Goal: Information Seeking & Learning: Learn about a topic

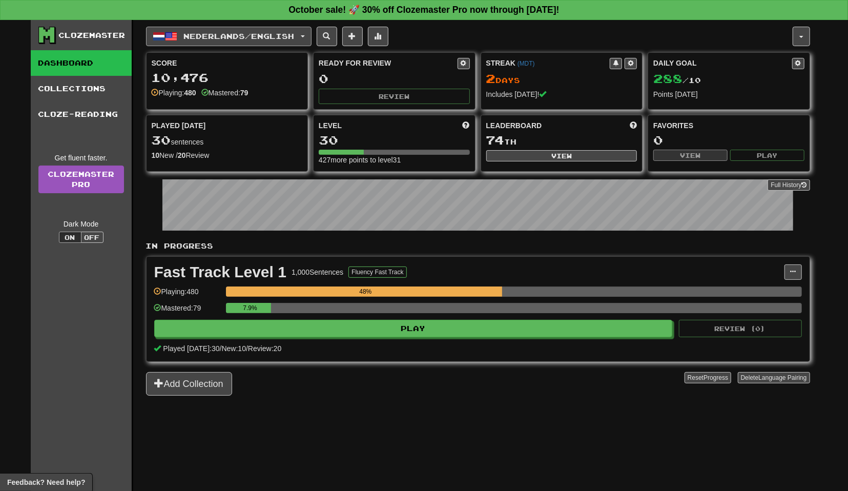
click at [284, 34] on span "Nederlands / English" at bounding box center [238, 36] width 111 height 9
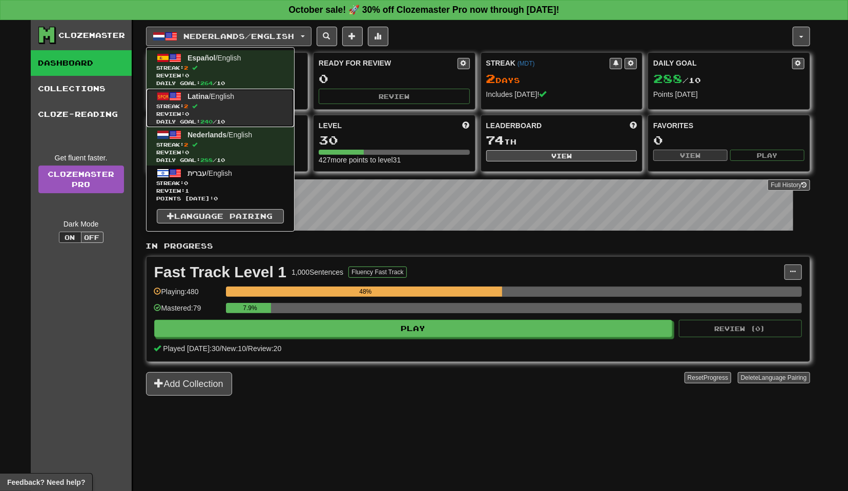
click at [253, 97] on link "Latina / English Streak: 2 Review: 0 Daily Goal: 240 / 10" at bounding box center [221, 108] width 148 height 38
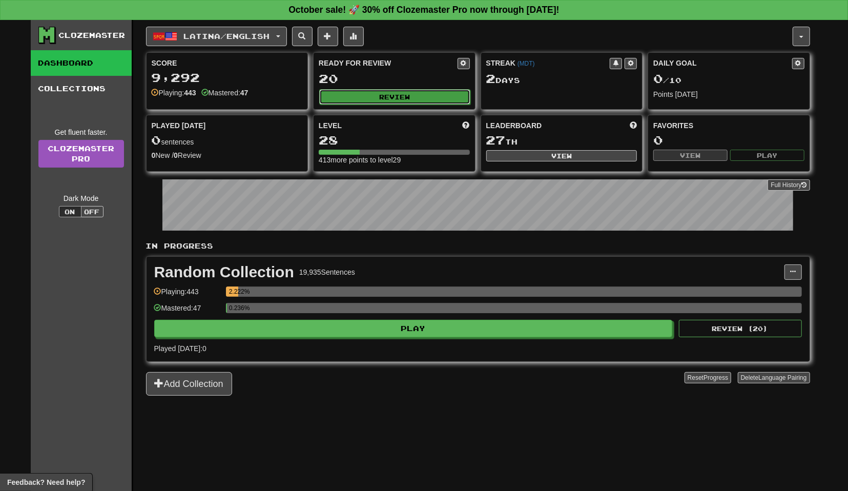
click at [426, 91] on button "Review" at bounding box center [394, 96] width 151 height 15
select select "**"
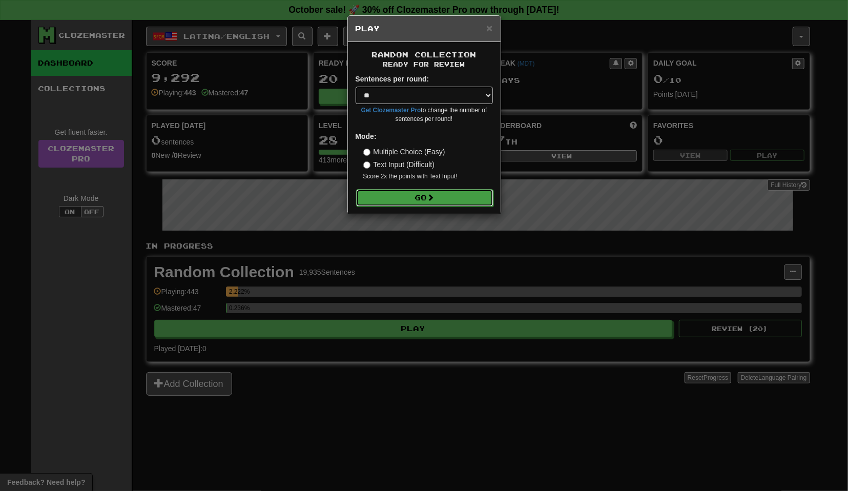
click at [429, 195] on button "Go" at bounding box center [424, 197] width 137 height 17
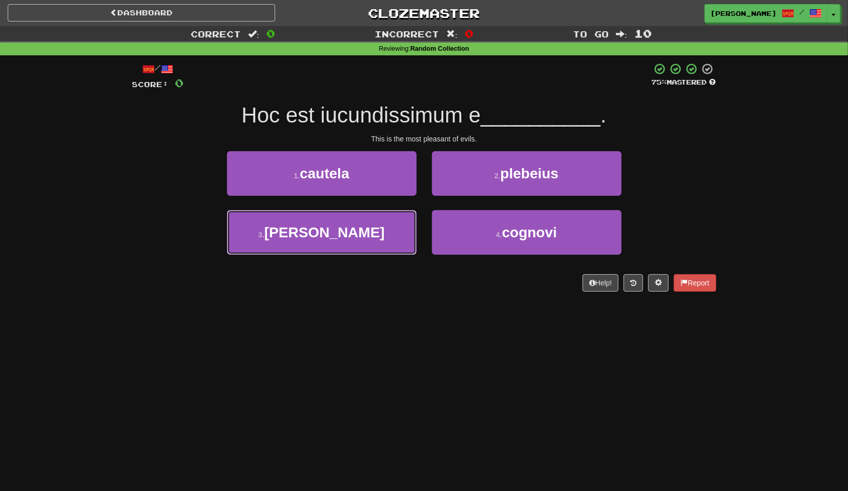
drag, startPoint x: 382, startPoint y: 229, endPoint x: 422, endPoint y: 225, distance: 40.1
click at [383, 230] on button "3 . malis" at bounding box center [322, 232] width 190 height 45
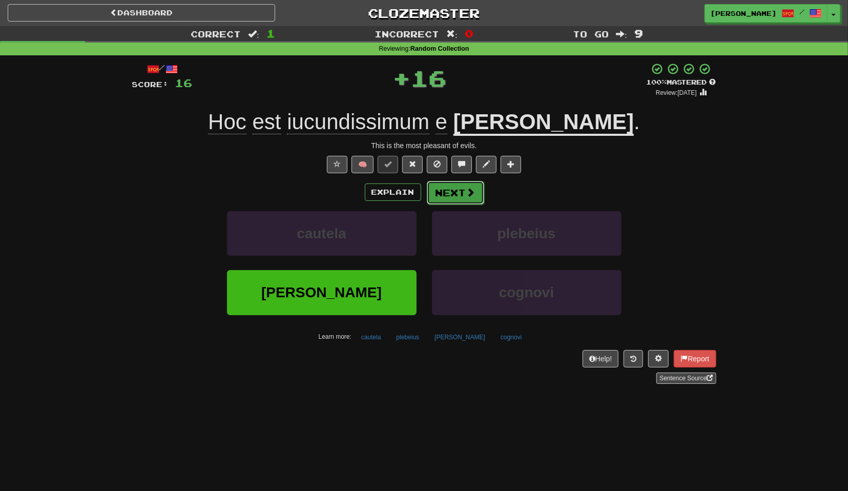
click at [464, 183] on button "Next" at bounding box center [455, 193] width 57 height 24
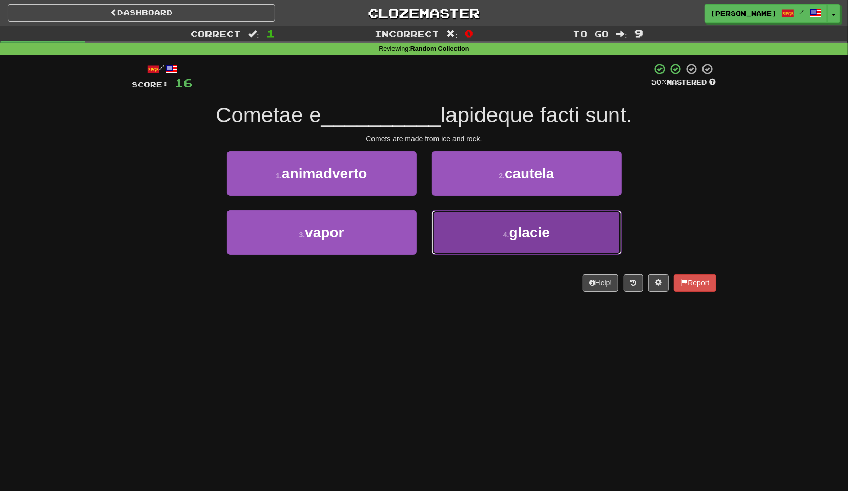
click at [502, 231] on button "4 . glacie" at bounding box center [527, 232] width 190 height 45
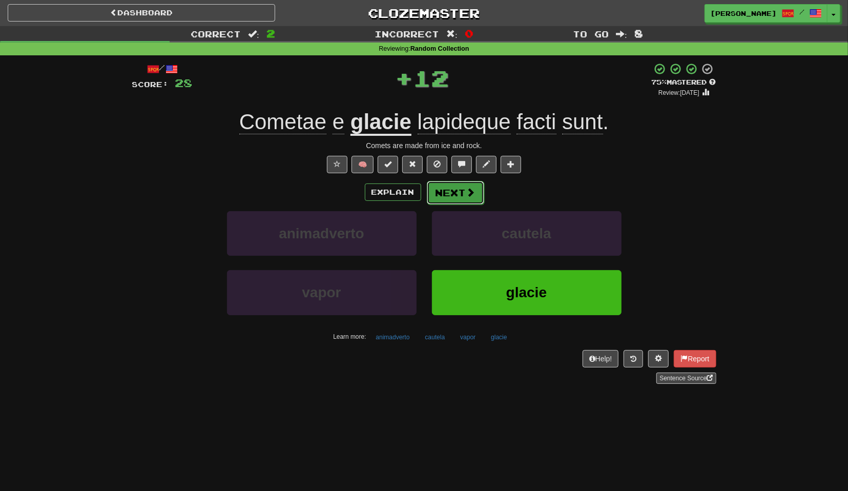
click at [478, 194] on button "Next" at bounding box center [455, 193] width 57 height 24
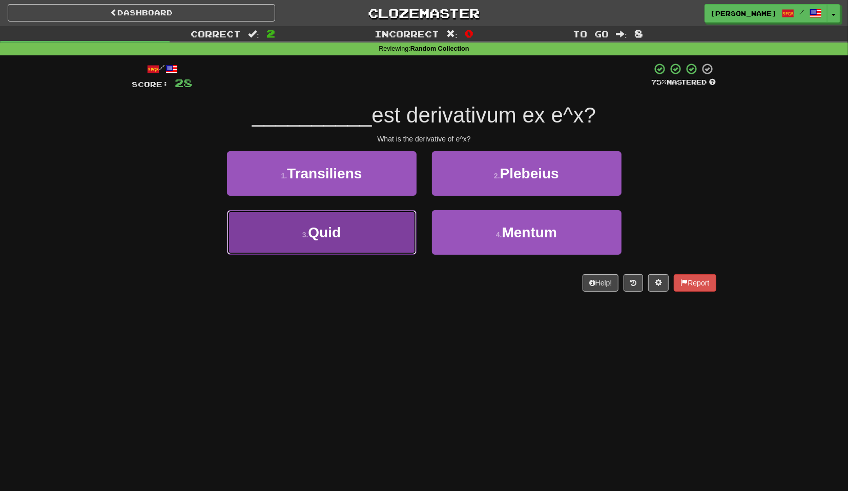
click at [405, 226] on button "3 . Quid" at bounding box center [322, 232] width 190 height 45
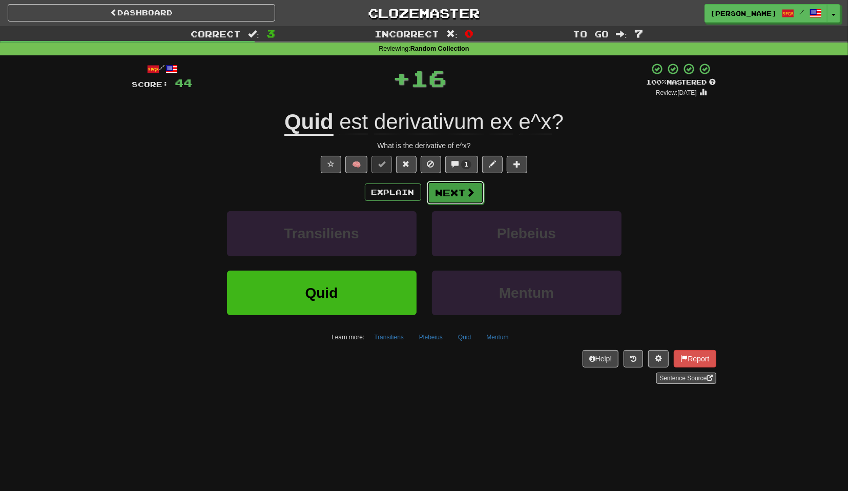
click at [456, 194] on button "Next" at bounding box center [455, 193] width 57 height 24
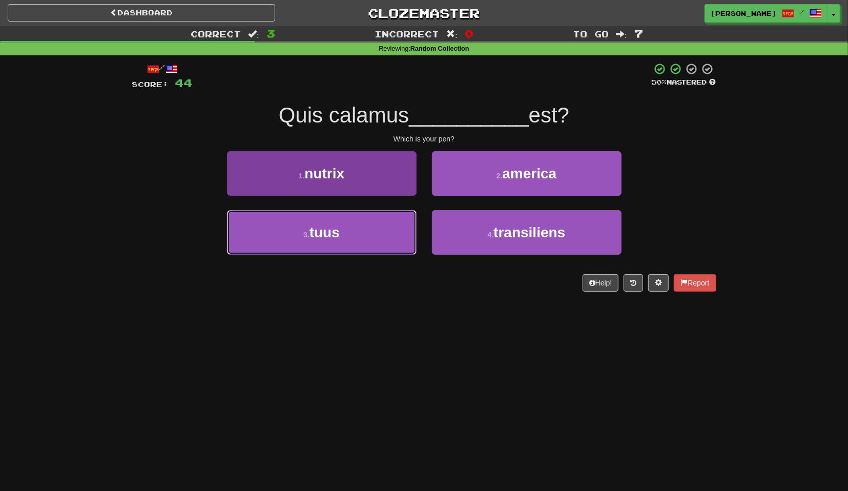
click at [383, 224] on button "3 . tuus" at bounding box center [322, 232] width 190 height 45
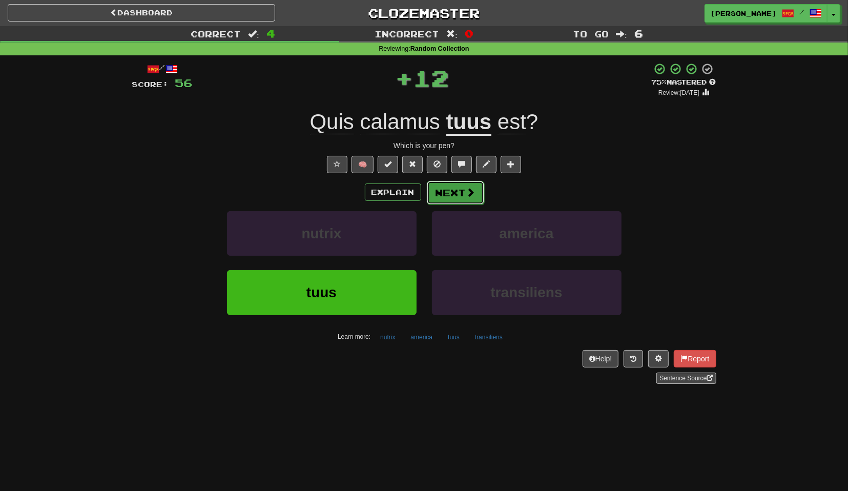
click at [461, 192] on button "Next" at bounding box center [455, 193] width 57 height 24
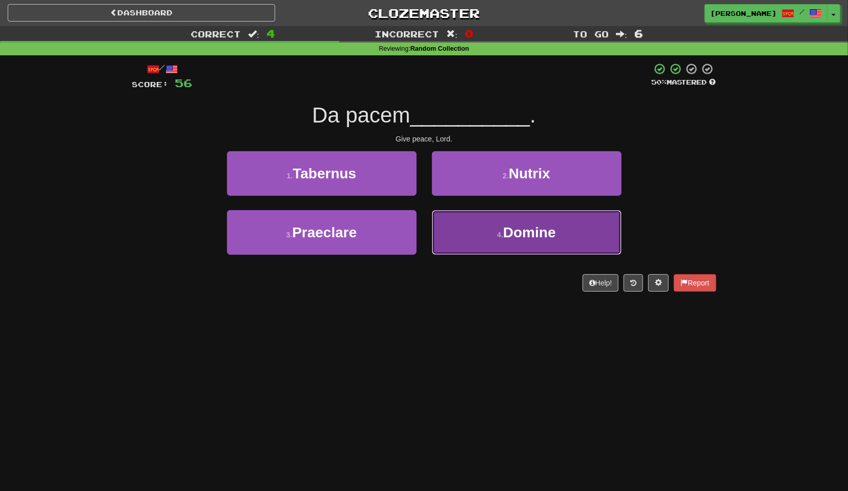
click at [459, 222] on button "4 . Domine" at bounding box center [527, 232] width 190 height 45
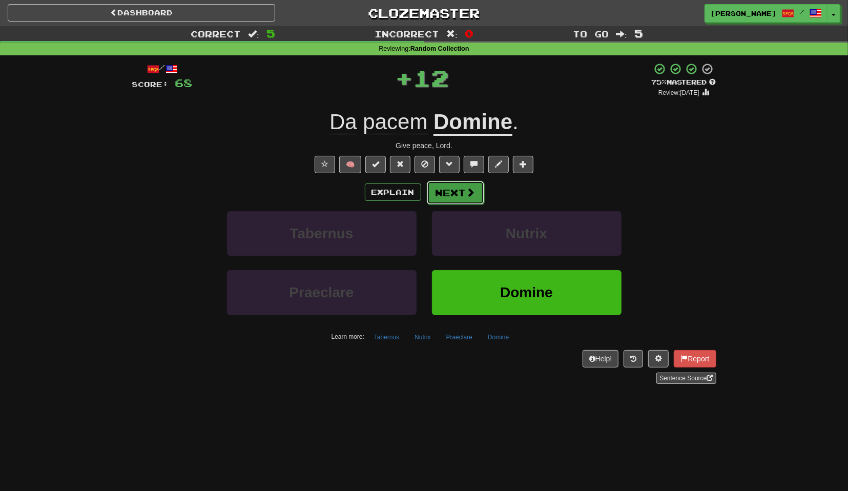
click at [464, 202] on button "Next" at bounding box center [455, 193] width 57 height 24
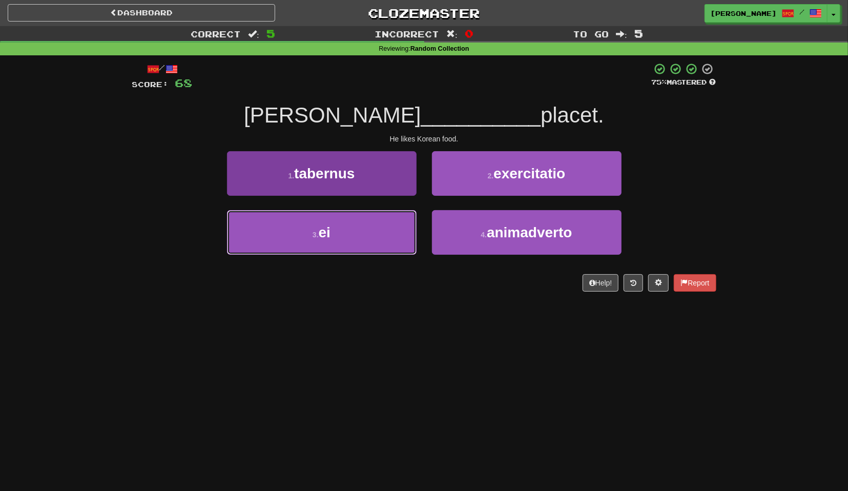
drag, startPoint x: 389, startPoint y: 224, endPoint x: 411, endPoint y: 214, distance: 24.1
click at [389, 225] on button "3 . ei" at bounding box center [322, 232] width 190 height 45
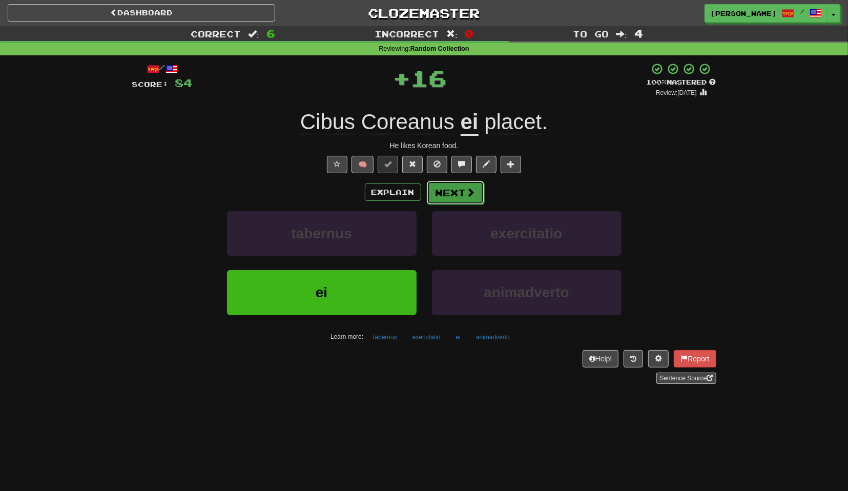
click at [449, 196] on button "Next" at bounding box center [455, 193] width 57 height 24
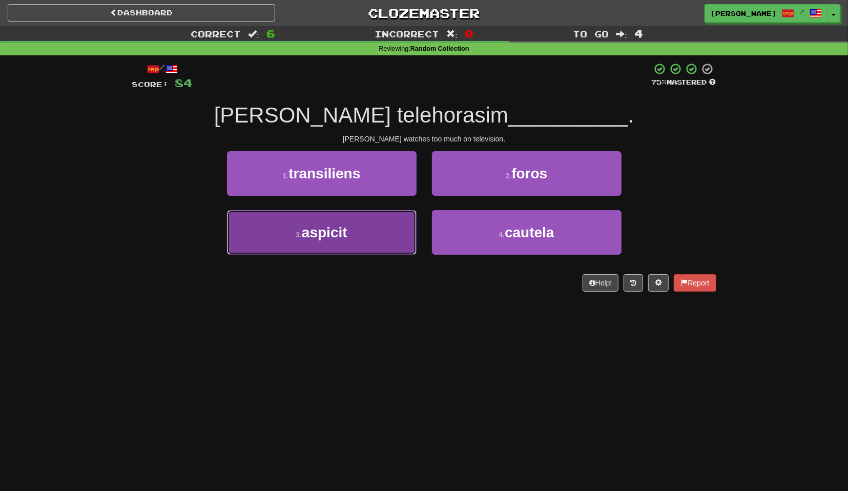
click at [372, 221] on button "3 . aspicit" at bounding box center [322, 232] width 190 height 45
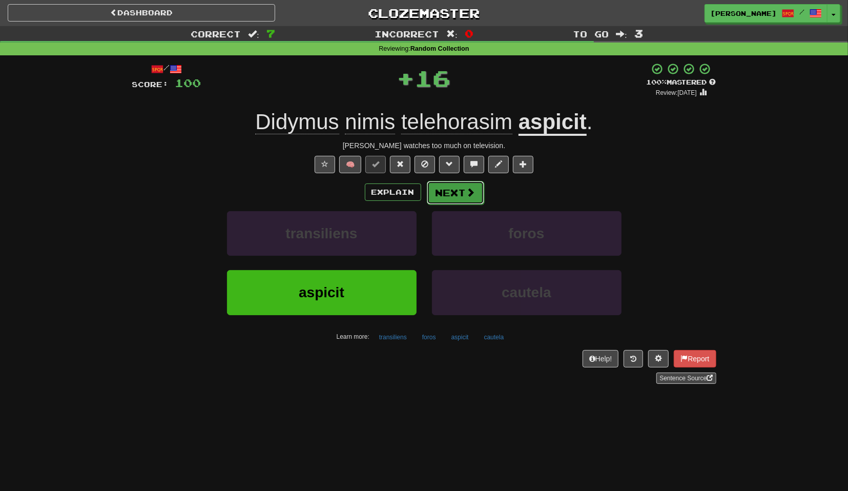
click at [450, 194] on button "Next" at bounding box center [455, 193] width 57 height 24
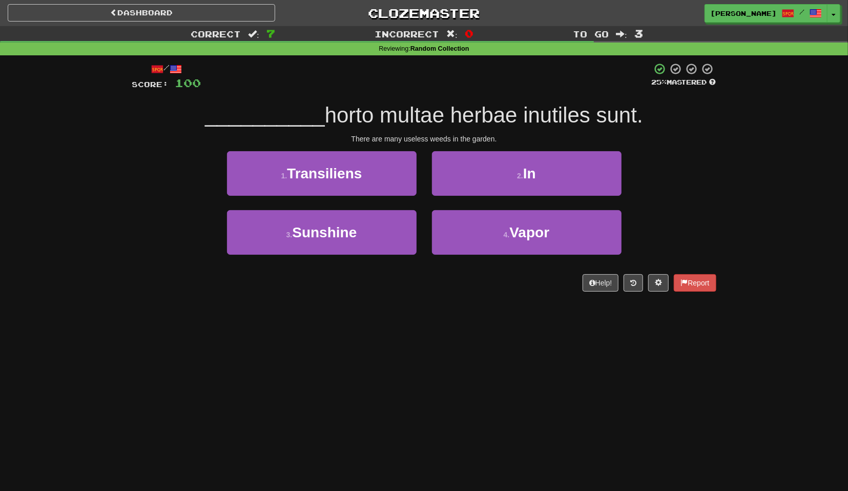
click at [505, 202] on div "2 . In" at bounding box center [526, 180] width 205 height 59
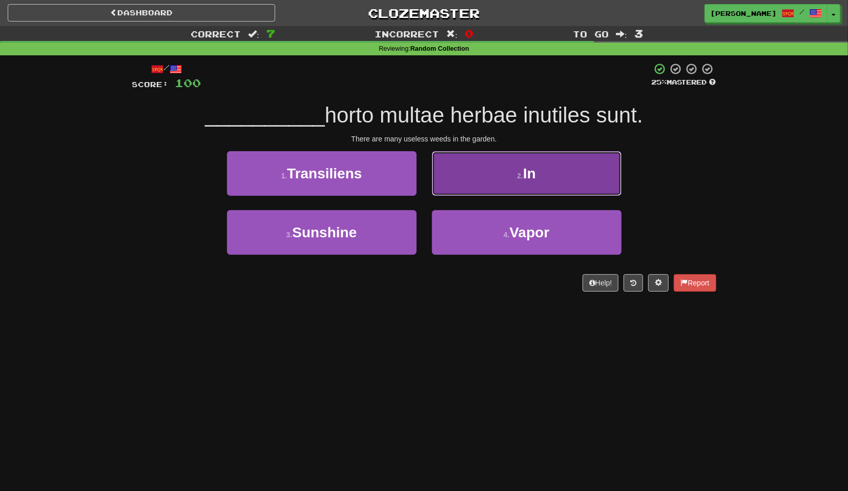
click at [517, 187] on button "2 . In" at bounding box center [527, 173] width 190 height 45
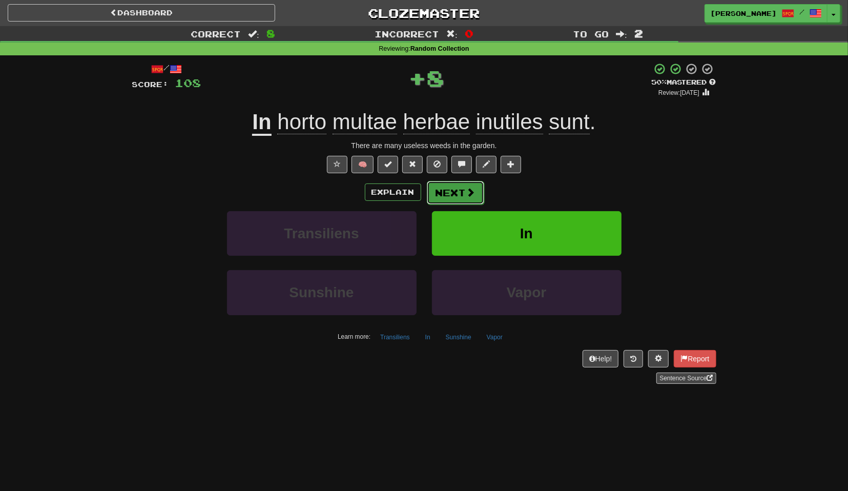
click at [477, 196] on button "Next" at bounding box center [455, 193] width 57 height 24
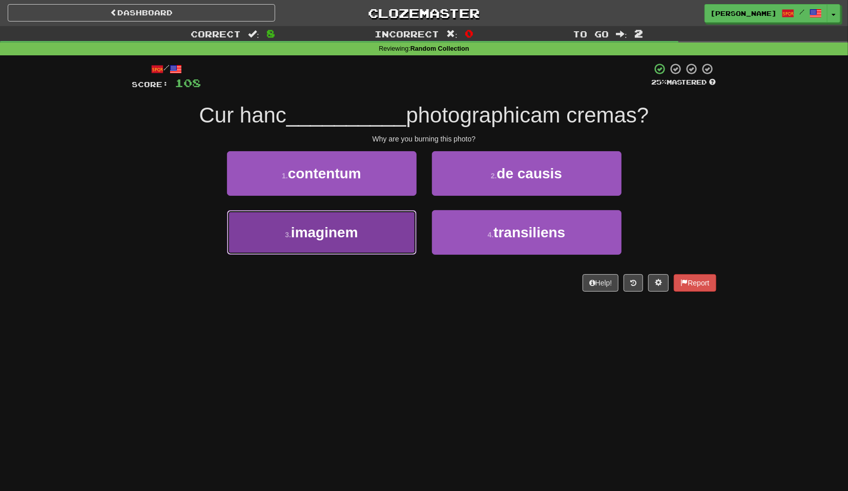
click at [387, 228] on button "3 . imaginem" at bounding box center [322, 232] width 190 height 45
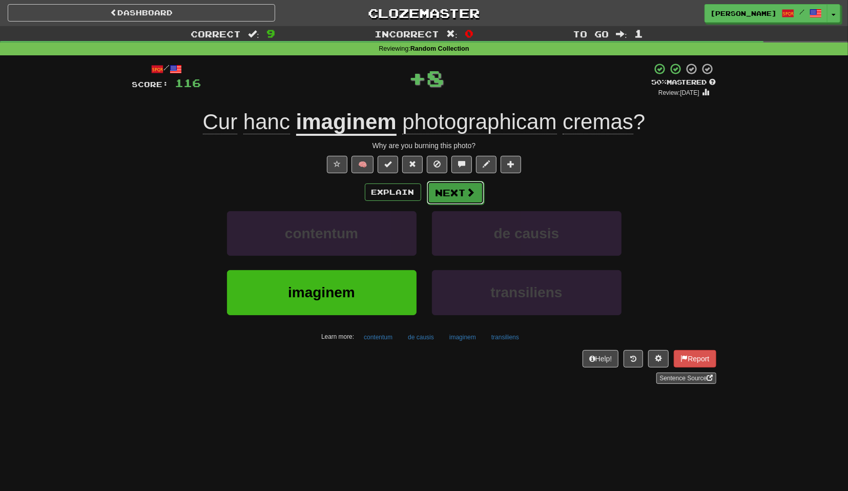
click at [459, 193] on button "Next" at bounding box center [455, 193] width 57 height 24
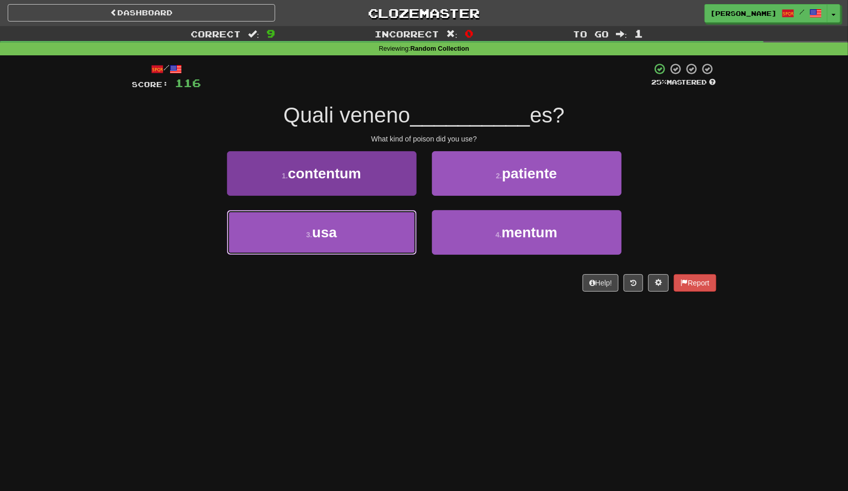
drag, startPoint x: 387, startPoint y: 236, endPoint x: 394, endPoint y: 233, distance: 7.8
click at [387, 236] on button "3 . usa" at bounding box center [322, 232] width 190 height 45
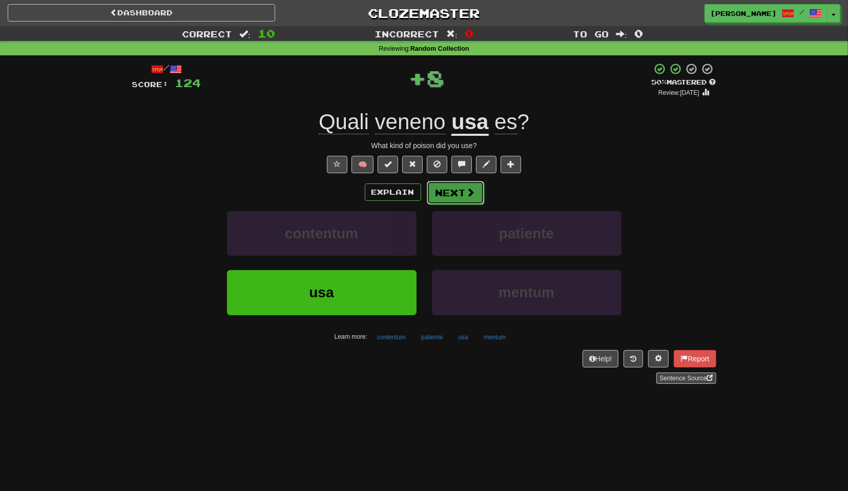
click at [468, 191] on span at bounding box center [470, 192] width 9 height 9
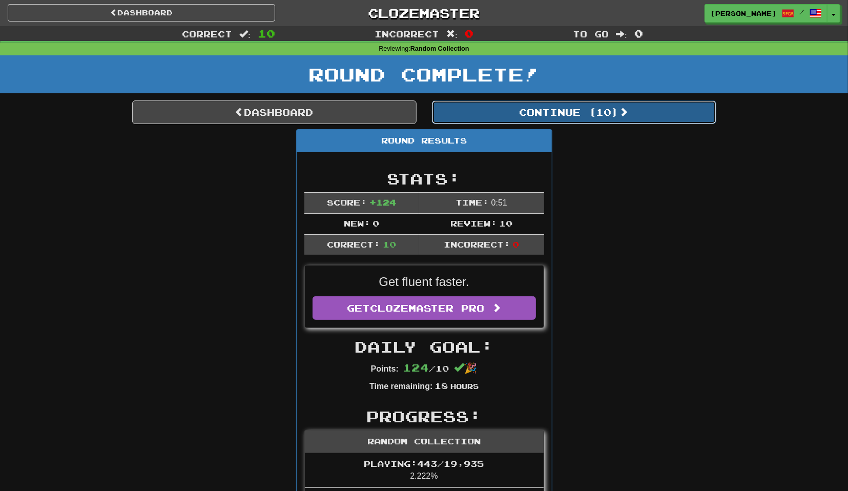
click at [542, 115] on button "Continue ( 10 )" at bounding box center [574, 112] width 284 height 24
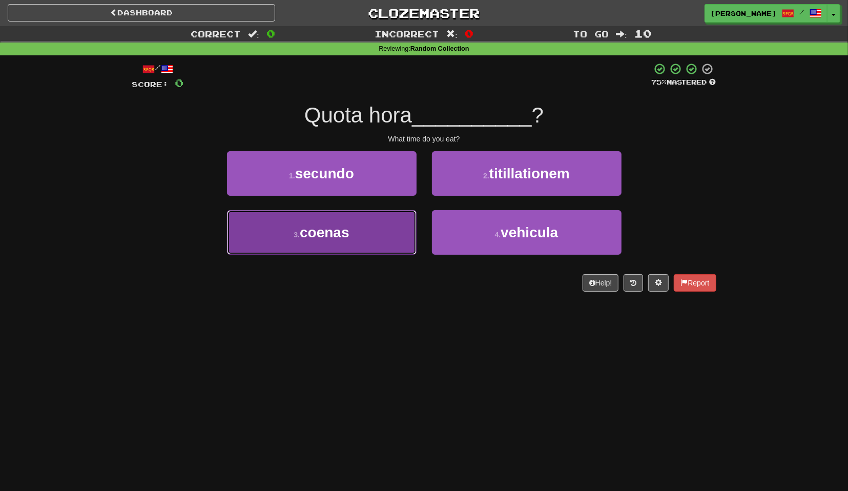
click at [391, 220] on button "3 . coenas" at bounding box center [322, 232] width 190 height 45
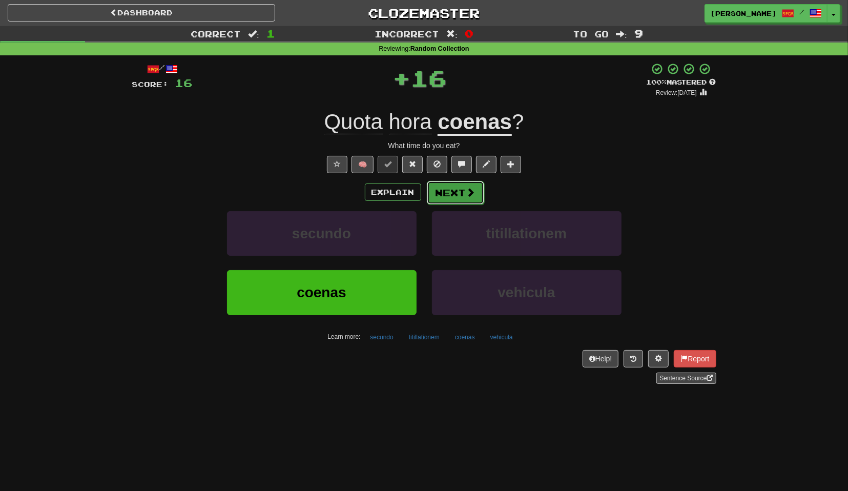
click at [464, 193] on button "Next" at bounding box center [455, 193] width 57 height 24
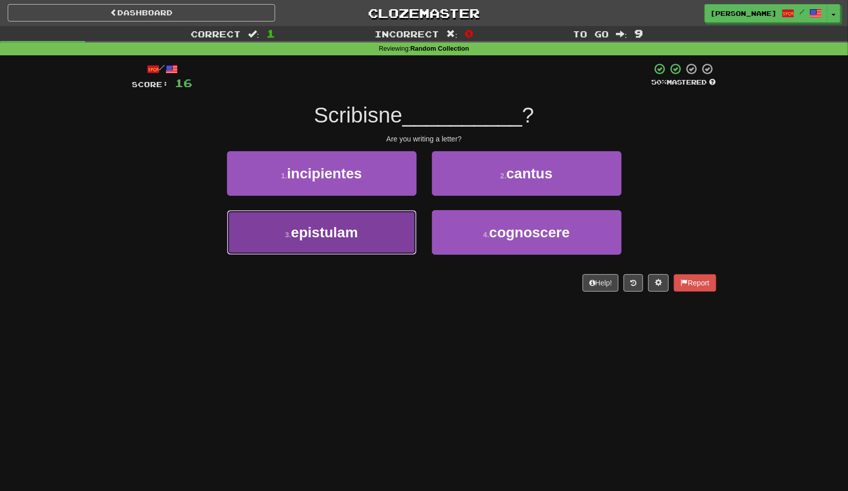
click at [383, 250] on button "3 . epistulam" at bounding box center [322, 232] width 190 height 45
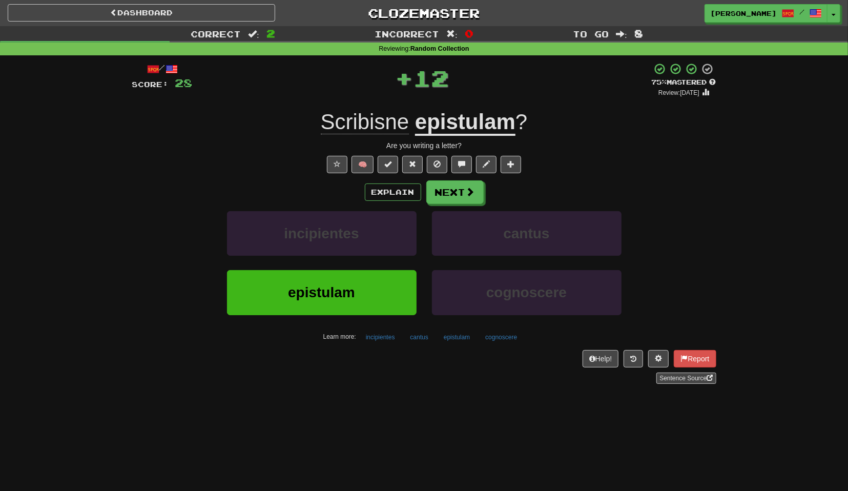
click at [450, 205] on div "Explain Next incipientes cantus epistulam cognoscere Learn more: incipientes ca…" at bounding box center [424, 262] width 584 height 164
click at [450, 196] on button "Next" at bounding box center [455, 193] width 57 height 24
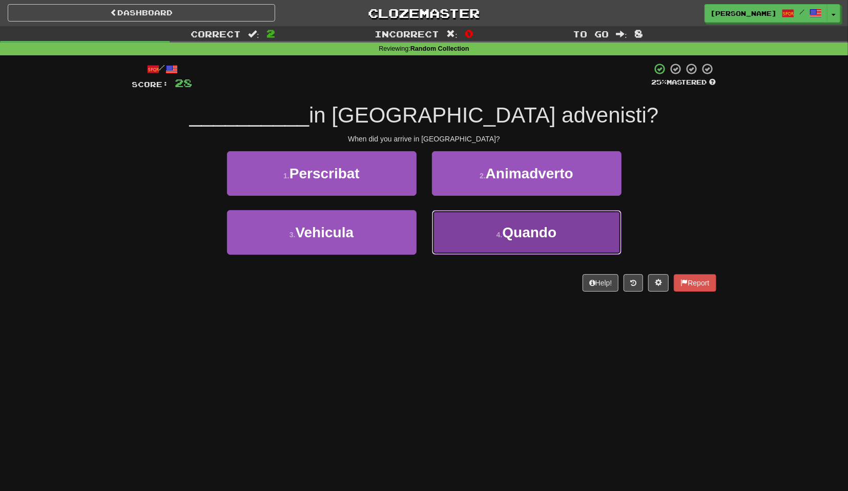
click at [461, 231] on button "4 . Quando" at bounding box center [527, 232] width 190 height 45
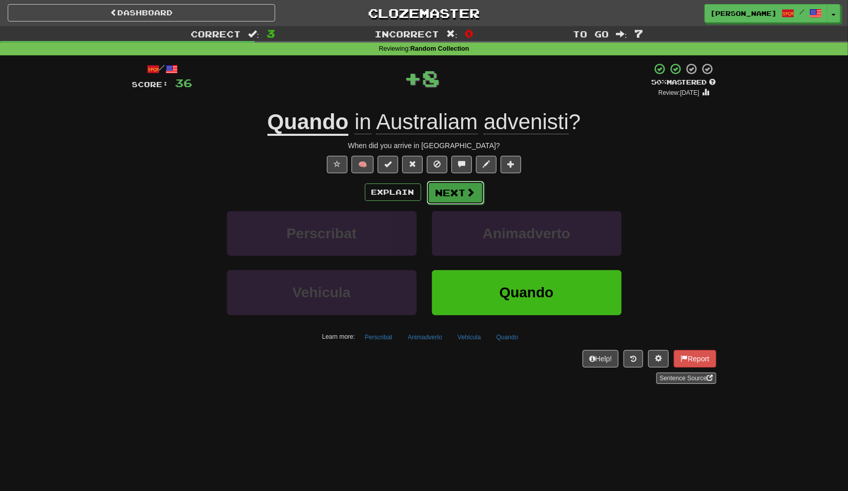
click at [453, 193] on button "Next" at bounding box center [455, 193] width 57 height 24
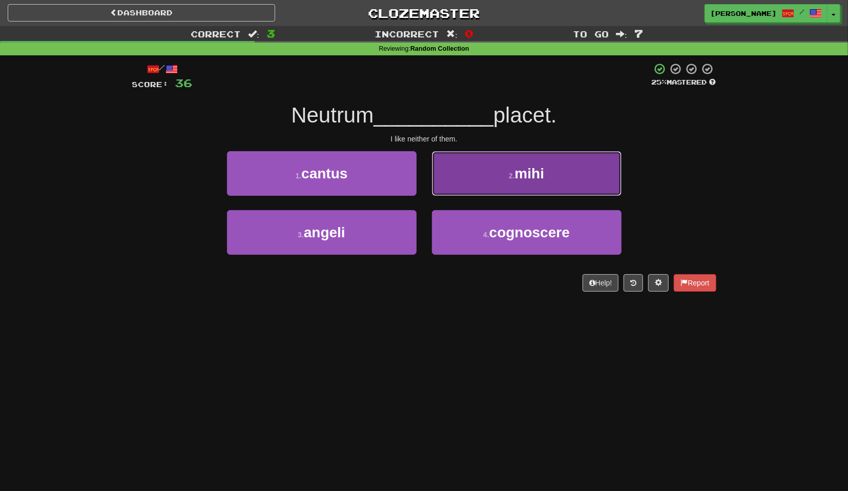
click at [456, 186] on button "2 . mihi" at bounding box center [527, 173] width 190 height 45
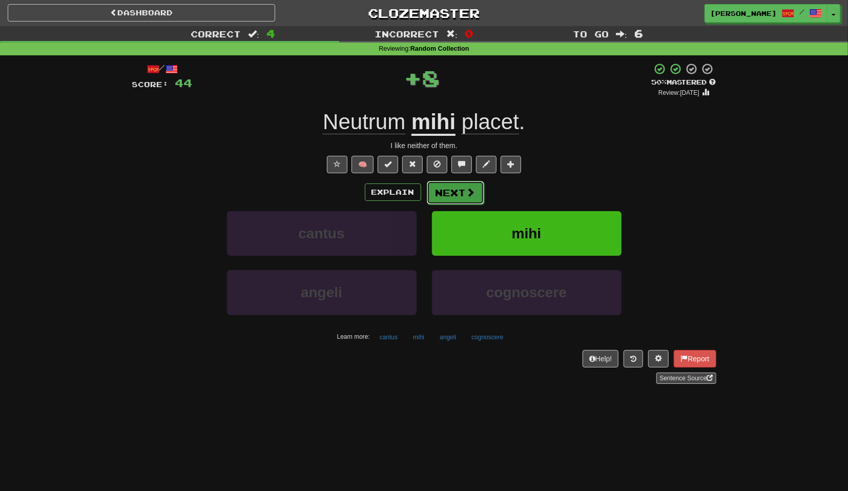
click at [451, 198] on button "Next" at bounding box center [455, 193] width 57 height 24
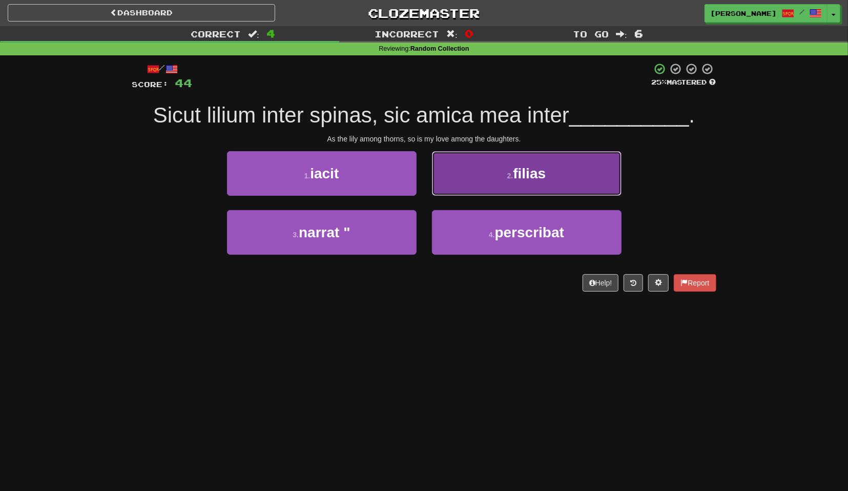
click at [472, 194] on button "2 . filias" at bounding box center [527, 173] width 190 height 45
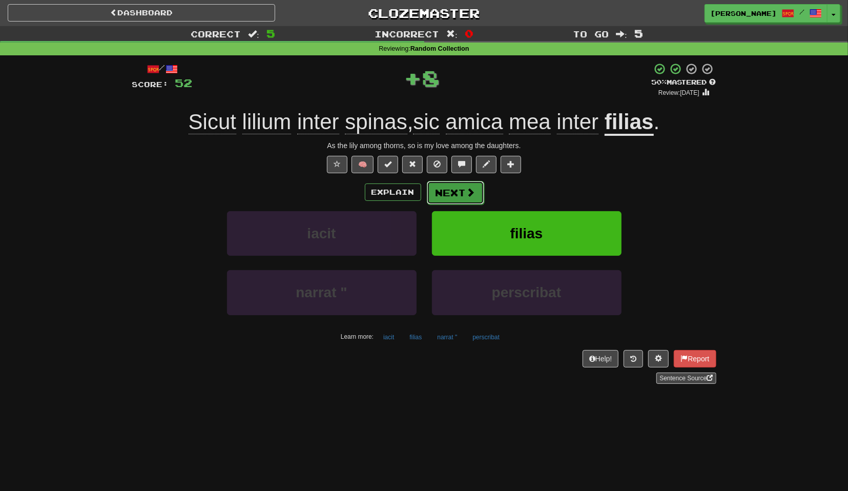
click at [459, 203] on button "Next" at bounding box center [455, 193] width 57 height 24
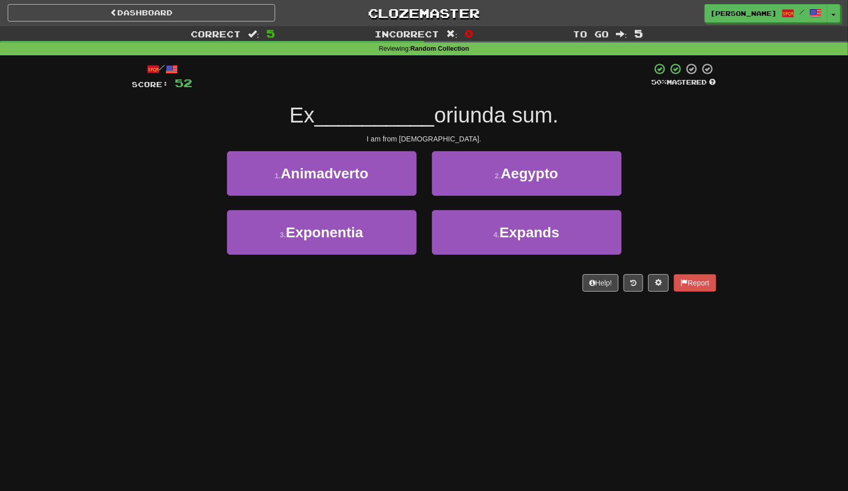
click at [473, 198] on div "2 . Aegypto" at bounding box center [526, 180] width 205 height 59
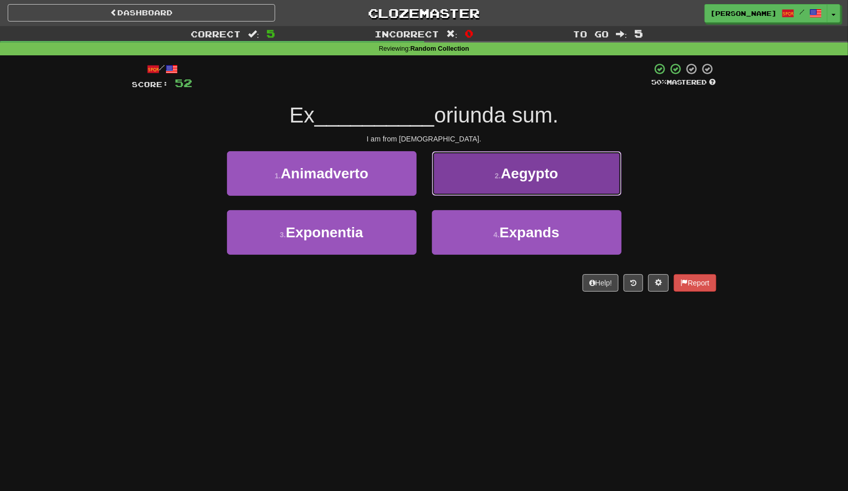
click at [487, 181] on button "2 . Aegypto" at bounding box center [527, 173] width 190 height 45
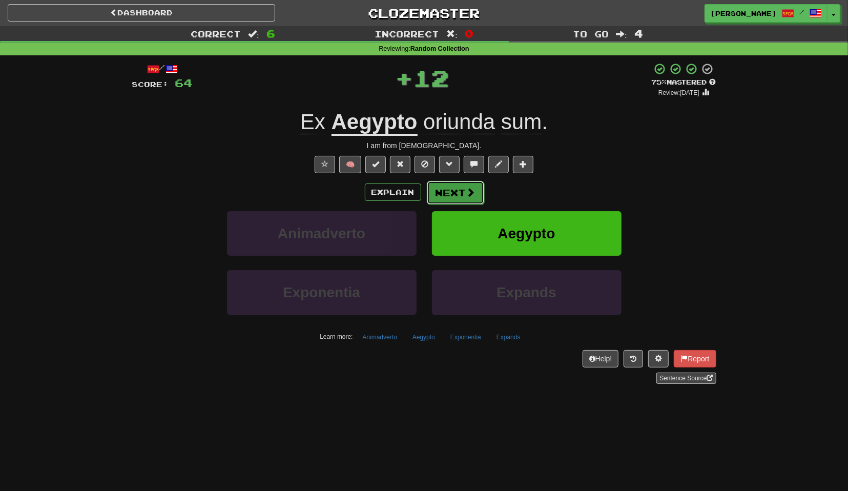
click at [463, 189] on button "Next" at bounding box center [455, 193] width 57 height 24
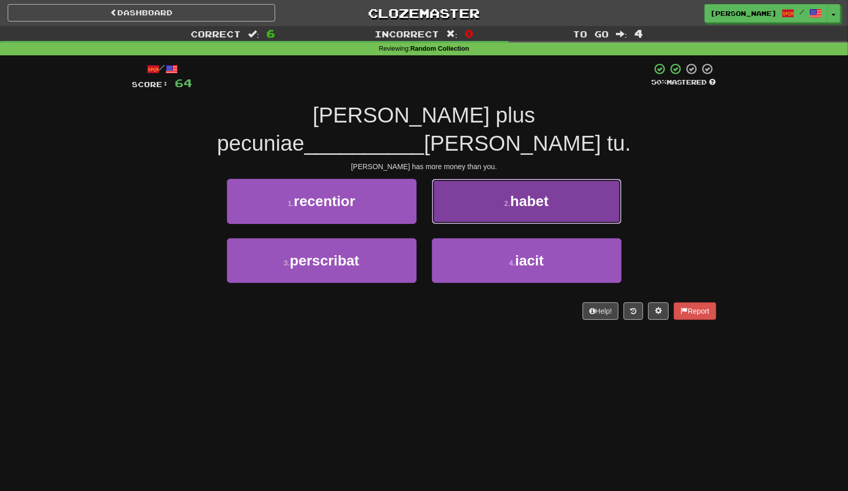
click at [525, 193] on span "habet" at bounding box center [529, 201] width 38 height 16
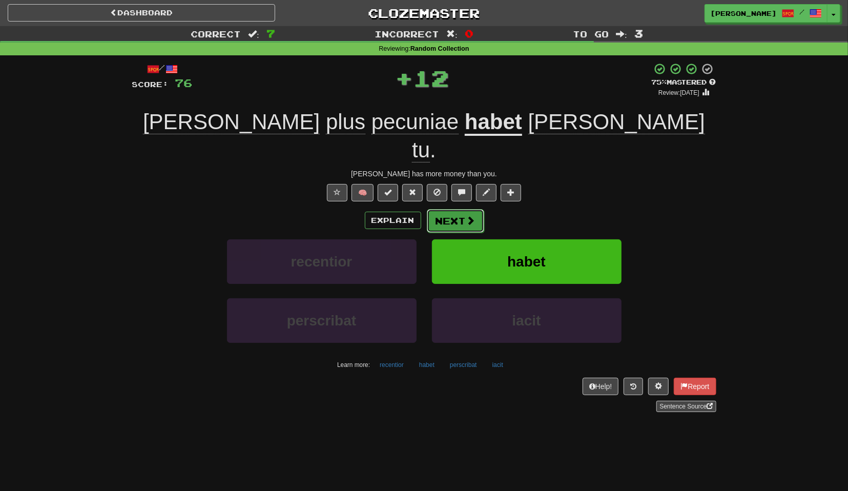
click at [463, 209] on button "Next" at bounding box center [455, 221] width 57 height 24
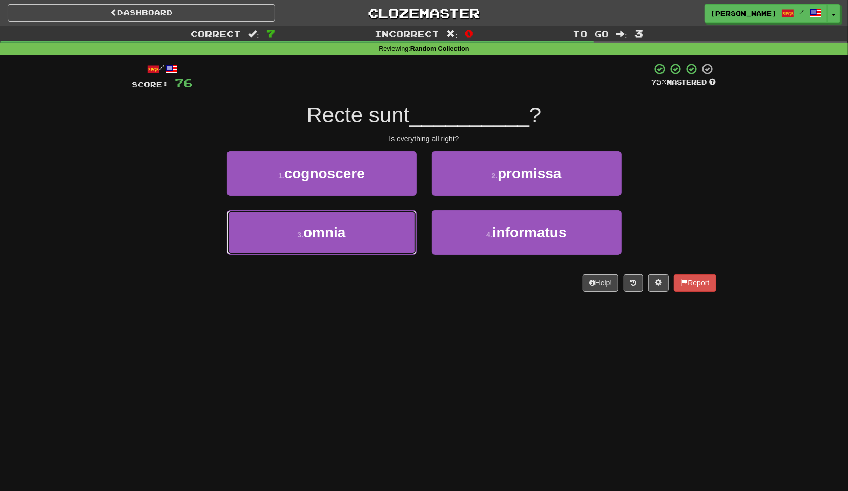
drag, startPoint x: 403, startPoint y: 227, endPoint x: 420, endPoint y: 222, distance: 17.0
click at [403, 228] on button "3 . omnia" at bounding box center [322, 232] width 190 height 45
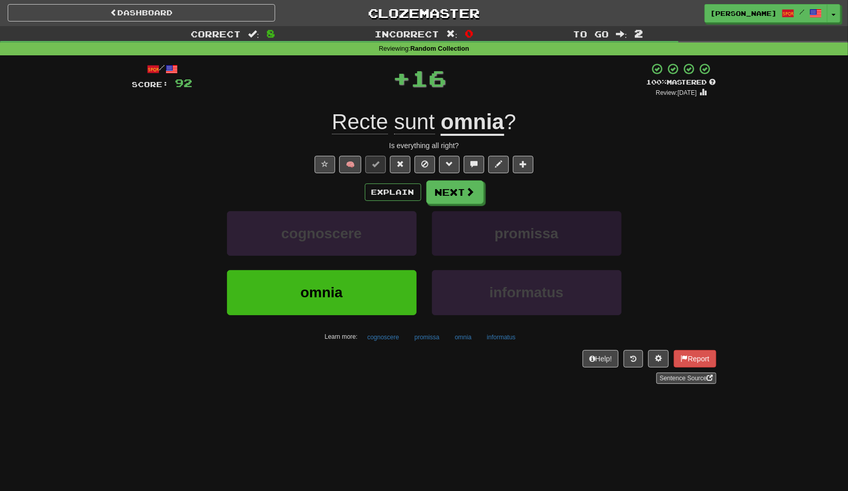
drag, startPoint x: 455, startPoint y: 204, endPoint x: 440, endPoint y: 212, distance: 16.5
click at [456, 204] on div "Explain Next cognoscere promissa omnia informatus Learn more: cognoscere promis…" at bounding box center [424, 262] width 584 height 164
click at [467, 195] on span at bounding box center [470, 192] width 9 height 9
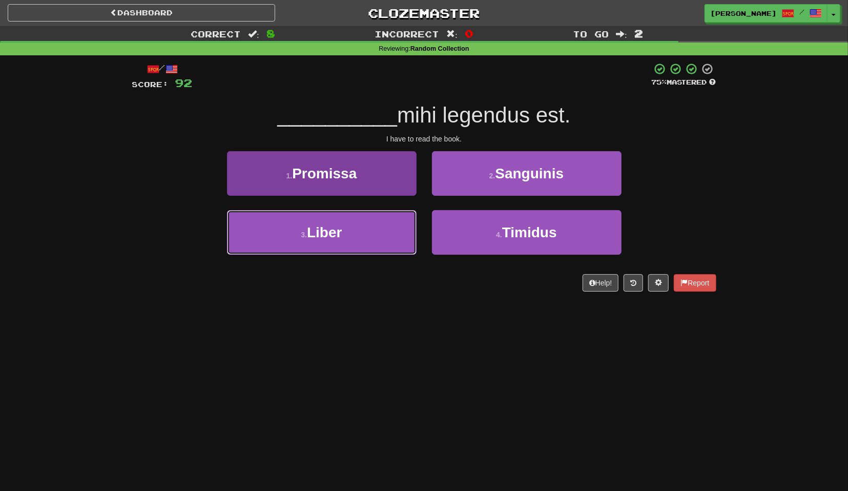
drag, startPoint x: 376, startPoint y: 228, endPoint x: 410, endPoint y: 220, distance: 35.7
click at [376, 228] on button "3 . Liber" at bounding box center [322, 232] width 190 height 45
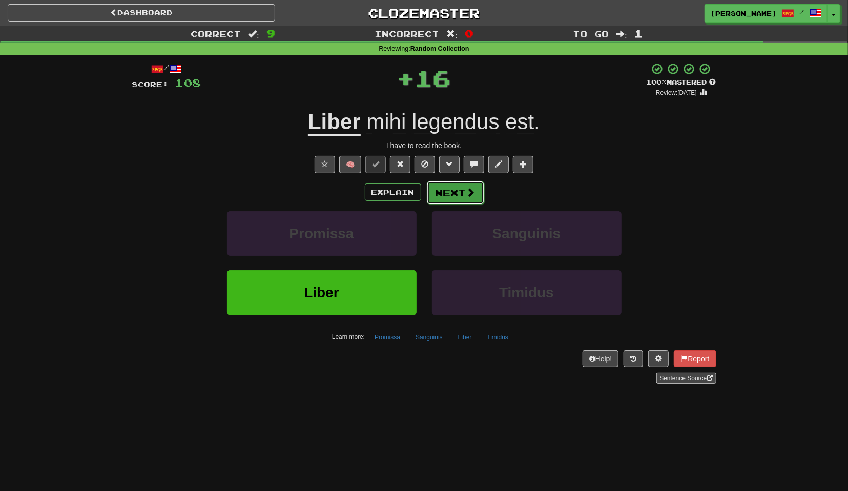
click at [456, 198] on button "Next" at bounding box center [455, 193] width 57 height 24
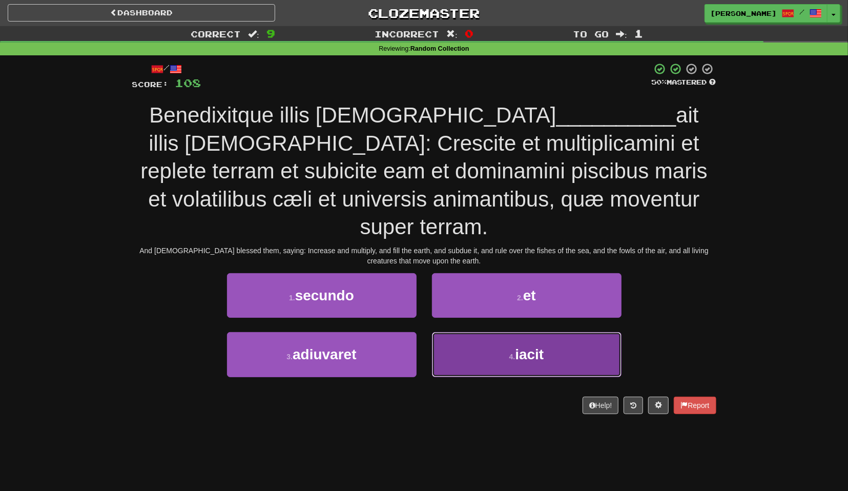
click at [491, 332] on button "4 . iacit" at bounding box center [527, 354] width 190 height 45
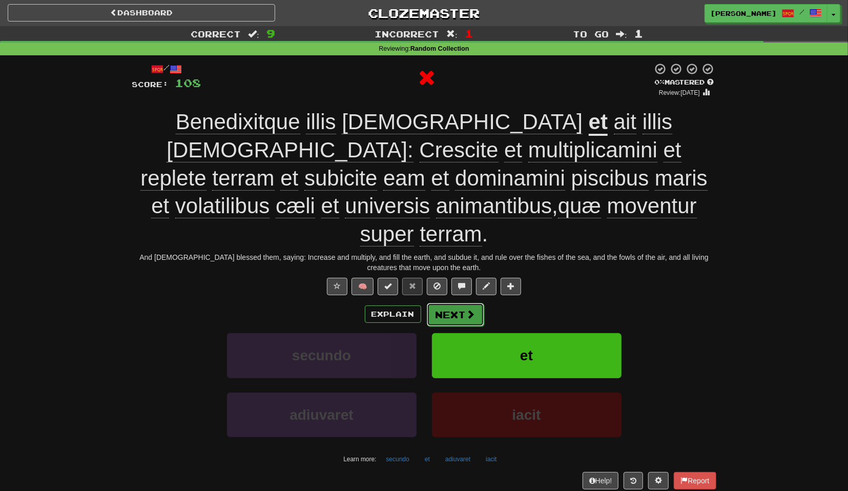
click at [463, 303] on button "Next" at bounding box center [455, 315] width 57 height 24
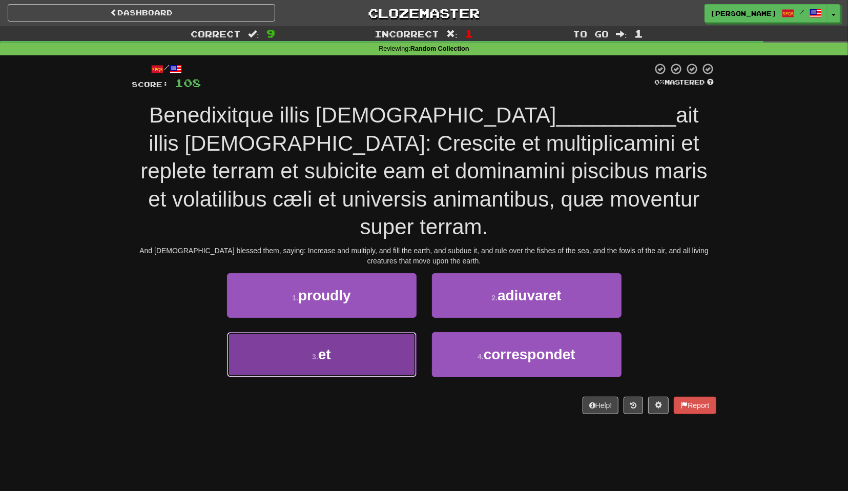
click at [342, 332] on button "3 . et" at bounding box center [322, 354] width 190 height 45
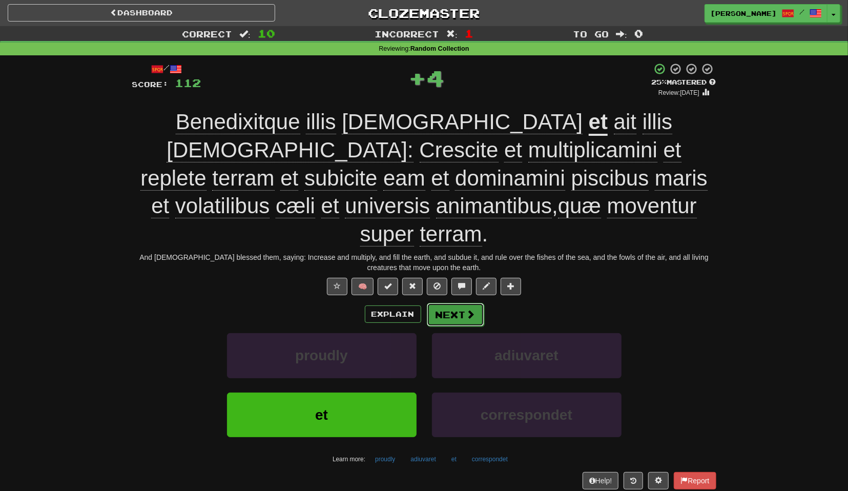
click at [432, 303] on button "Next" at bounding box center [455, 315] width 57 height 24
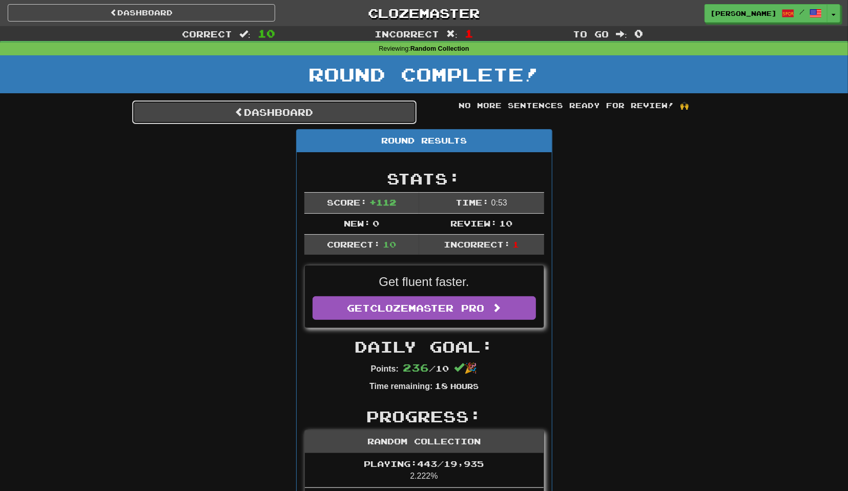
click at [322, 124] on link "Dashboard" at bounding box center [274, 112] width 284 height 24
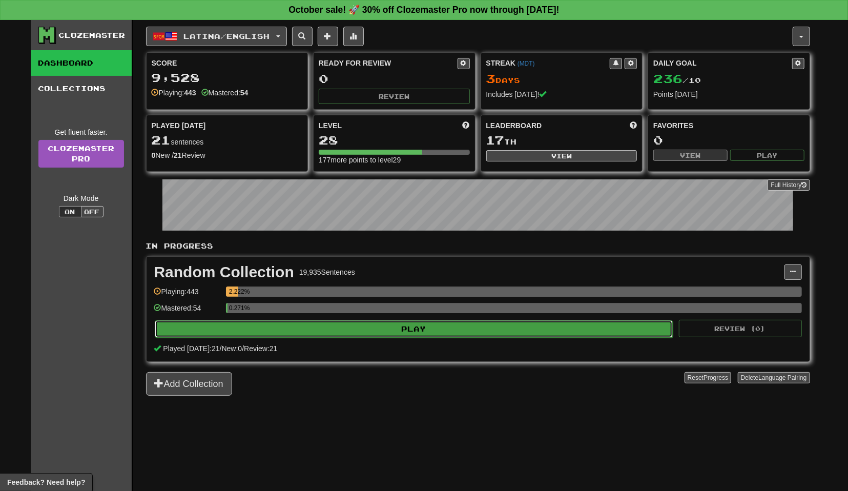
click at [475, 326] on button "Play" at bounding box center [414, 328] width 519 height 17
select select "**"
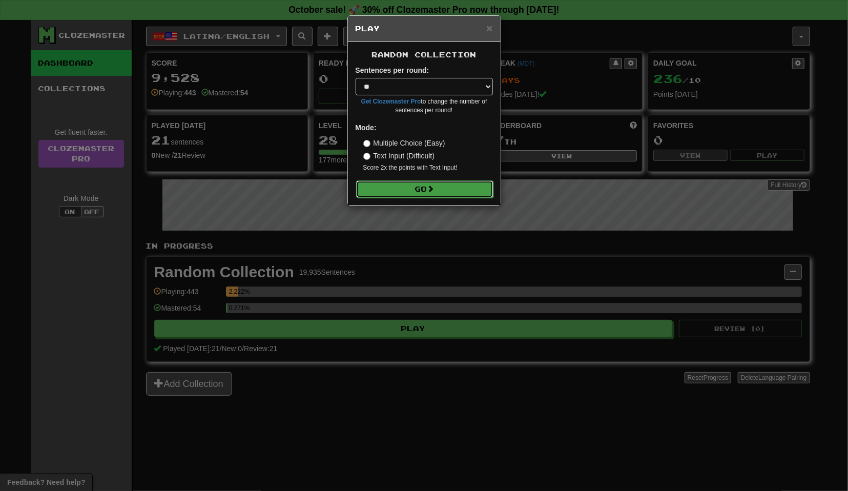
click at [439, 196] on button "Go" at bounding box center [424, 188] width 137 height 17
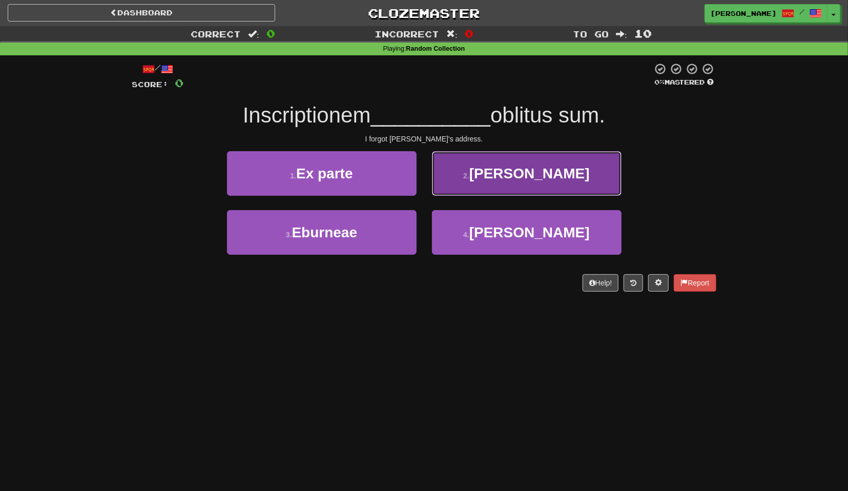
click at [485, 189] on button "2 . Thomae" at bounding box center [527, 173] width 190 height 45
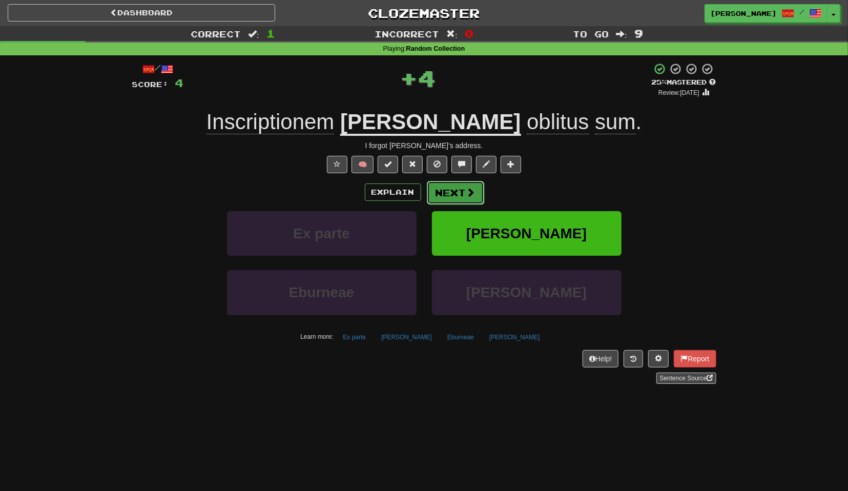
click at [457, 189] on button "Next" at bounding box center [455, 193] width 57 height 24
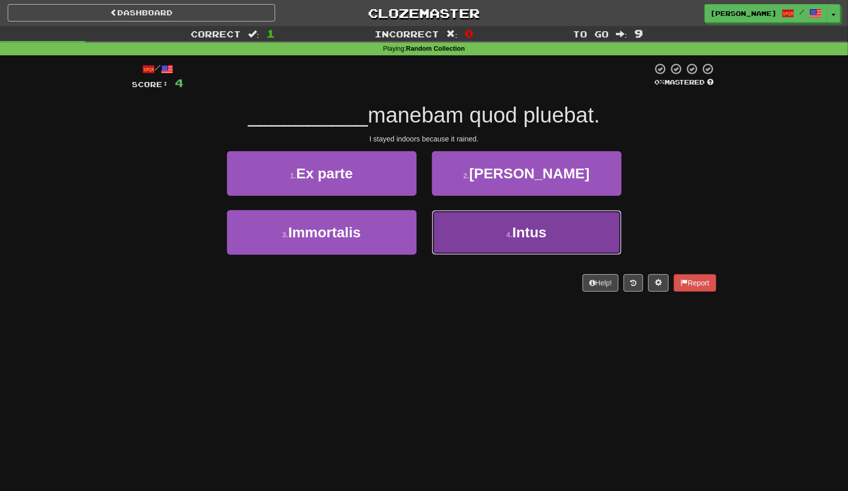
click at [468, 225] on button "4 . Intus" at bounding box center [527, 232] width 190 height 45
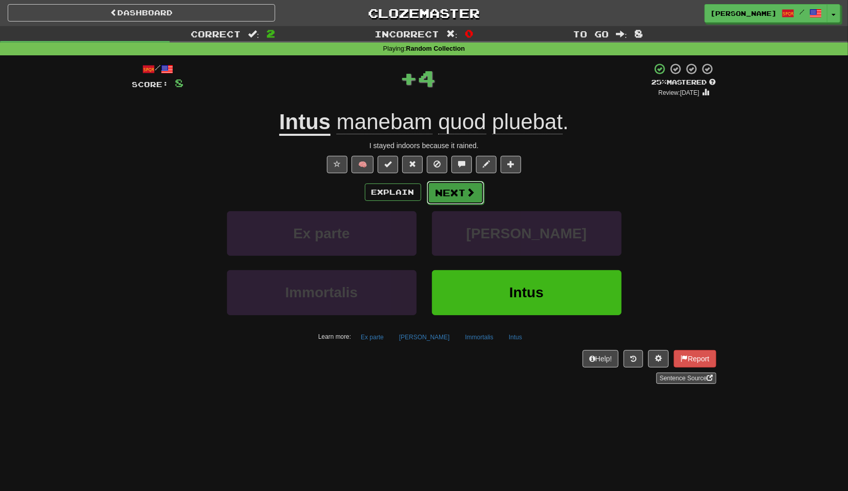
click at [438, 197] on button "Next" at bounding box center [455, 193] width 57 height 24
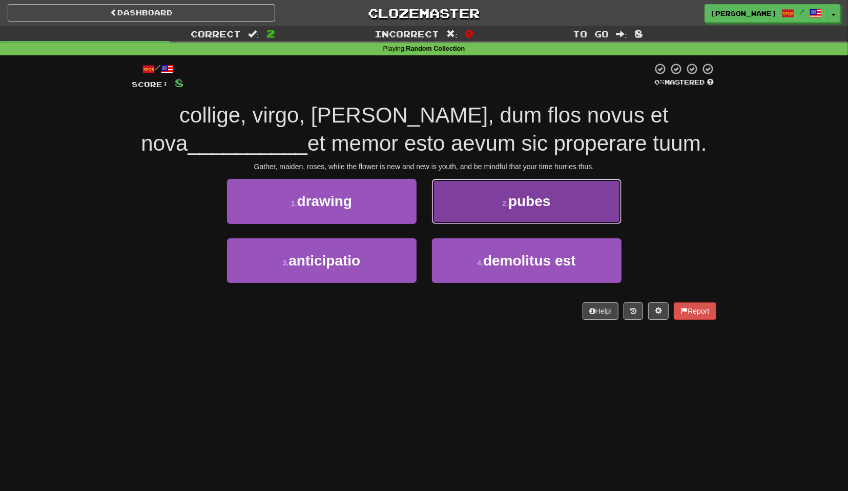
click at [487, 199] on button "2 . pubes" at bounding box center [527, 201] width 190 height 45
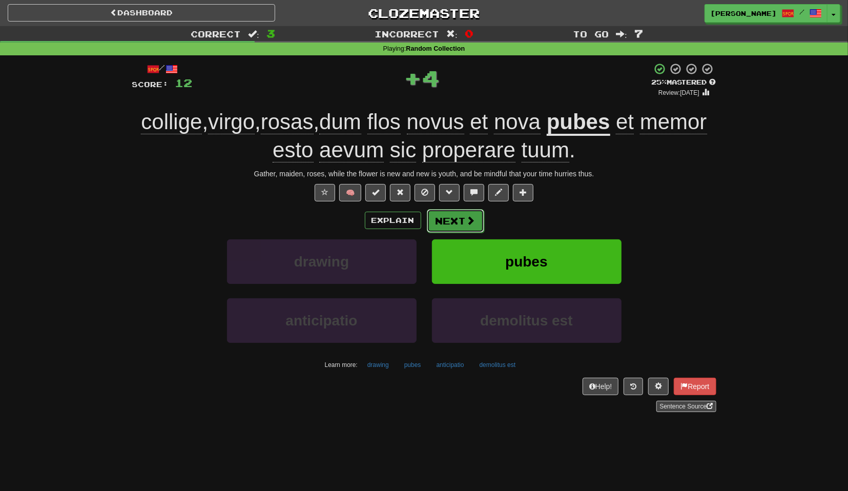
click at [462, 216] on button "Next" at bounding box center [455, 221] width 57 height 24
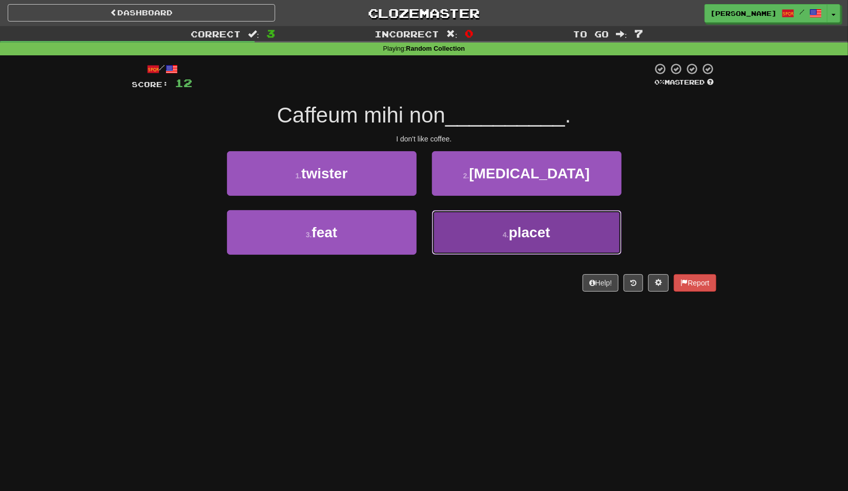
click at [466, 231] on button "4 . placet" at bounding box center [527, 232] width 190 height 45
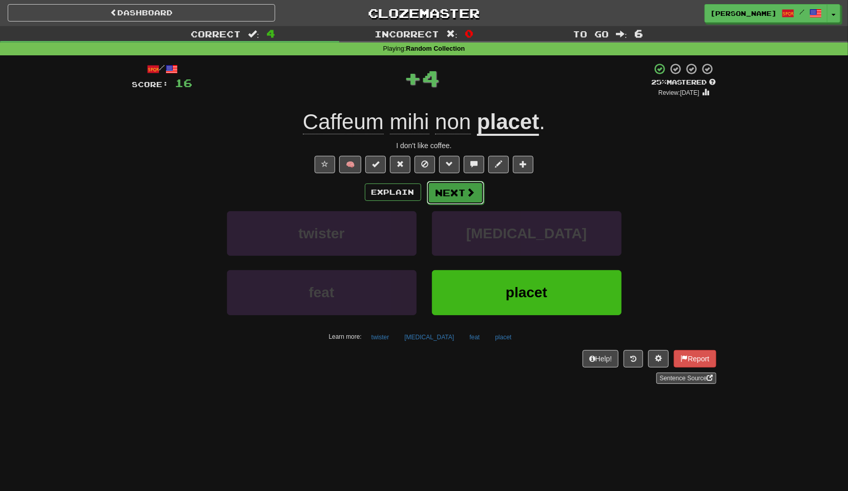
click at [463, 195] on button "Next" at bounding box center [455, 193] width 57 height 24
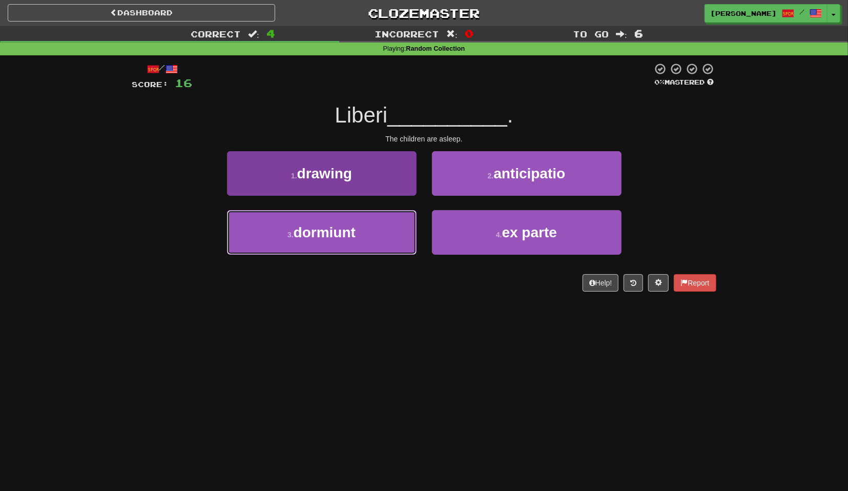
drag, startPoint x: 379, startPoint y: 220, endPoint x: 404, endPoint y: 217, distance: 25.8
click at [383, 223] on button "3 . dormiunt" at bounding box center [322, 232] width 190 height 45
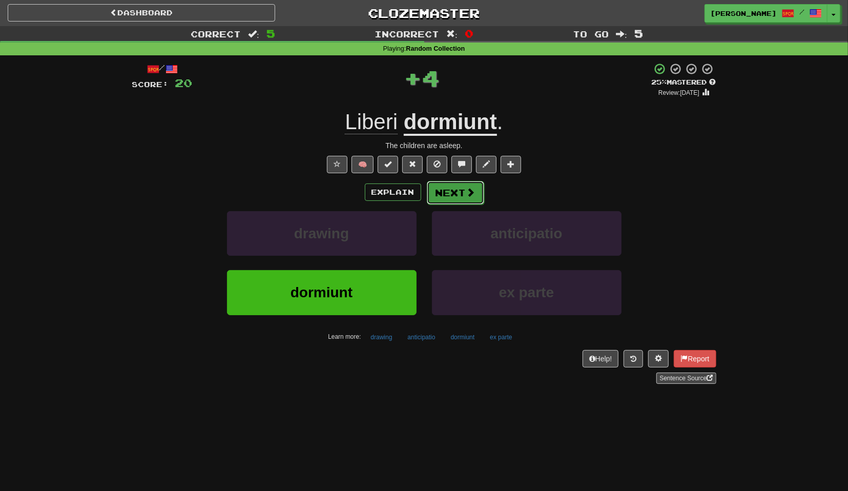
click at [451, 199] on button "Next" at bounding box center [455, 193] width 57 height 24
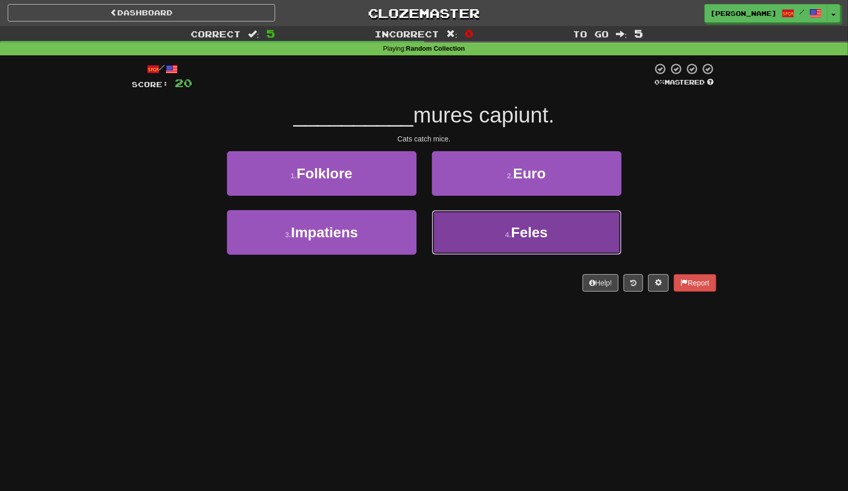
click at [460, 218] on button "4 . Feles" at bounding box center [527, 232] width 190 height 45
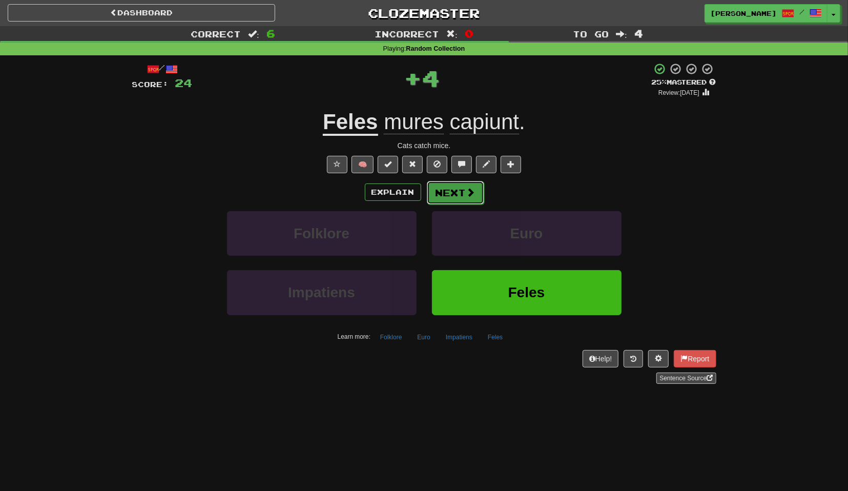
click at [450, 192] on button "Next" at bounding box center [455, 193] width 57 height 24
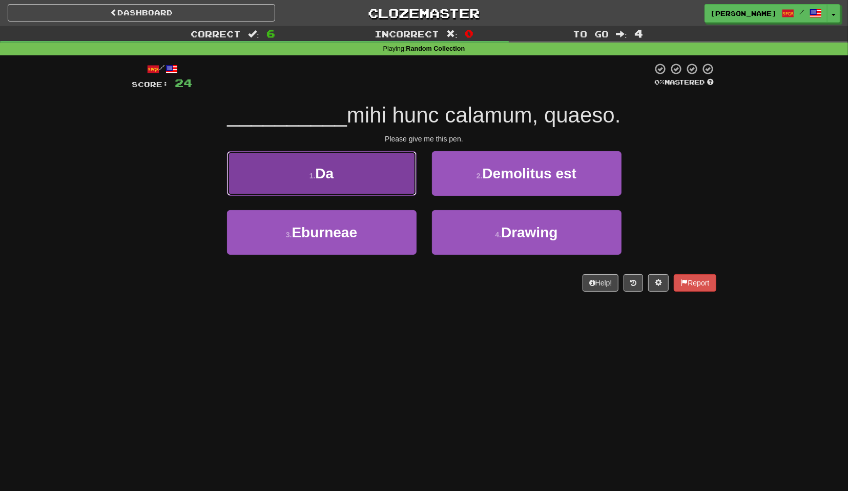
click at [382, 180] on button "1 . Da" at bounding box center [322, 173] width 190 height 45
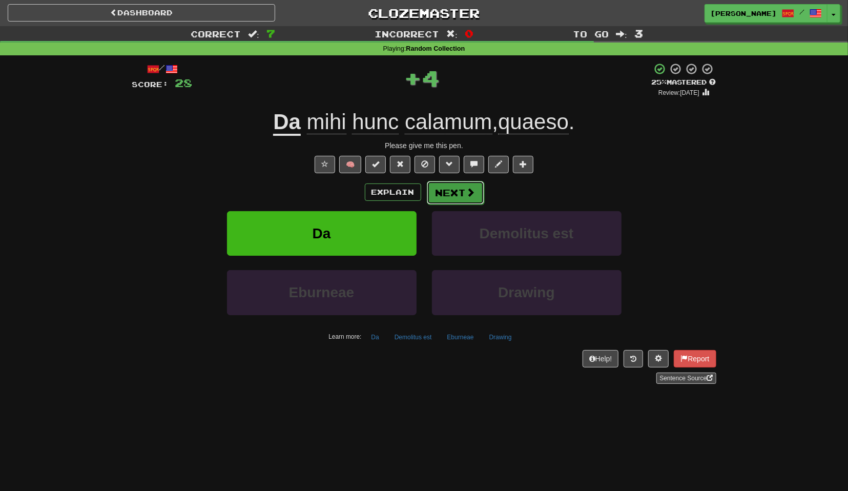
click at [444, 184] on button "Next" at bounding box center [455, 193] width 57 height 24
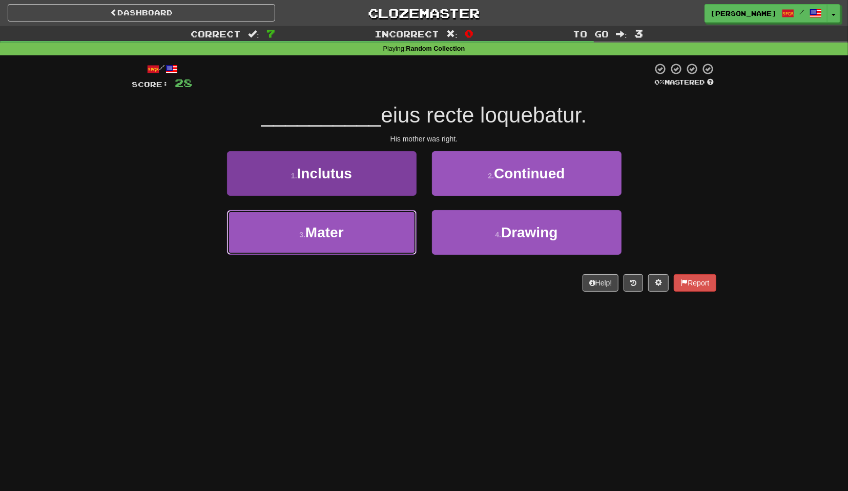
drag, startPoint x: 398, startPoint y: 226, endPoint x: 414, endPoint y: 224, distance: 16.0
click at [397, 226] on button "3 . Mater" at bounding box center [322, 232] width 190 height 45
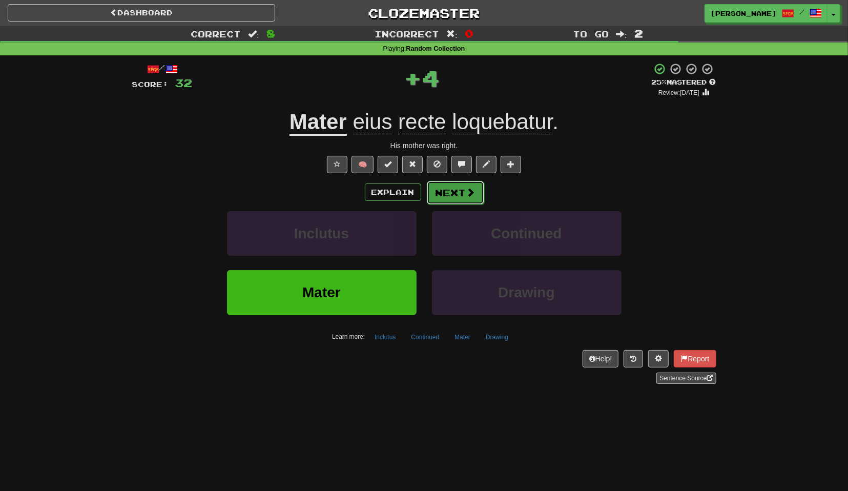
click at [453, 195] on button "Next" at bounding box center [455, 193] width 57 height 24
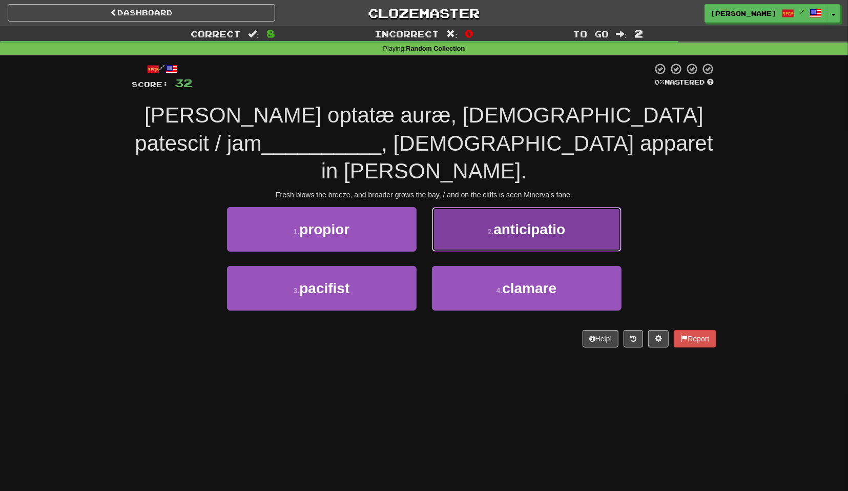
click at [480, 216] on button "2 . anticipatio" at bounding box center [527, 229] width 190 height 45
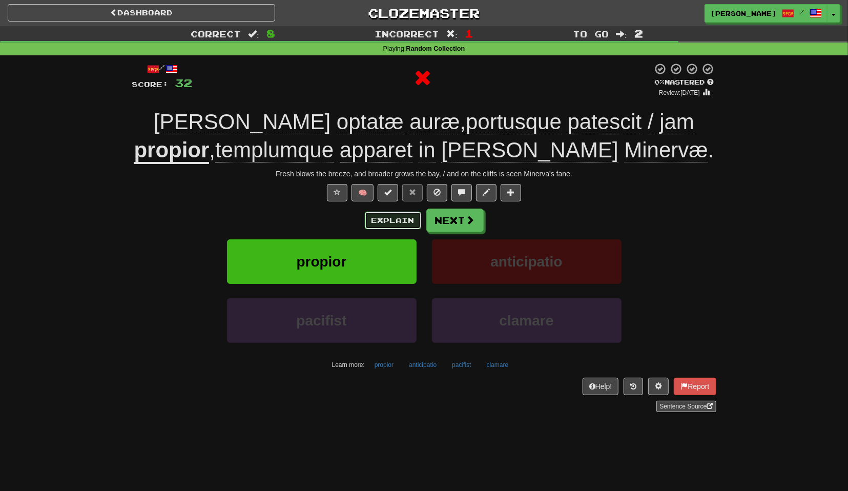
click at [393, 222] on button "Explain" at bounding box center [393, 220] width 56 height 17
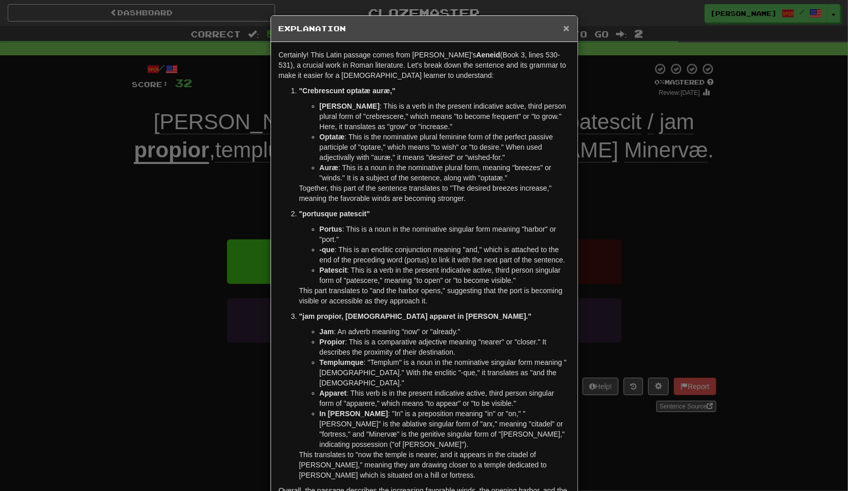
click at [566, 24] on span "×" at bounding box center [566, 28] width 6 height 12
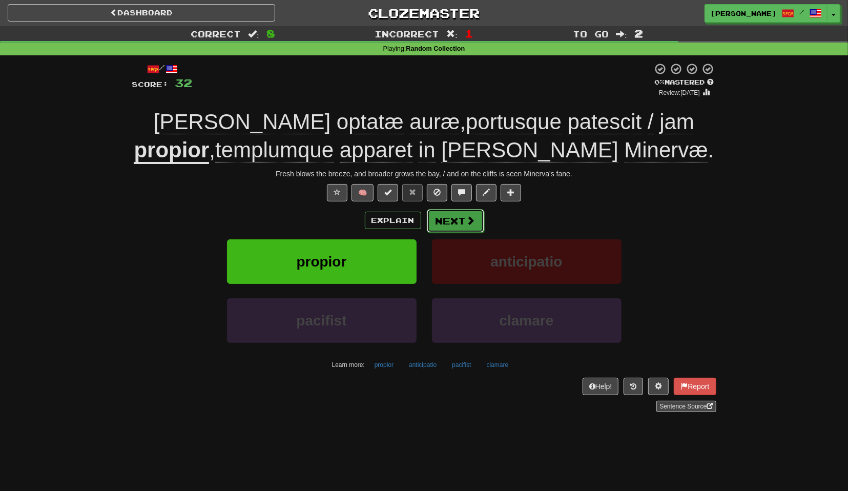
click at [452, 222] on button "Next" at bounding box center [455, 221] width 57 height 24
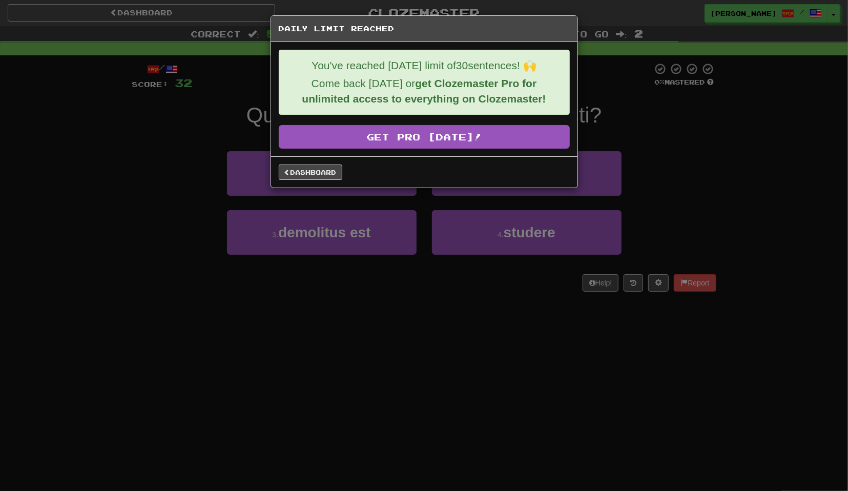
click at [100, 133] on div "Daily Limit Reached You've reached today's limit of 30 sentences! 🙌 Come back t…" at bounding box center [424, 245] width 848 height 491
click at [322, 170] on link "Dashboard" at bounding box center [311, 171] width 64 height 15
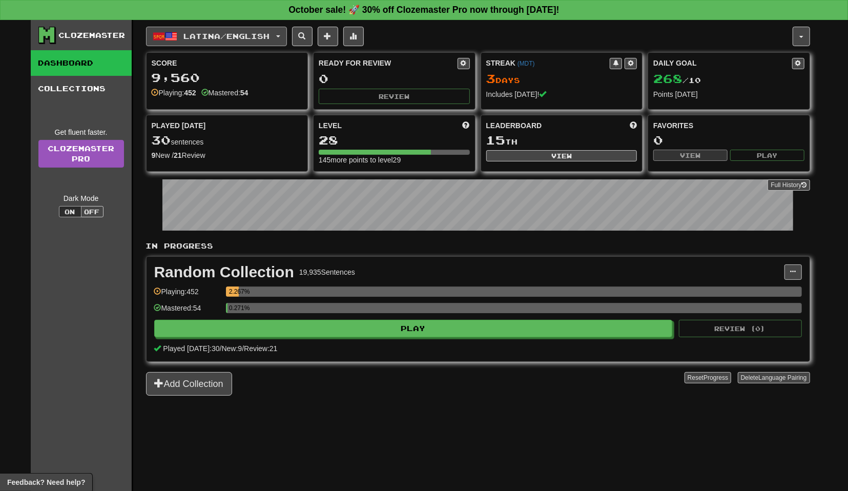
click at [287, 35] on button "Latina / English" at bounding box center [216, 36] width 141 height 19
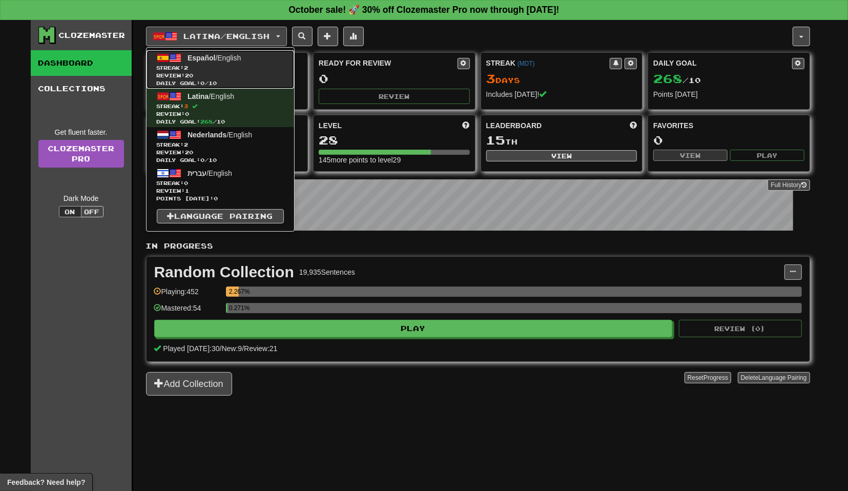
click at [264, 60] on link "Español / English Streak: 2 Review: 20 Daily Goal: 0 / 10" at bounding box center [221, 69] width 148 height 38
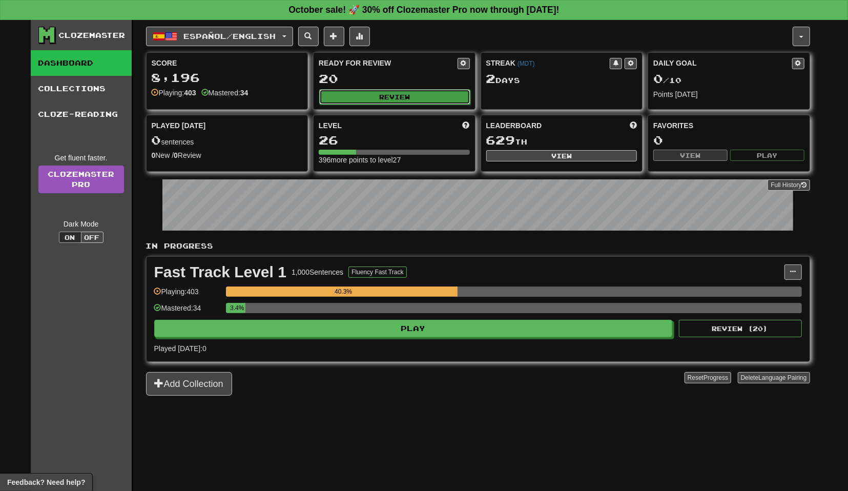
click at [417, 97] on button "Review" at bounding box center [394, 96] width 151 height 15
select select "**"
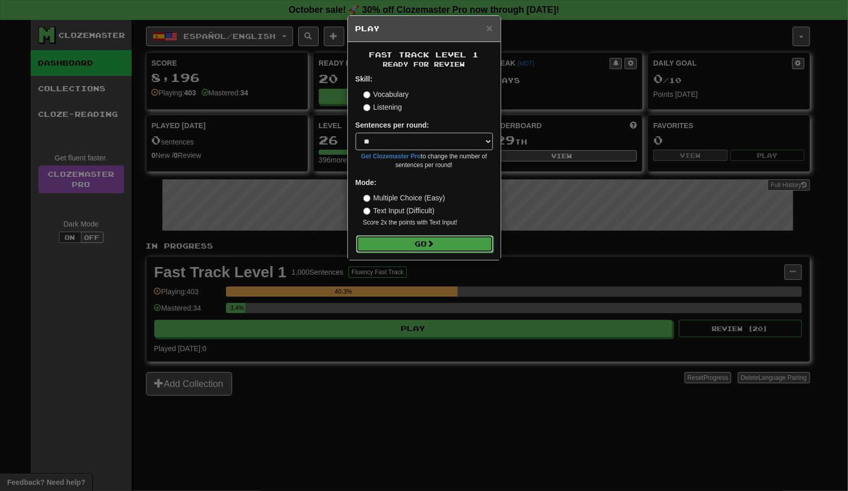
click at [428, 241] on button "Go" at bounding box center [424, 243] width 137 height 17
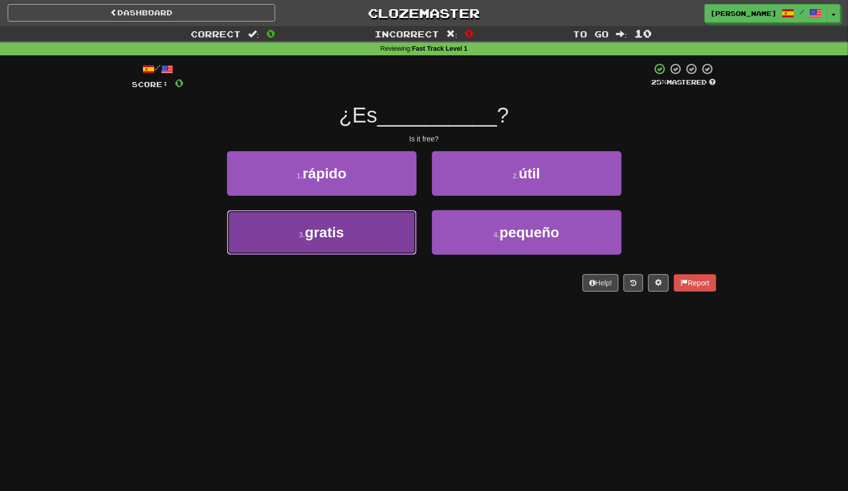
click at [383, 240] on button "3 . gratis" at bounding box center [322, 232] width 190 height 45
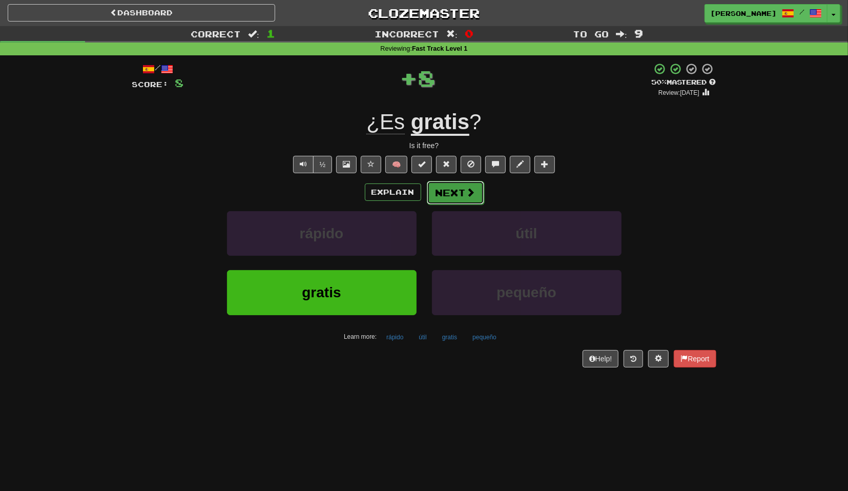
click at [439, 194] on button "Next" at bounding box center [455, 193] width 57 height 24
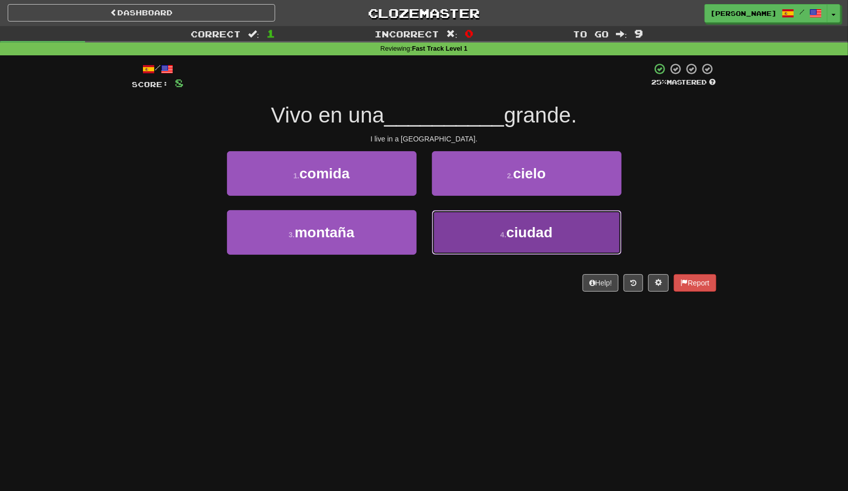
click at [470, 220] on button "4 . ciudad" at bounding box center [527, 232] width 190 height 45
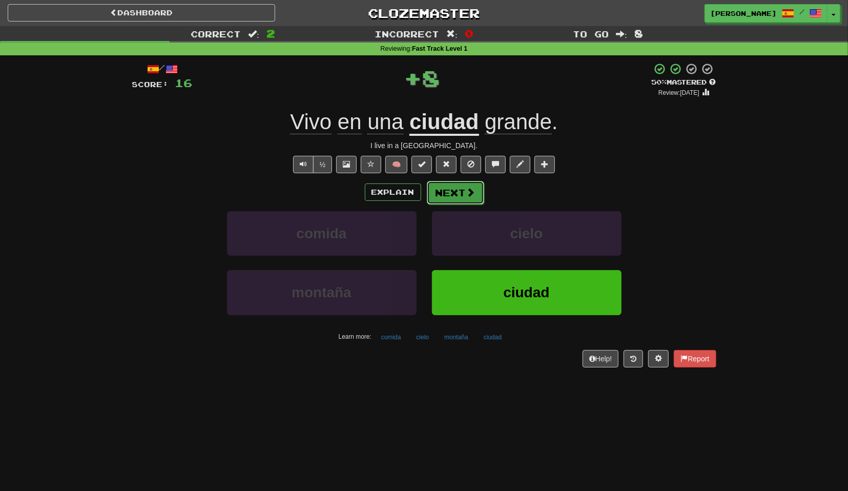
click at [471, 202] on button "Next" at bounding box center [455, 193] width 57 height 24
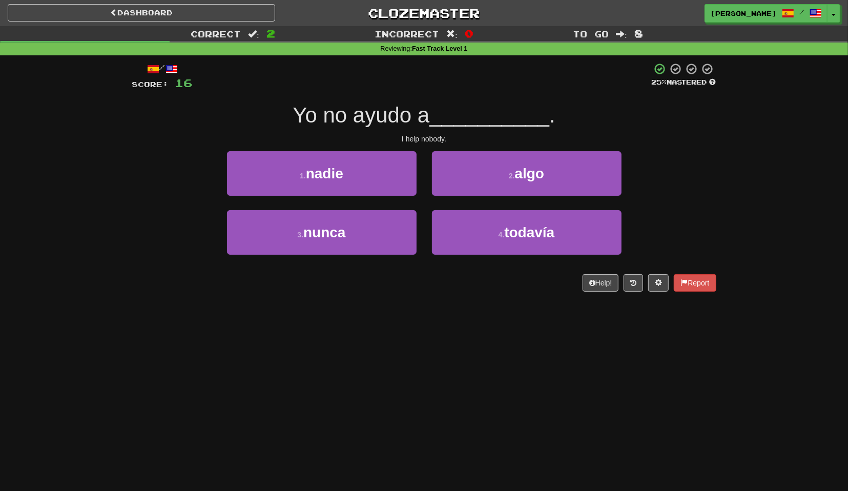
click at [396, 196] on div "1 . nadie" at bounding box center [321, 180] width 205 height 59
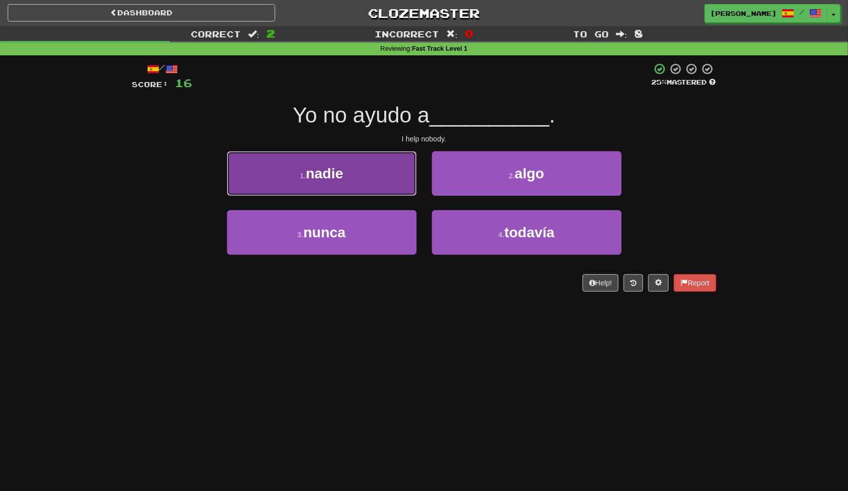
click at [374, 182] on button "1 . nadie" at bounding box center [322, 173] width 190 height 45
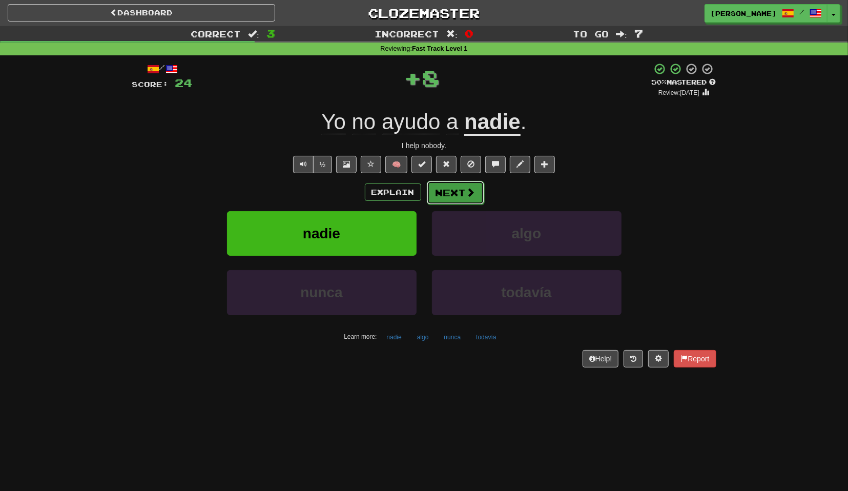
click at [458, 201] on button "Next" at bounding box center [455, 193] width 57 height 24
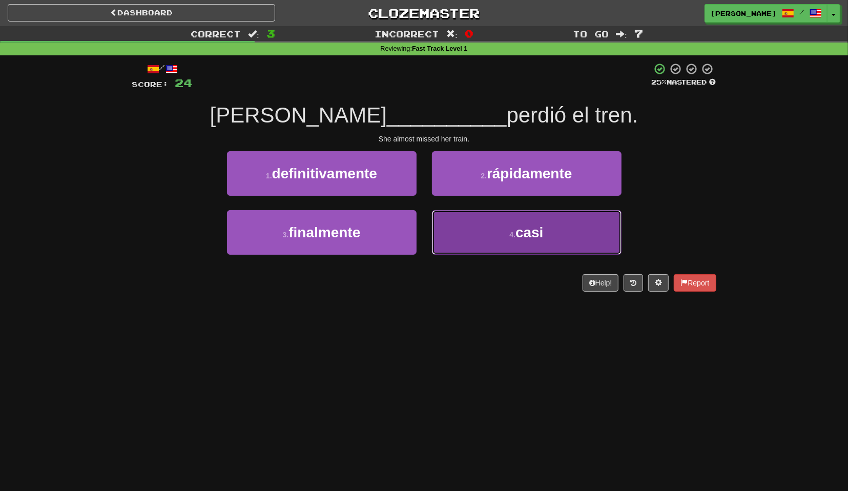
click at [463, 221] on button "4 . casi" at bounding box center [527, 232] width 190 height 45
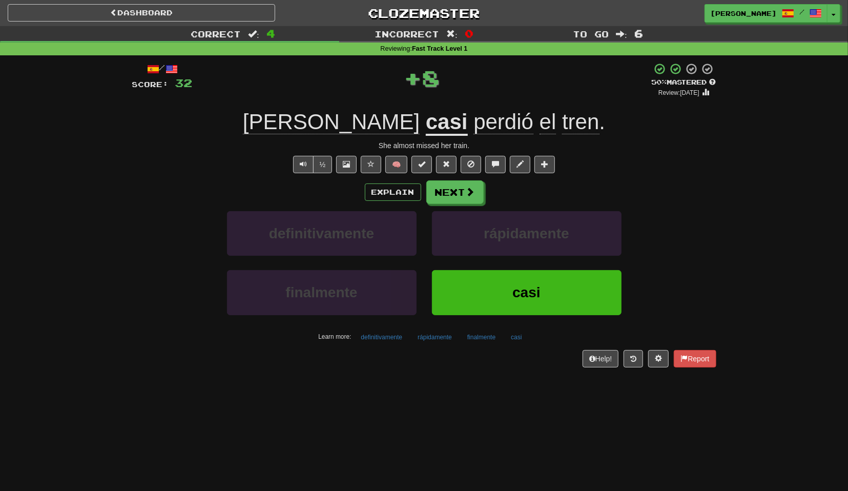
click at [452, 204] on div "Explain Next definitivamente rápidamente finalmente casi Learn more: definitiva…" at bounding box center [424, 262] width 584 height 164
click at [459, 198] on button "Next" at bounding box center [455, 193] width 57 height 24
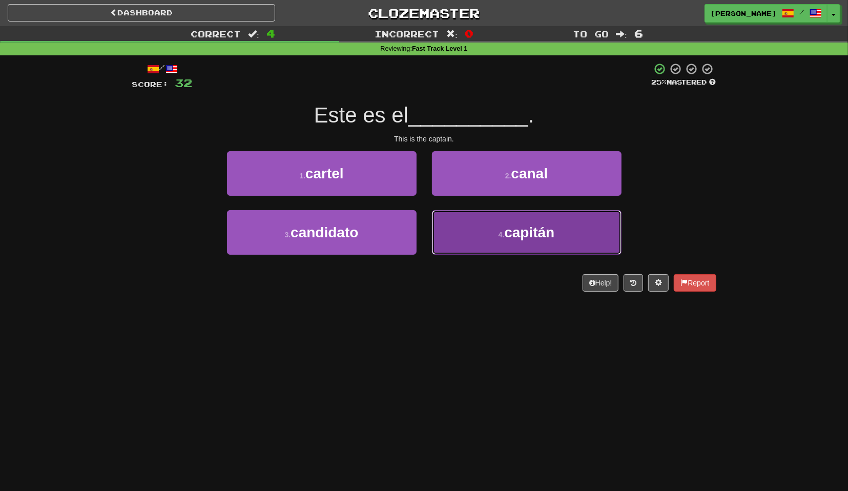
click at [475, 235] on button "4 . capitán" at bounding box center [527, 232] width 190 height 45
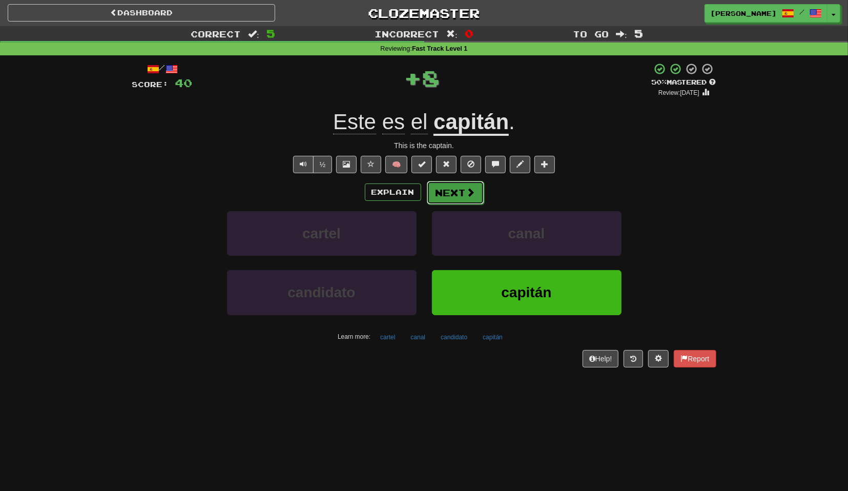
click at [453, 197] on button "Next" at bounding box center [455, 193] width 57 height 24
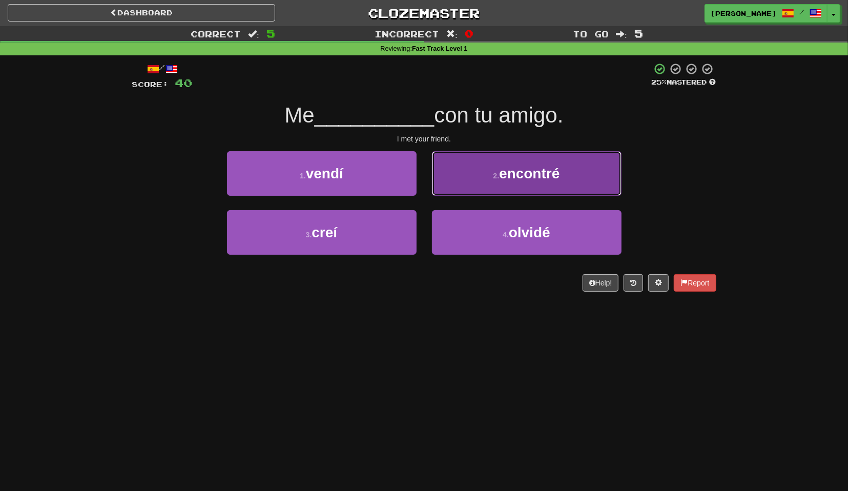
click at [459, 182] on button "2 . encontré" at bounding box center [527, 173] width 190 height 45
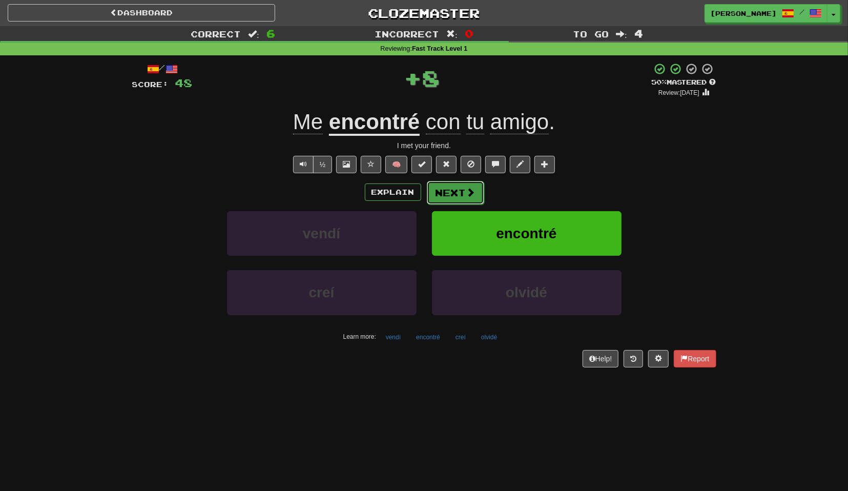
click at [459, 201] on button "Next" at bounding box center [455, 193] width 57 height 24
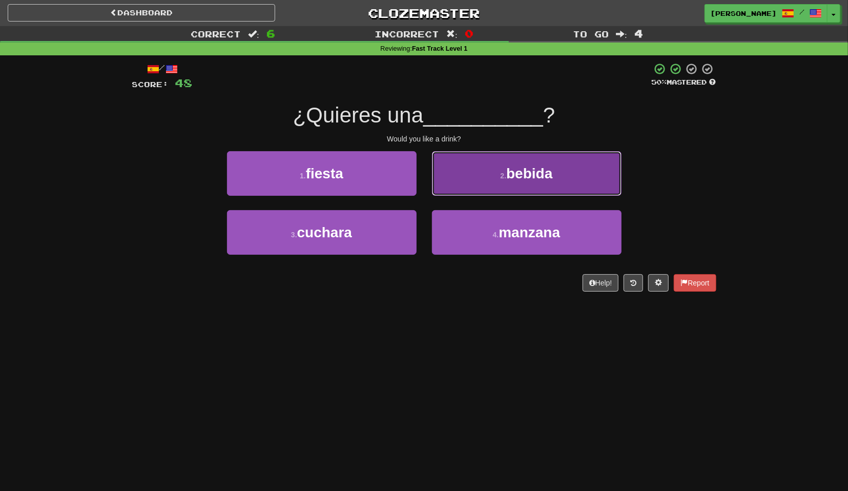
click at [489, 189] on button "2 . bebida" at bounding box center [527, 173] width 190 height 45
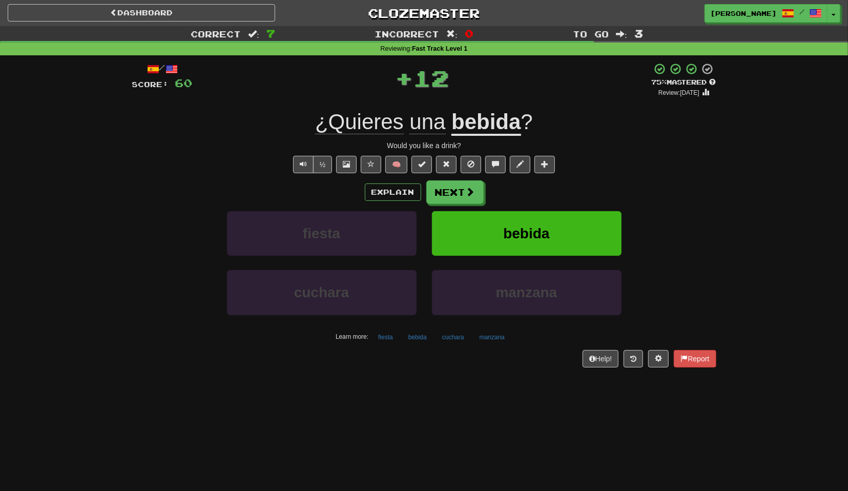
click at [451, 203] on div "Explain Next fiesta bebida cuchara manzana Learn more: fiesta bebida cuchara ma…" at bounding box center [424, 262] width 584 height 164
click at [462, 194] on button "Next" at bounding box center [455, 193] width 57 height 24
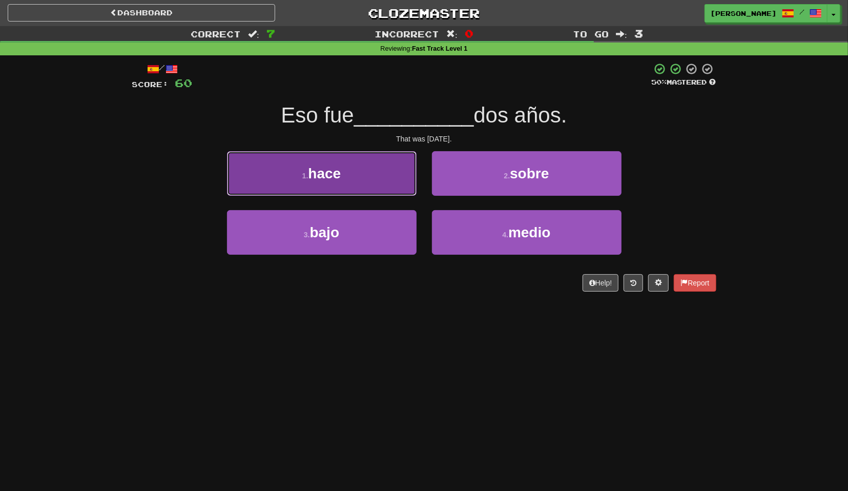
click at [388, 183] on button "1 . hace" at bounding box center [322, 173] width 190 height 45
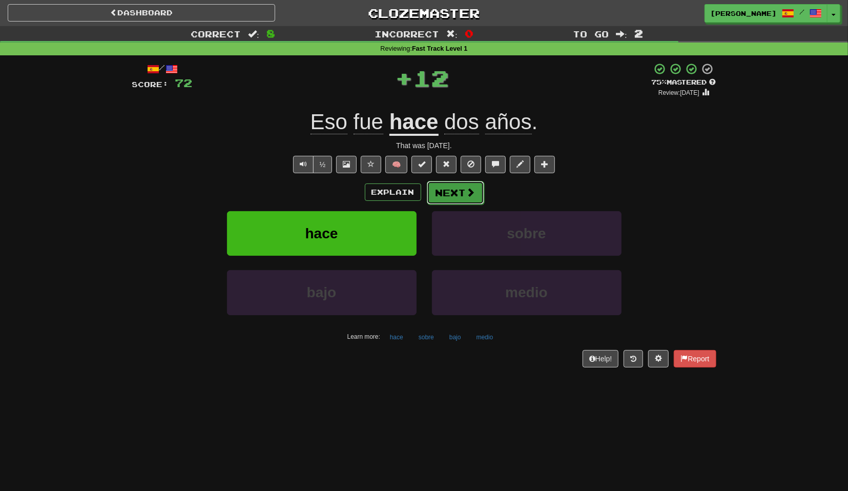
click at [462, 188] on button "Next" at bounding box center [455, 193] width 57 height 24
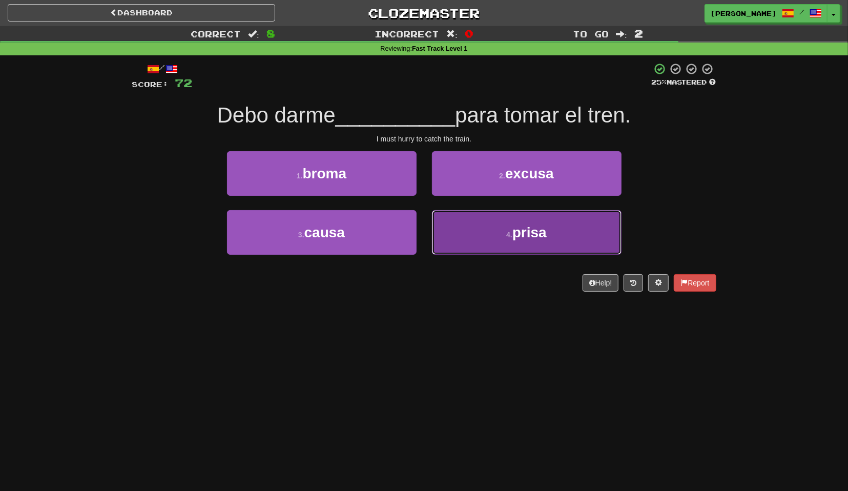
click at [446, 219] on button "4 . prisa" at bounding box center [527, 232] width 190 height 45
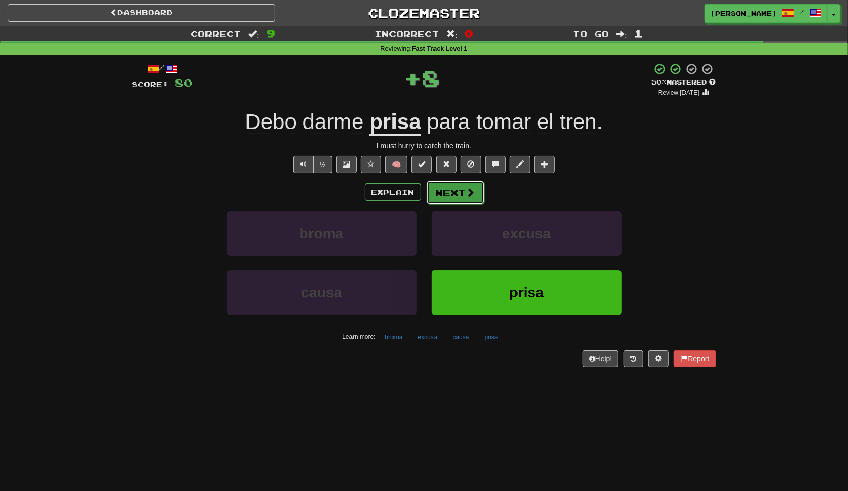
click at [448, 198] on button "Next" at bounding box center [455, 193] width 57 height 24
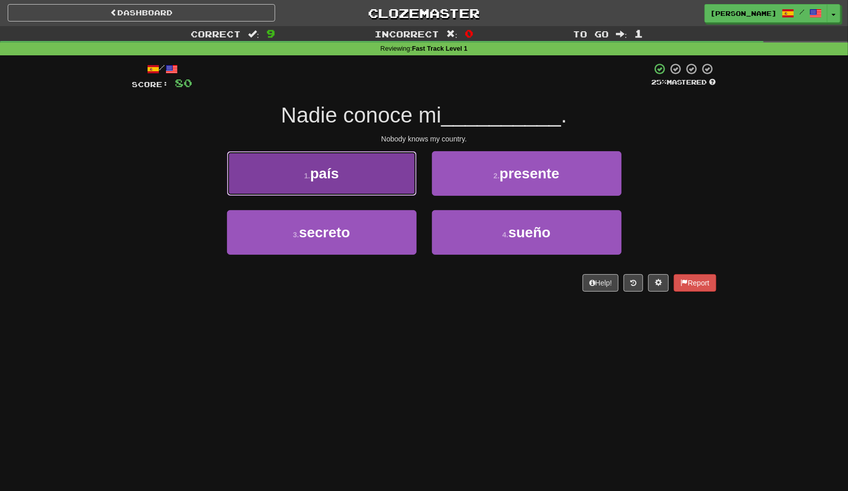
click at [374, 190] on button "1 . país" at bounding box center [322, 173] width 190 height 45
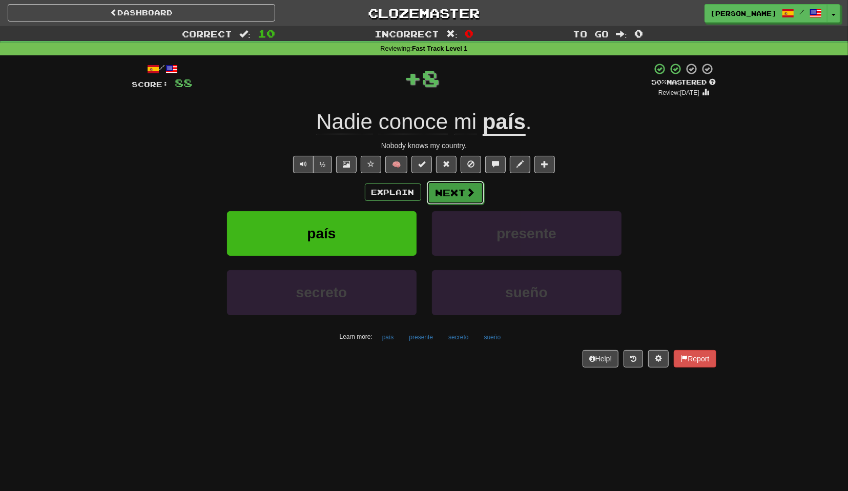
click at [459, 190] on button "Next" at bounding box center [455, 193] width 57 height 24
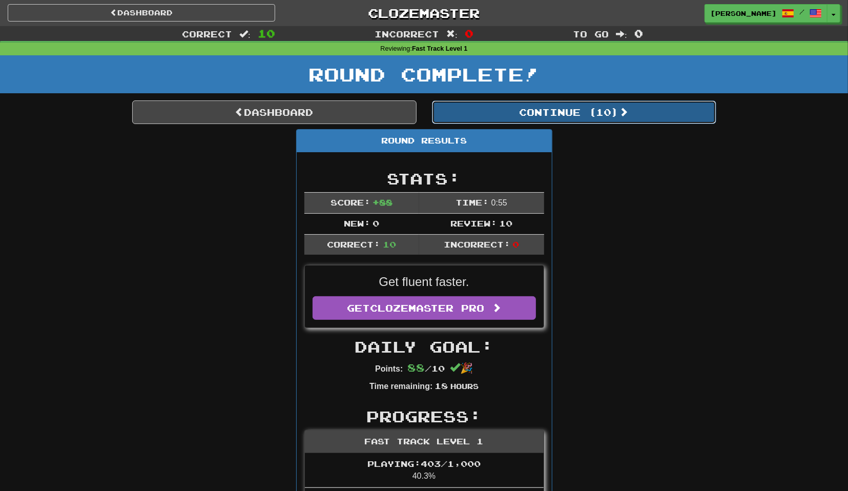
click at [526, 120] on button "Continue ( 10 )" at bounding box center [574, 112] width 284 height 24
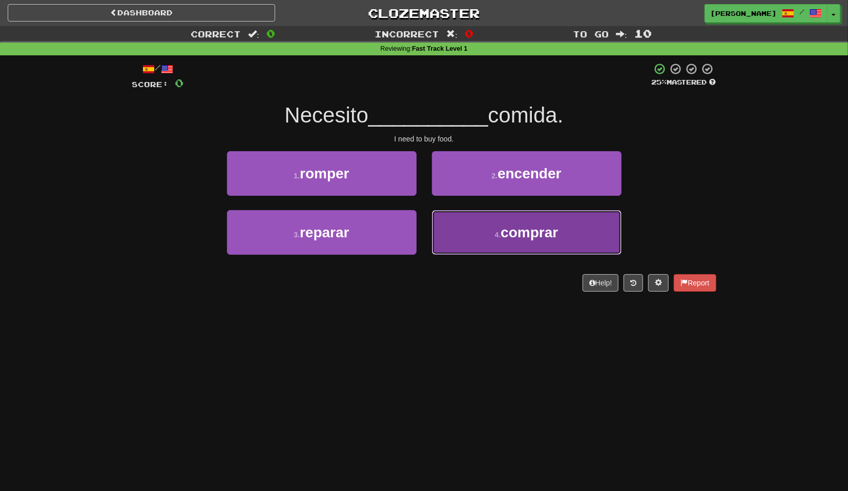
click at [468, 232] on button "4 . comprar" at bounding box center [527, 232] width 190 height 45
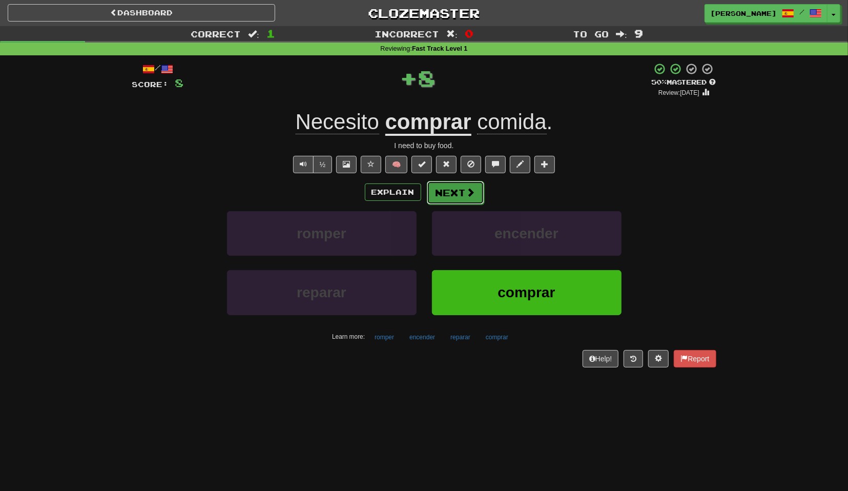
click at [471, 192] on span at bounding box center [470, 192] width 9 height 9
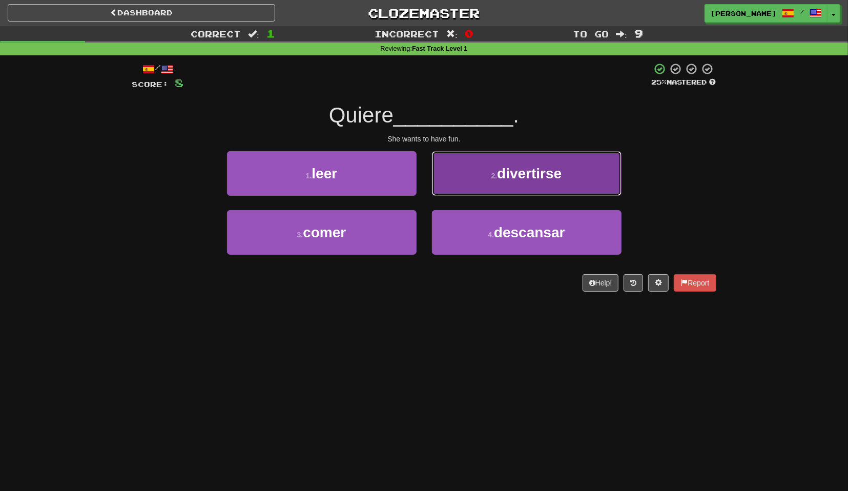
click at [481, 185] on button "2 . divertirse" at bounding box center [527, 173] width 190 height 45
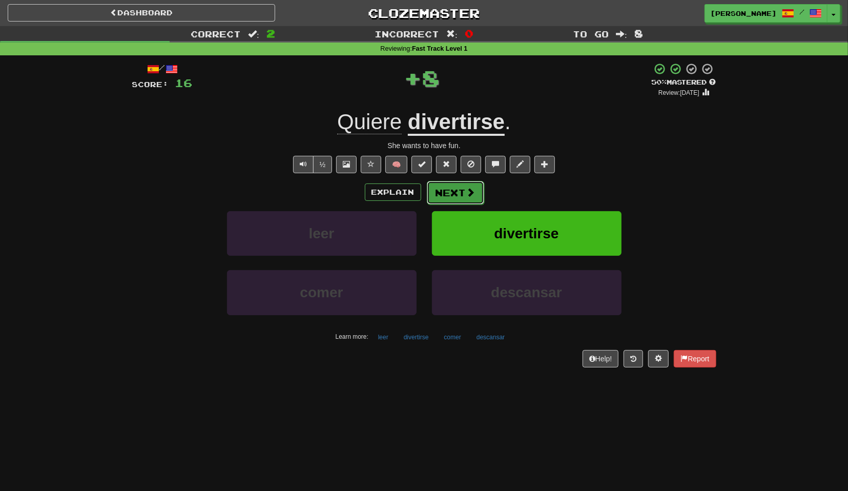
click at [471, 198] on button "Next" at bounding box center [455, 193] width 57 height 24
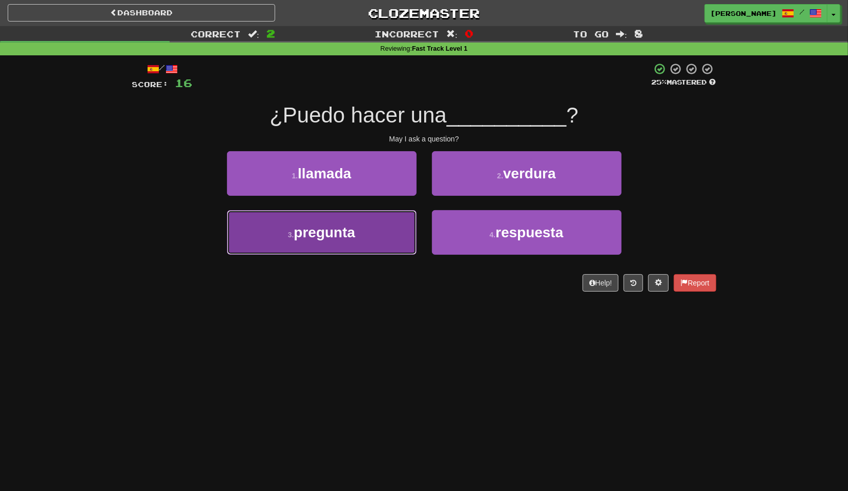
click at [395, 242] on button "3 . pregunta" at bounding box center [322, 232] width 190 height 45
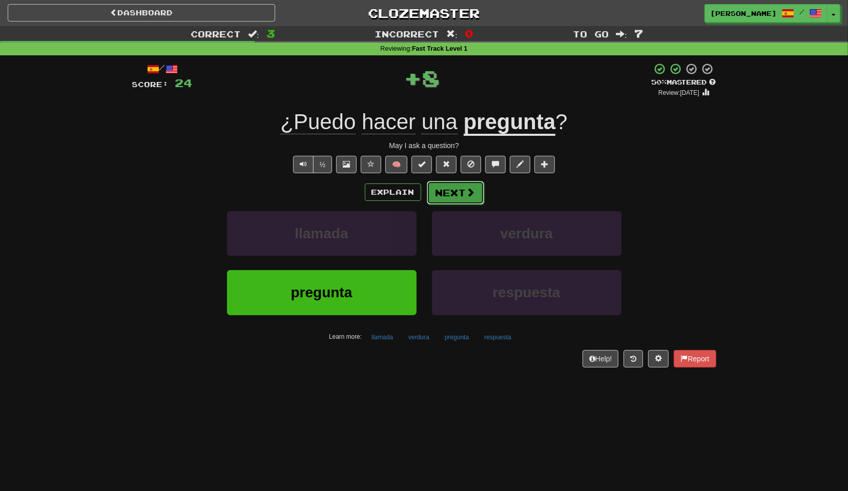
click at [462, 201] on button "Next" at bounding box center [455, 193] width 57 height 24
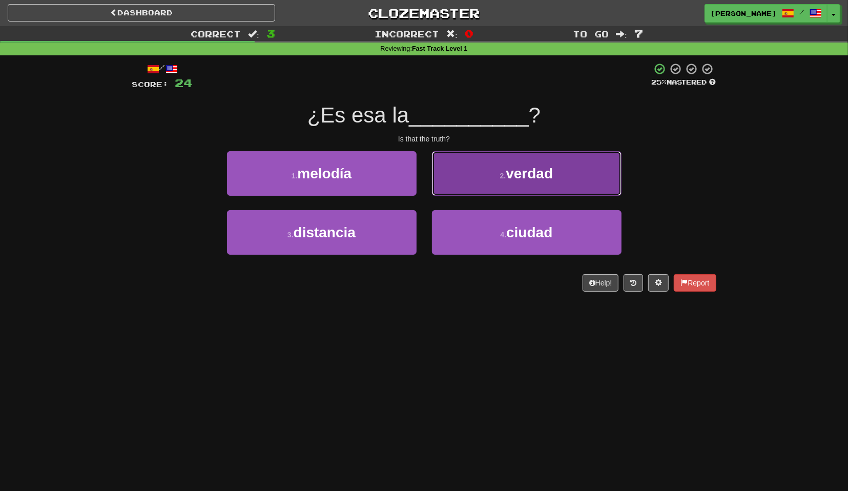
click at [485, 172] on button "2 . verdad" at bounding box center [527, 173] width 190 height 45
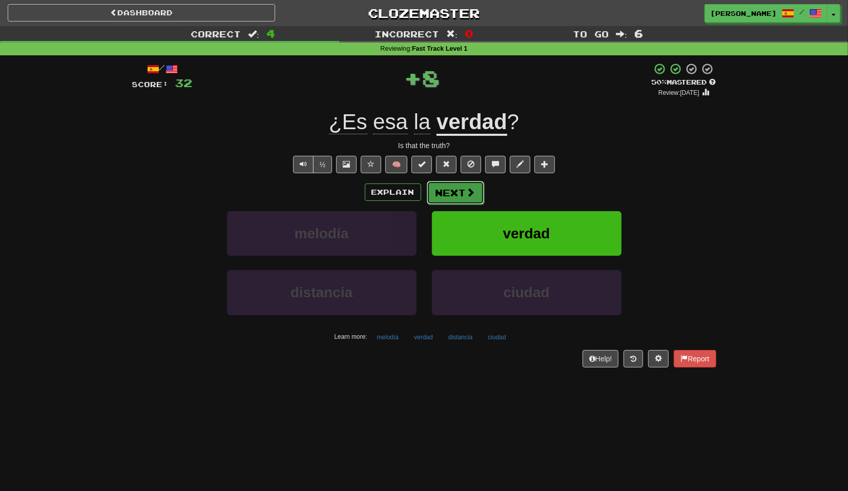
click at [460, 202] on button "Next" at bounding box center [455, 193] width 57 height 24
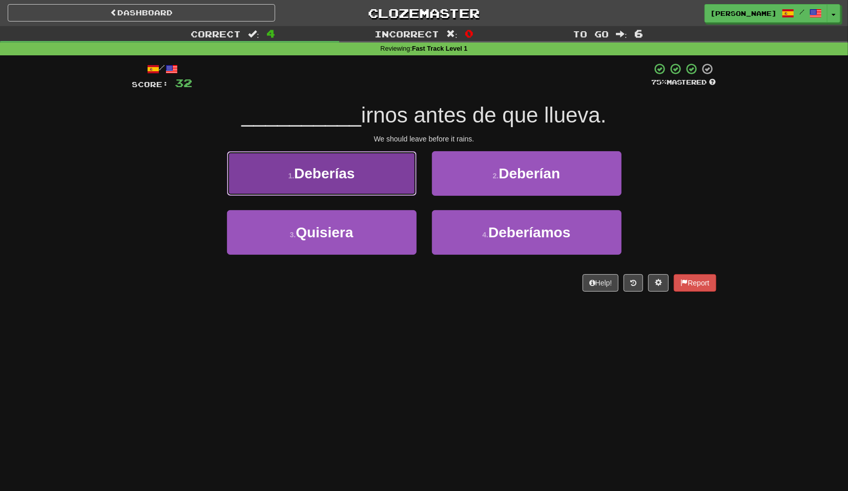
click at [402, 187] on button "1 . Deberías" at bounding box center [322, 173] width 190 height 45
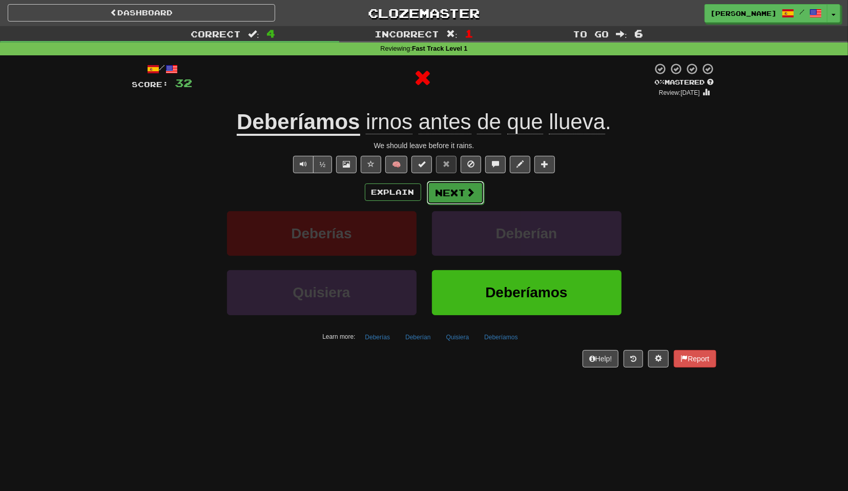
click at [466, 185] on button "Next" at bounding box center [455, 193] width 57 height 24
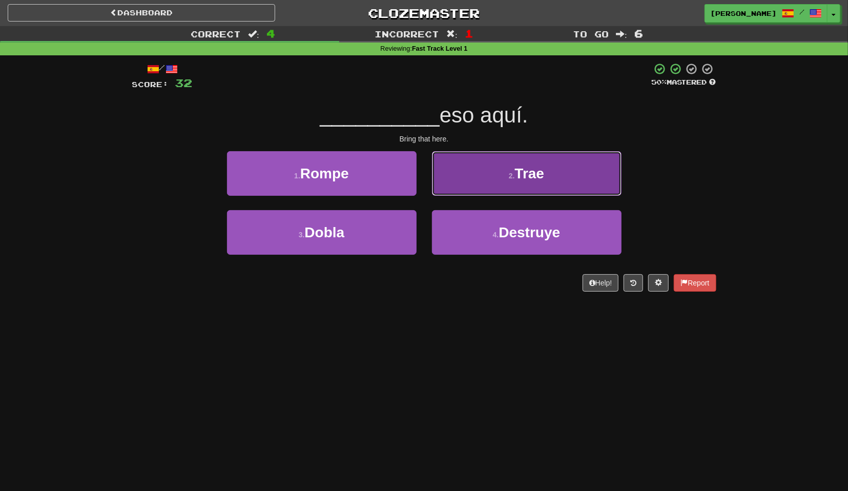
click at [454, 188] on button "2 . Trae" at bounding box center [527, 173] width 190 height 45
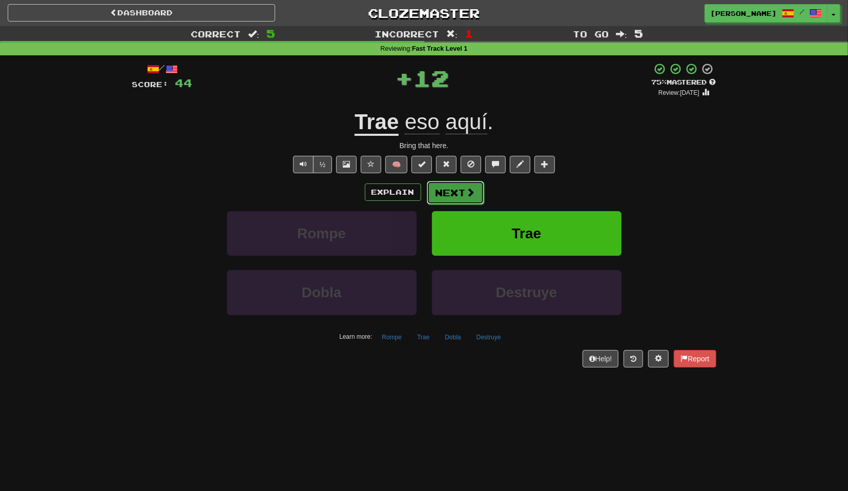
click at [452, 190] on button "Next" at bounding box center [455, 193] width 57 height 24
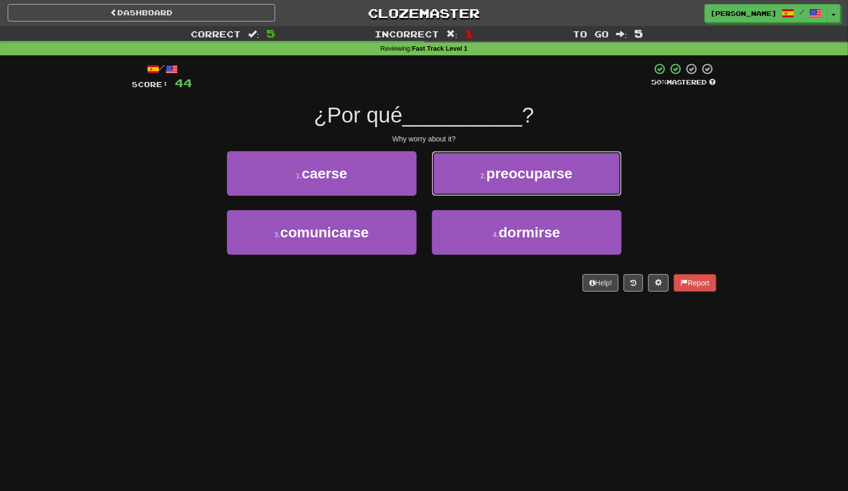
click at [452, 190] on button "2 . preocuparse" at bounding box center [527, 173] width 190 height 45
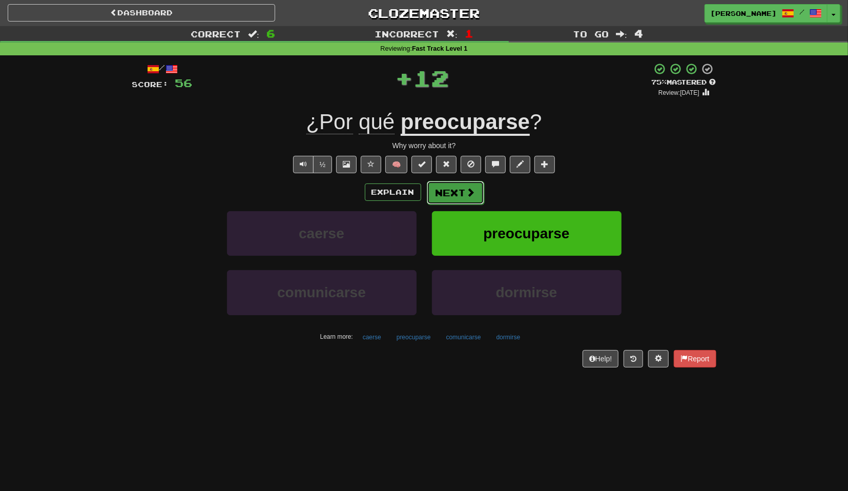
click at [467, 194] on span at bounding box center [470, 192] width 9 height 9
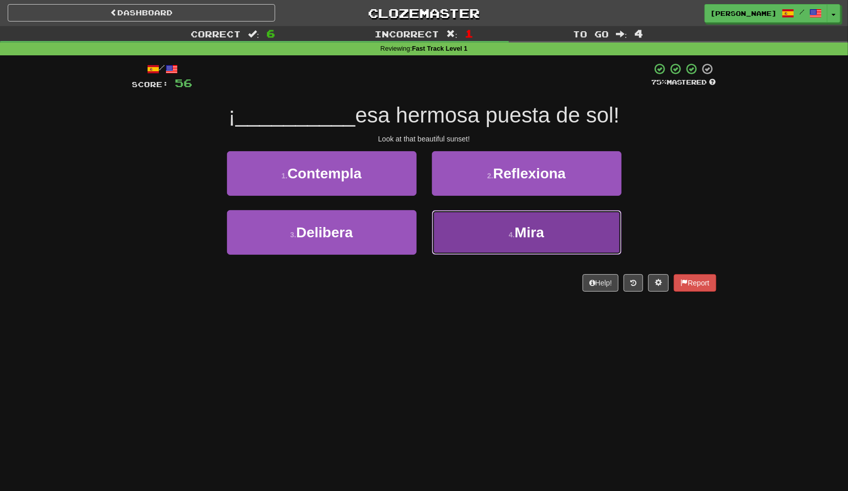
click at [472, 225] on button "4 . Mira" at bounding box center [527, 232] width 190 height 45
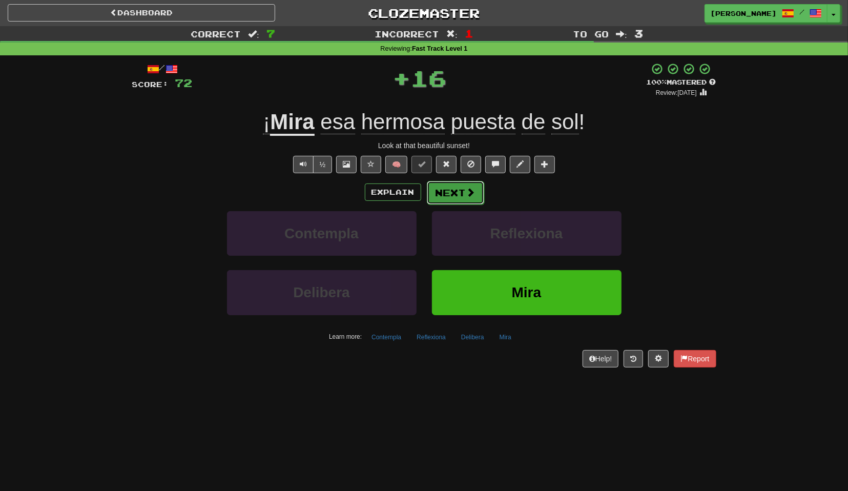
click at [457, 189] on button "Next" at bounding box center [455, 193] width 57 height 24
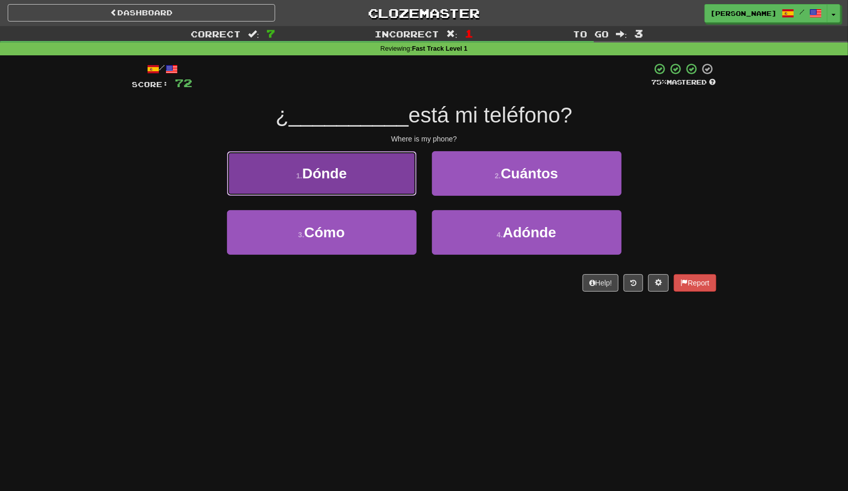
click at [408, 192] on button "1 . Dónde" at bounding box center [322, 173] width 190 height 45
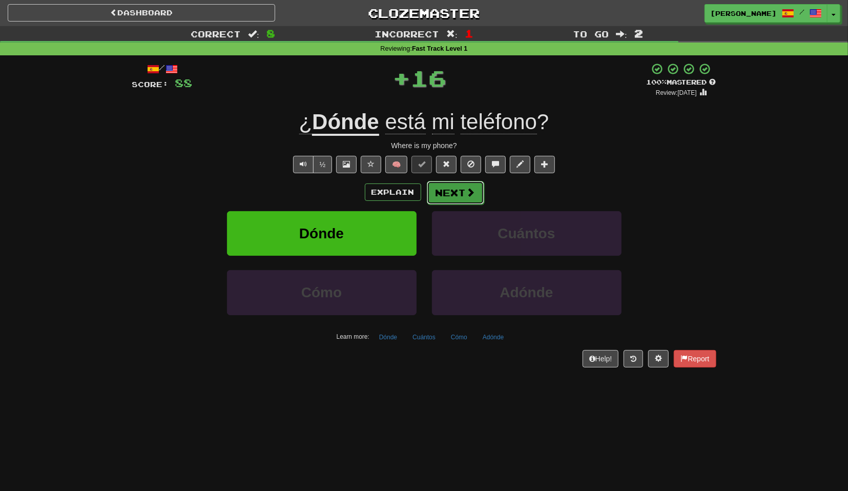
click at [447, 193] on button "Next" at bounding box center [455, 193] width 57 height 24
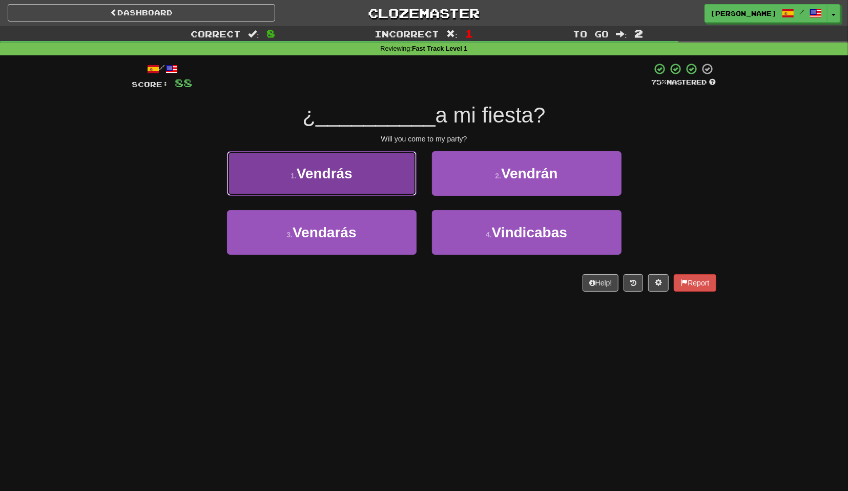
click at [403, 192] on button "1 . Vendrás" at bounding box center [322, 173] width 190 height 45
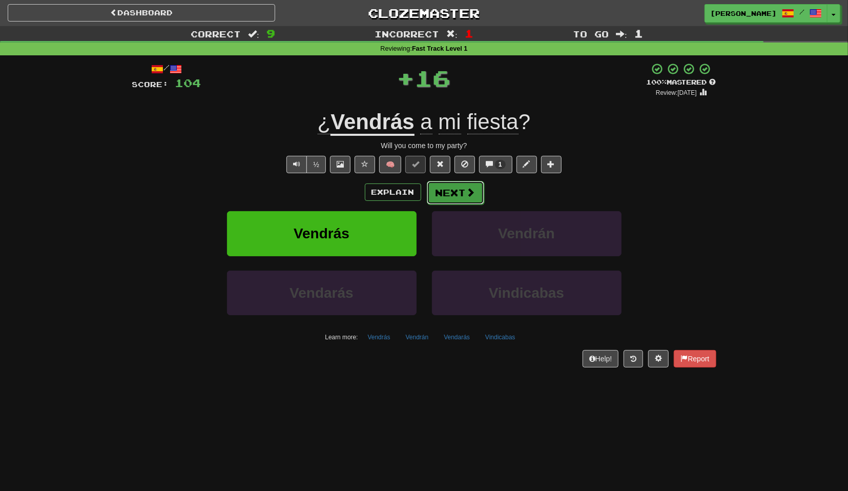
click at [452, 200] on button "Next" at bounding box center [455, 193] width 57 height 24
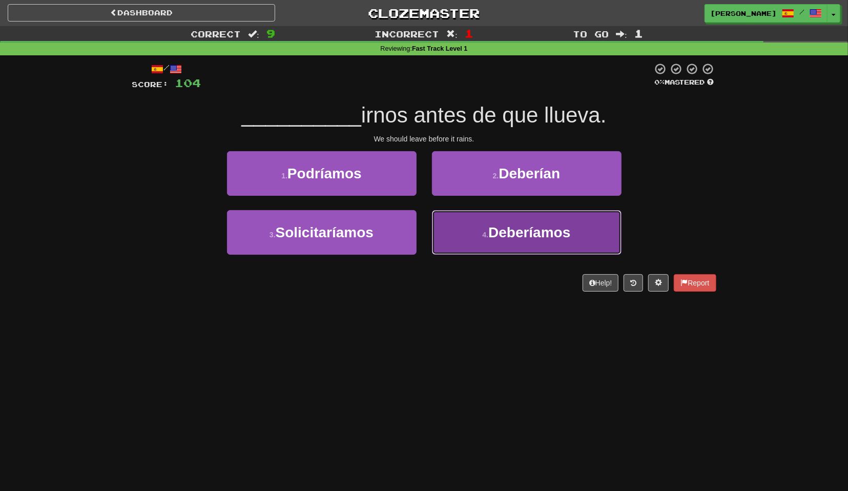
click at [459, 217] on button "4 . Deberíamos" at bounding box center [527, 232] width 190 height 45
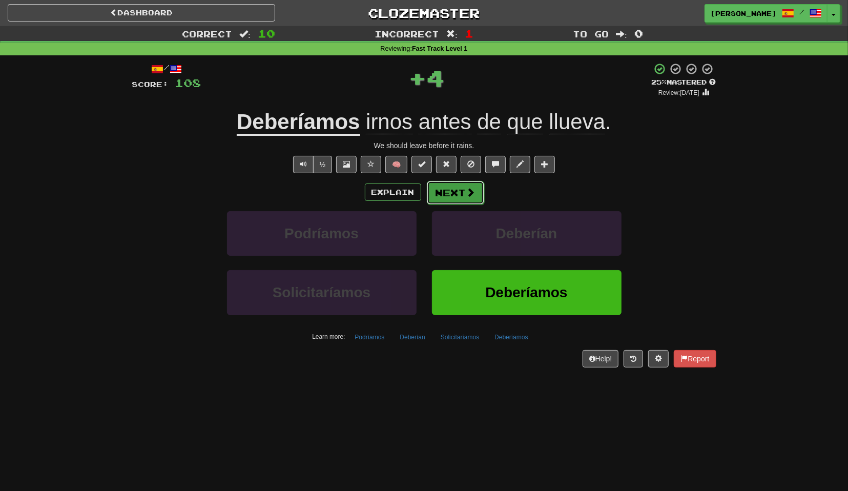
click at [456, 196] on button "Next" at bounding box center [455, 193] width 57 height 24
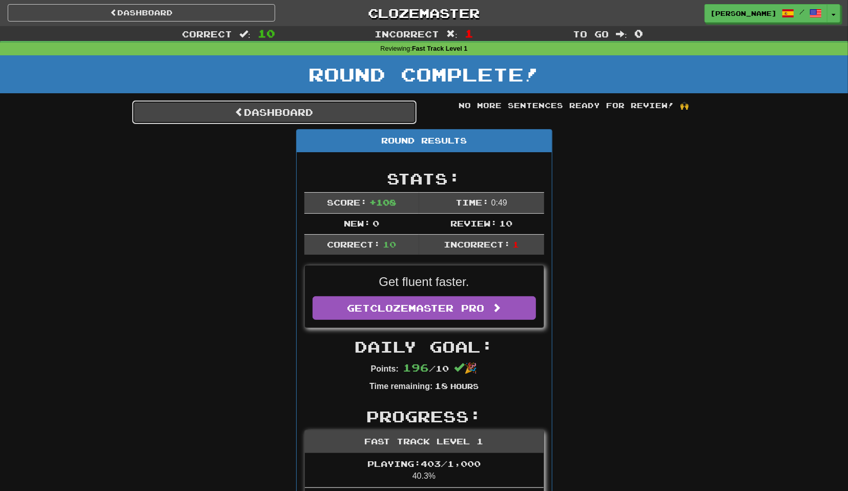
click at [362, 113] on link "Dashboard" at bounding box center [274, 112] width 284 height 24
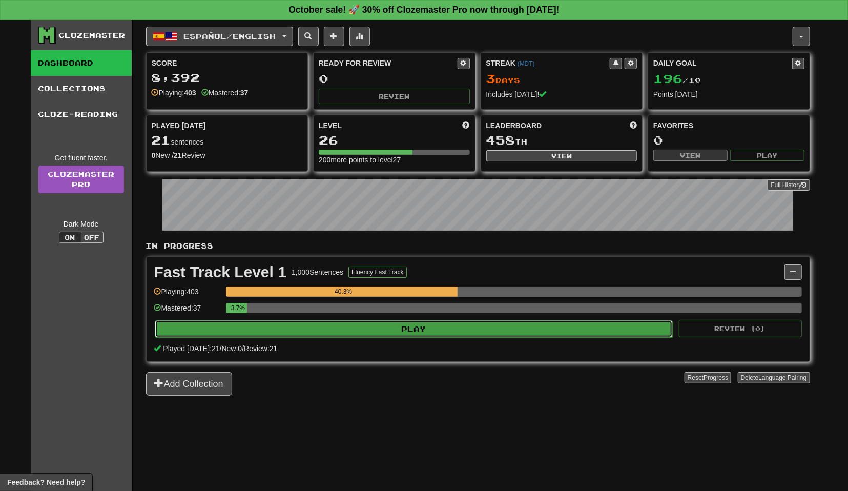
click at [486, 323] on button "Play" at bounding box center [414, 328] width 519 height 17
select select "**"
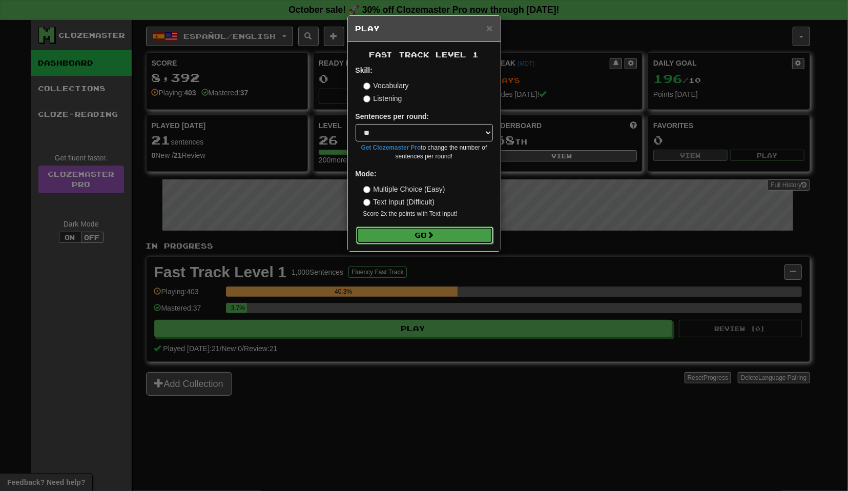
click at [449, 236] on button "Go" at bounding box center [424, 235] width 137 height 17
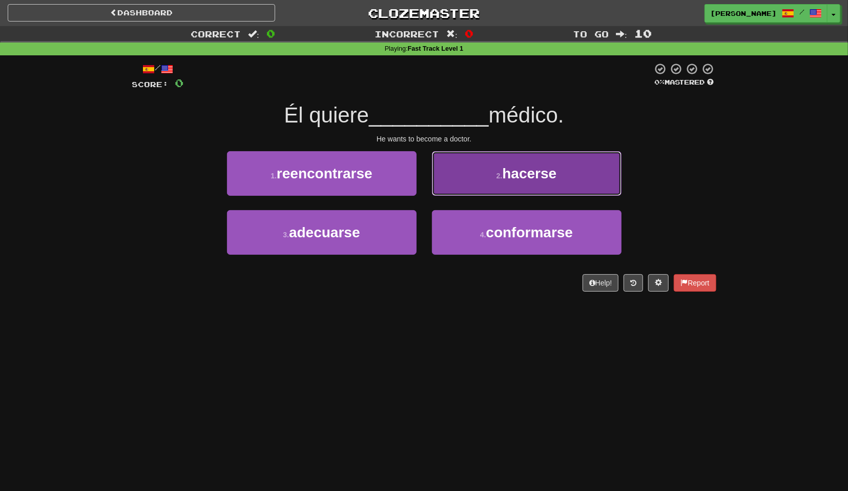
click at [449, 193] on button "2 . hacerse" at bounding box center [527, 173] width 190 height 45
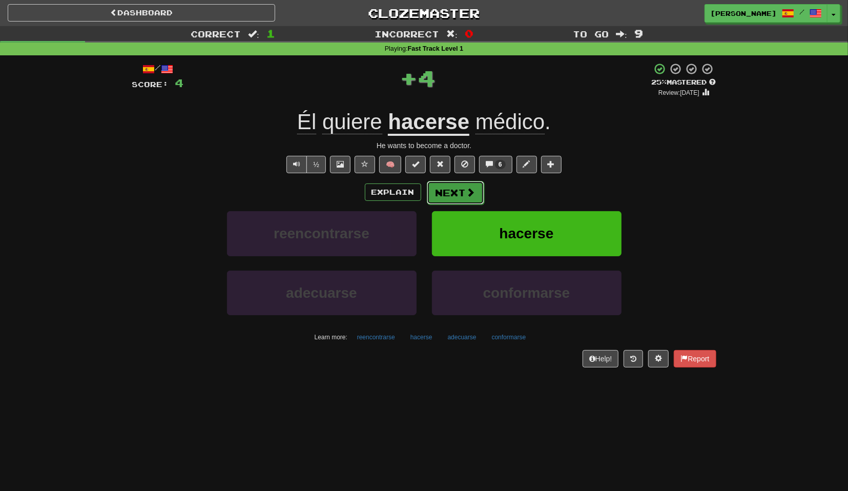
click at [448, 202] on button "Next" at bounding box center [455, 193] width 57 height 24
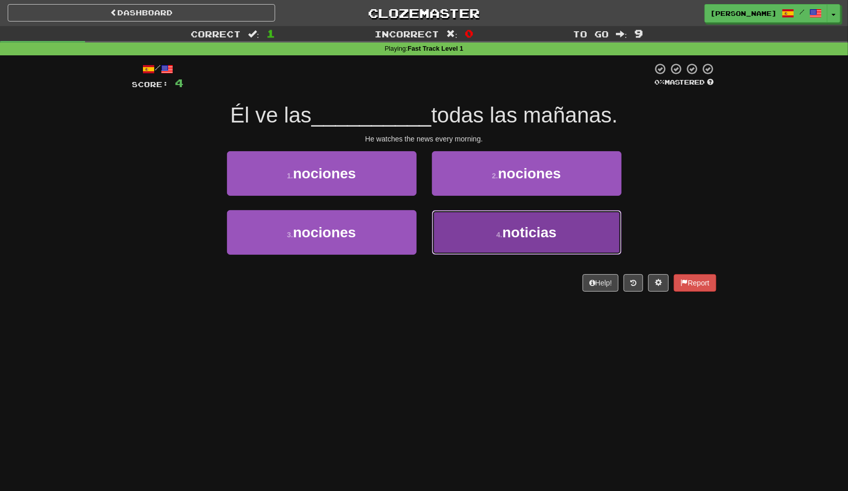
click at [461, 230] on button "4 . noticias" at bounding box center [527, 232] width 190 height 45
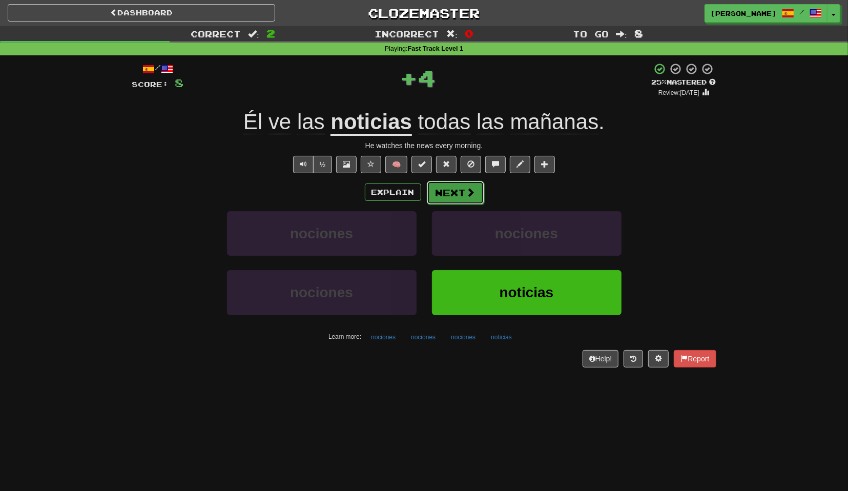
click at [450, 199] on button "Next" at bounding box center [455, 193] width 57 height 24
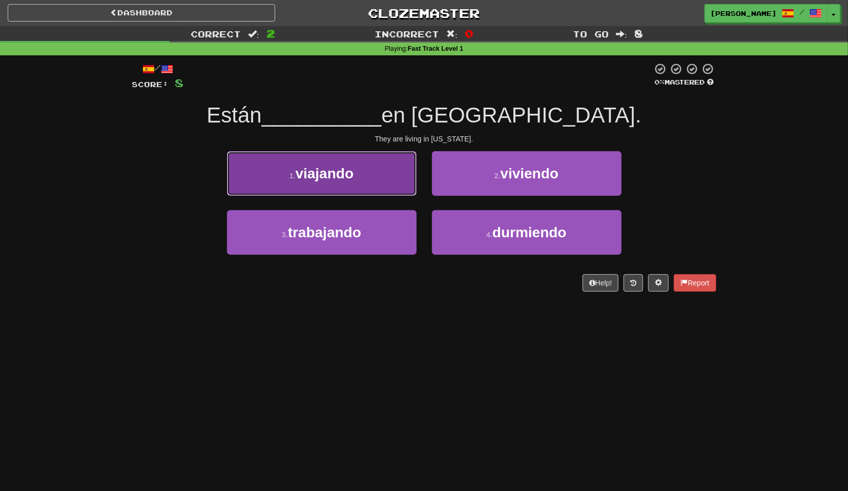
click at [403, 192] on button "1 . viajando" at bounding box center [322, 173] width 190 height 45
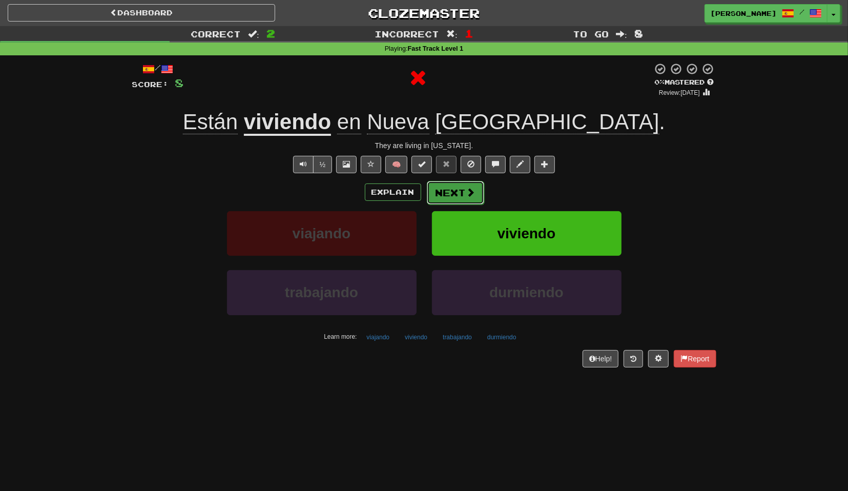
click at [461, 197] on button "Next" at bounding box center [455, 193] width 57 height 24
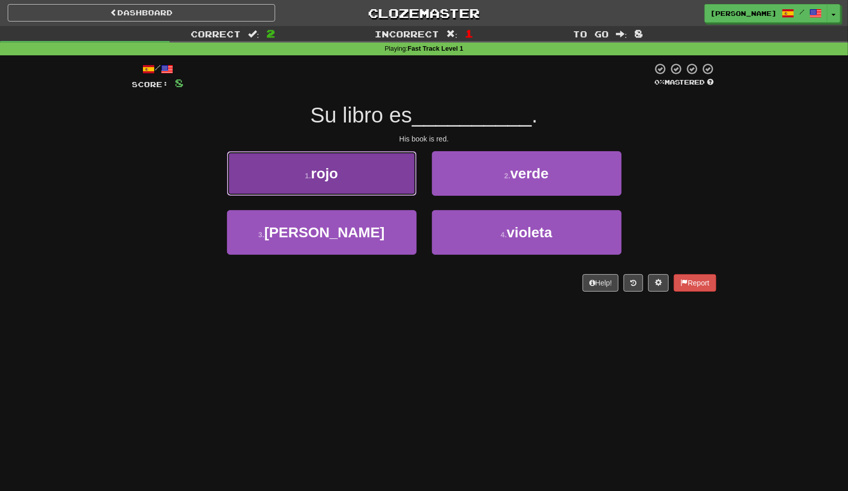
click at [408, 193] on button "1 . rojo" at bounding box center [322, 173] width 190 height 45
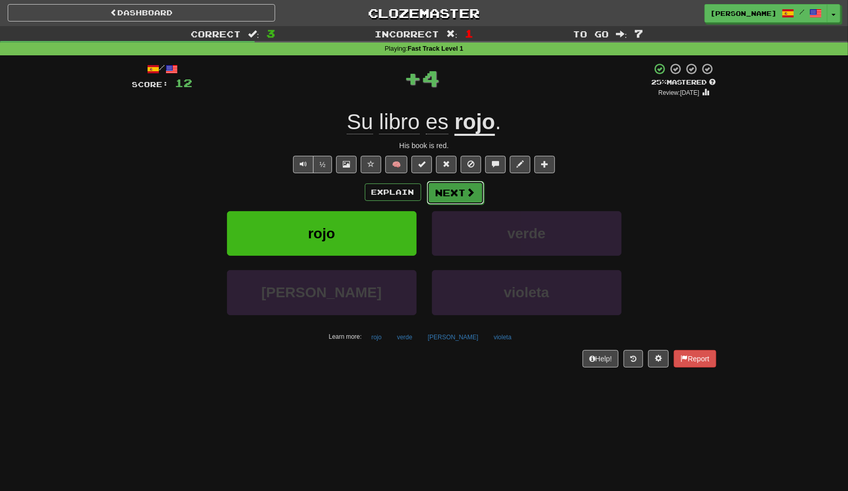
click at [444, 190] on button "Next" at bounding box center [455, 193] width 57 height 24
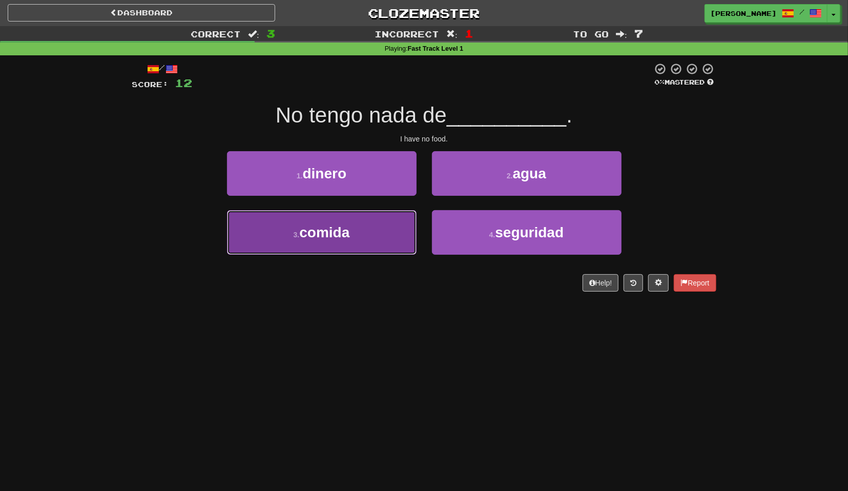
click at [397, 221] on button "3 . comida" at bounding box center [322, 232] width 190 height 45
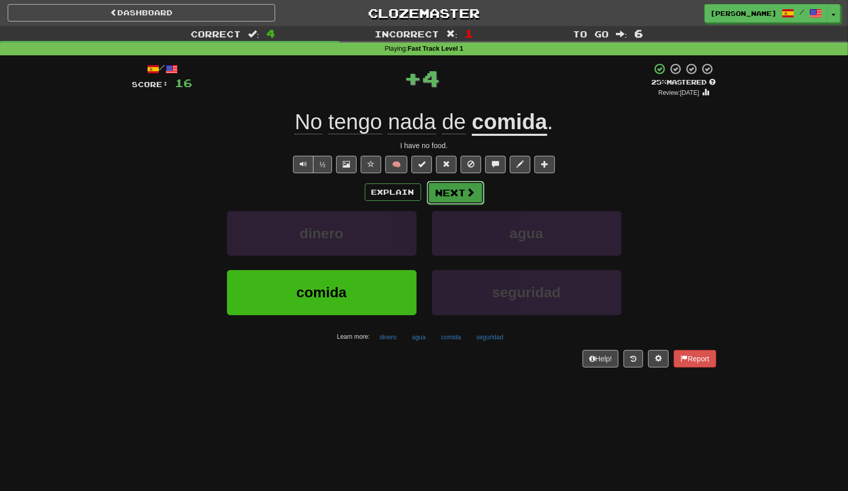
click at [454, 190] on button "Next" at bounding box center [455, 193] width 57 height 24
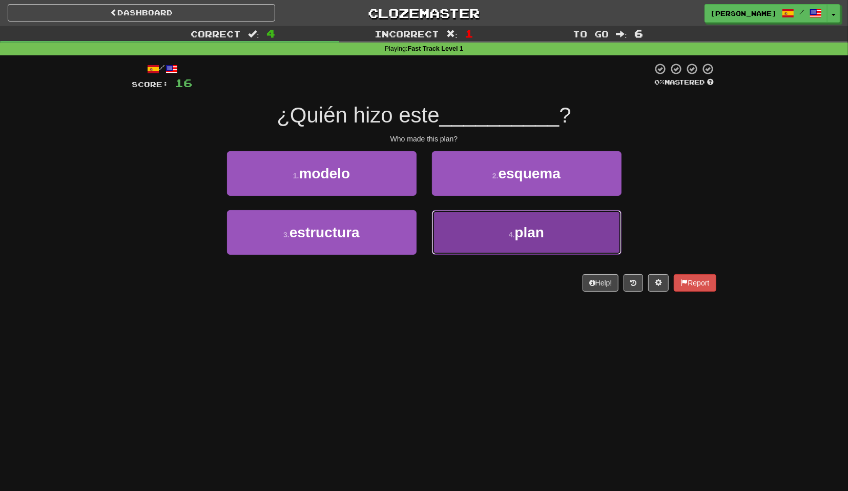
click at [479, 221] on button "4 . plan" at bounding box center [527, 232] width 190 height 45
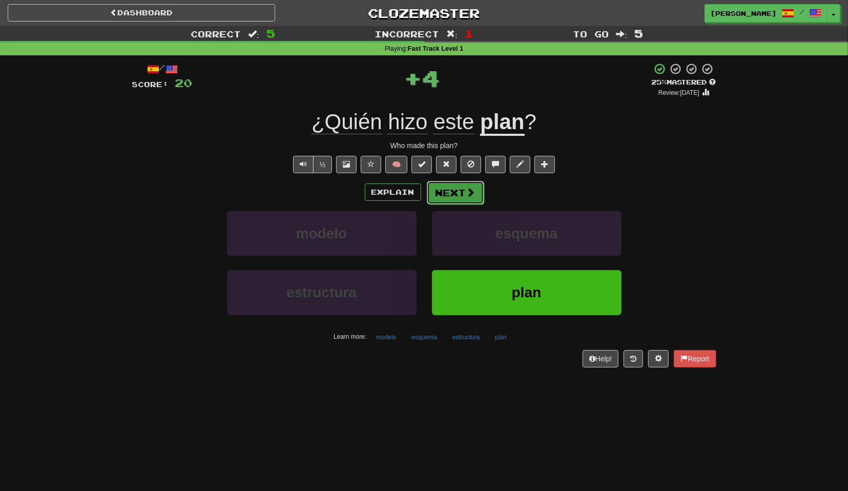
click at [463, 200] on button "Next" at bounding box center [455, 193] width 57 height 24
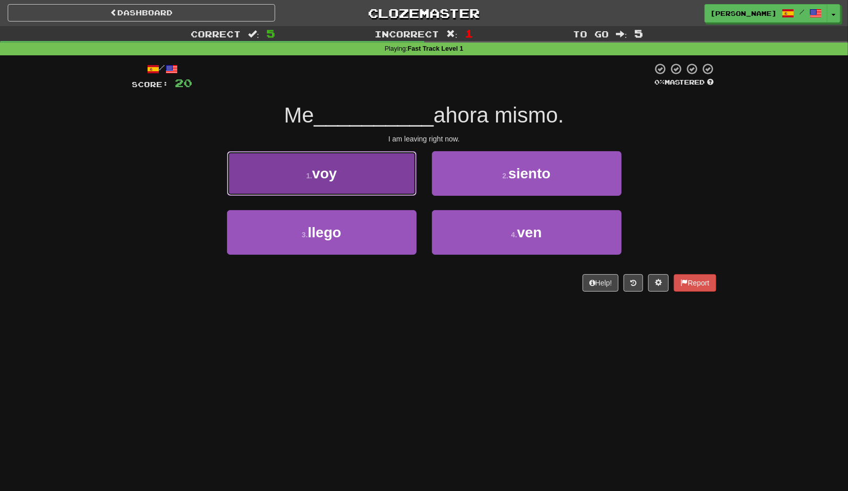
click at [399, 180] on button "1 . voy" at bounding box center [322, 173] width 190 height 45
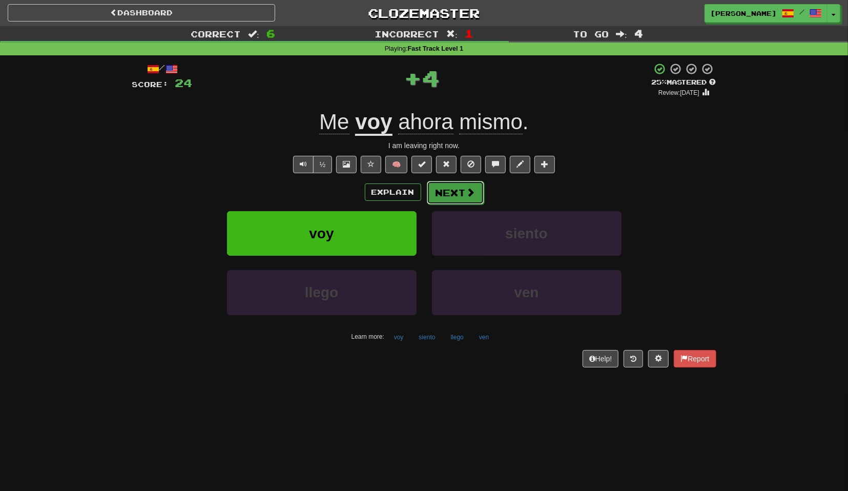
click at [454, 191] on button "Next" at bounding box center [455, 193] width 57 height 24
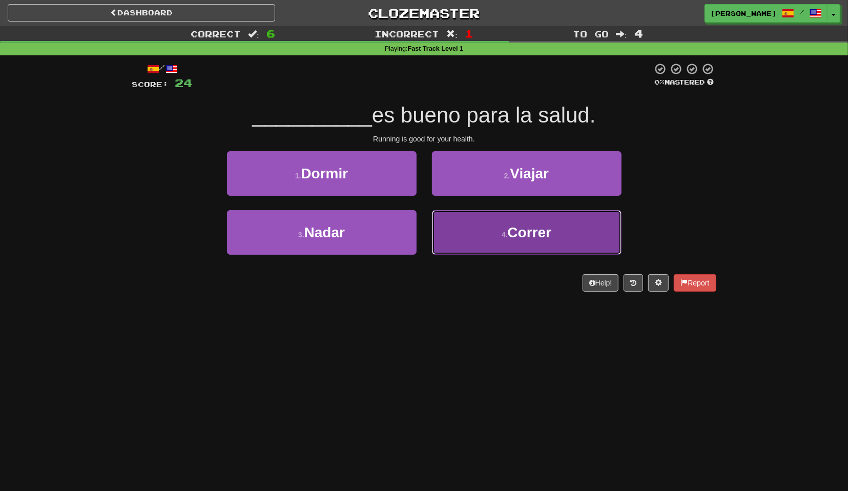
click at [469, 226] on button "4 . Correr" at bounding box center [527, 232] width 190 height 45
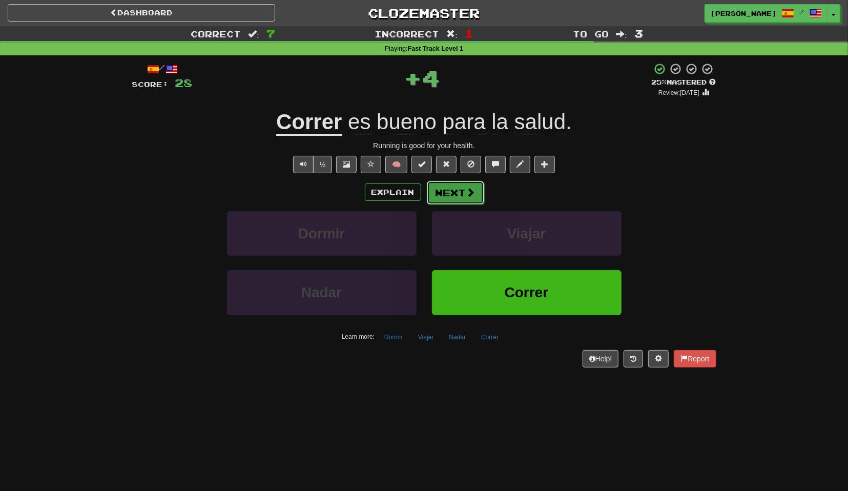
click at [454, 199] on button "Next" at bounding box center [455, 193] width 57 height 24
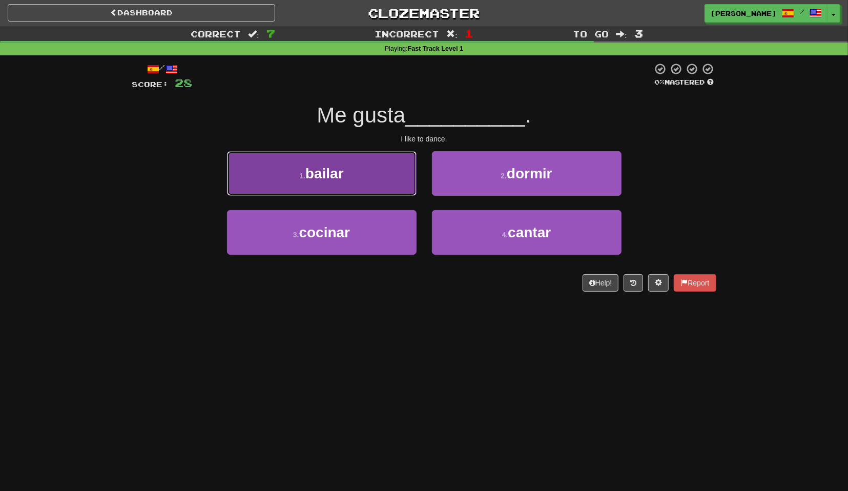
click at [395, 190] on button "1 . bailar" at bounding box center [322, 173] width 190 height 45
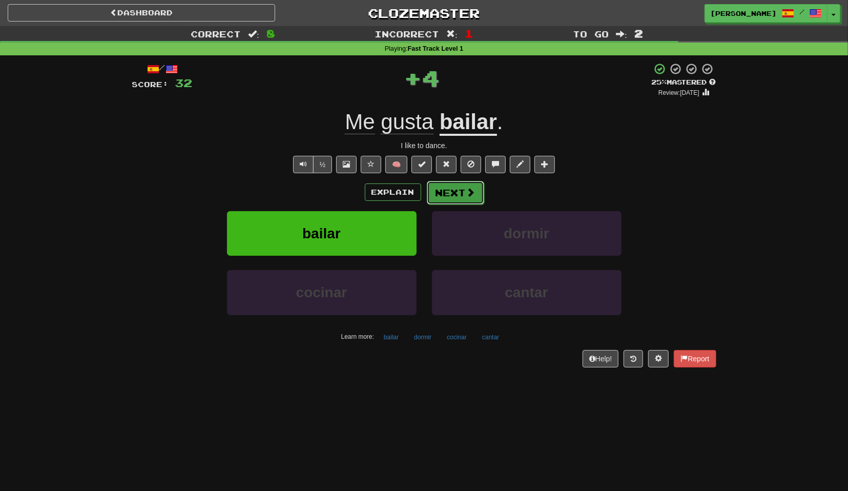
click at [460, 199] on button "Next" at bounding box center [455, 193] width 57 height 24
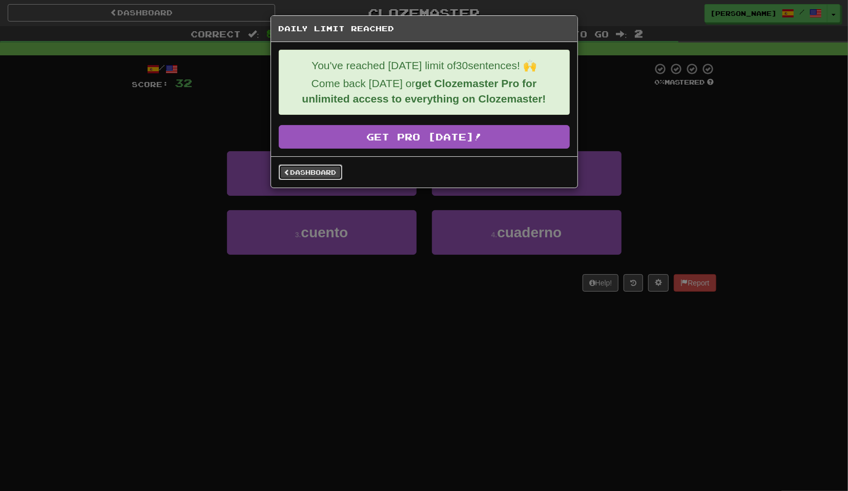
click at [321, 178] on link "Dashboard" at bounding box center [311, 171] width 64 height 15
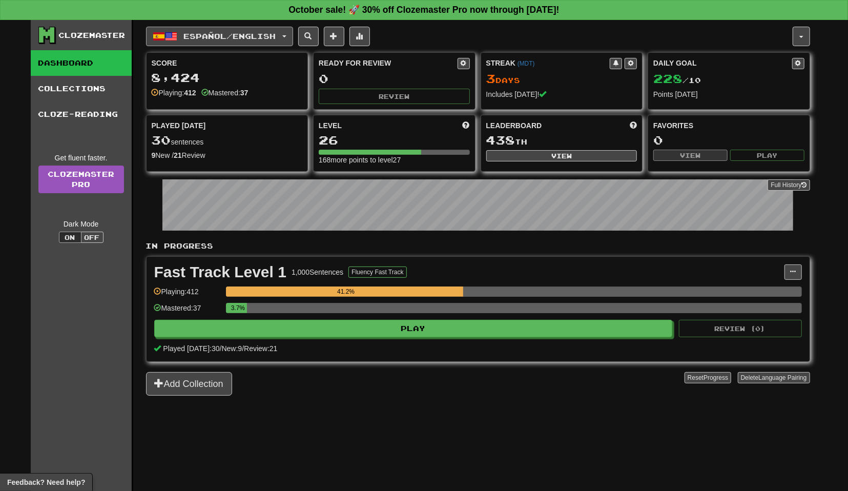
click at [282, 40] on button "Español / English" at bounding box center [219, 36] width 147 height 19
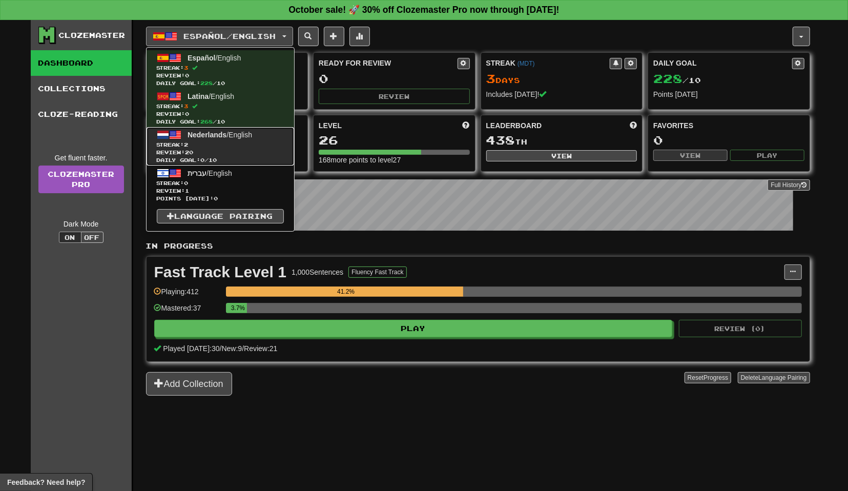
click at [249, 135] on span "Nederlands / English" at bounding box center [220, 135] width 65 height 8
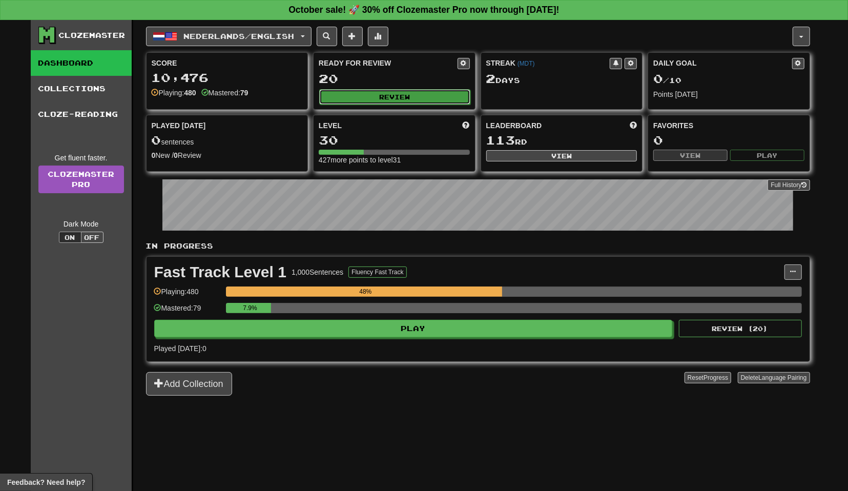
click at [421, 98] on button "Review" at bounding box center [394, 96] width 151 height 15
select select "**"
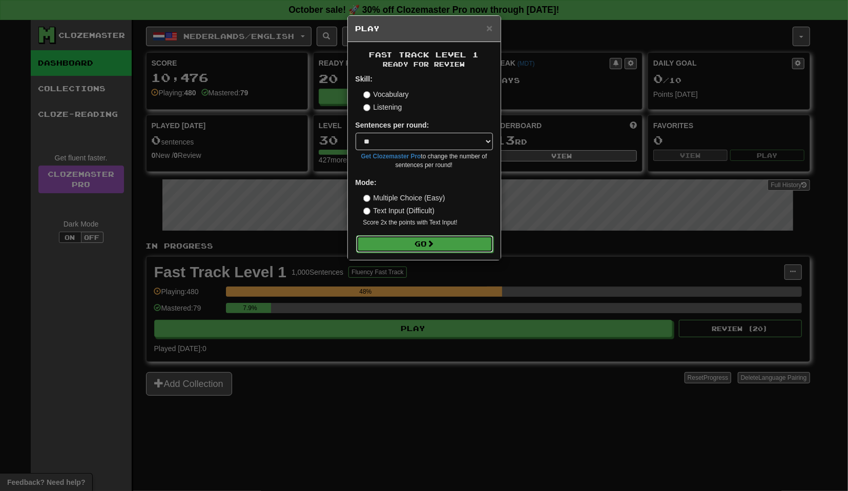
click at [441, 243] on button "Go" at bounding box center [424, 243] width 137 height 17
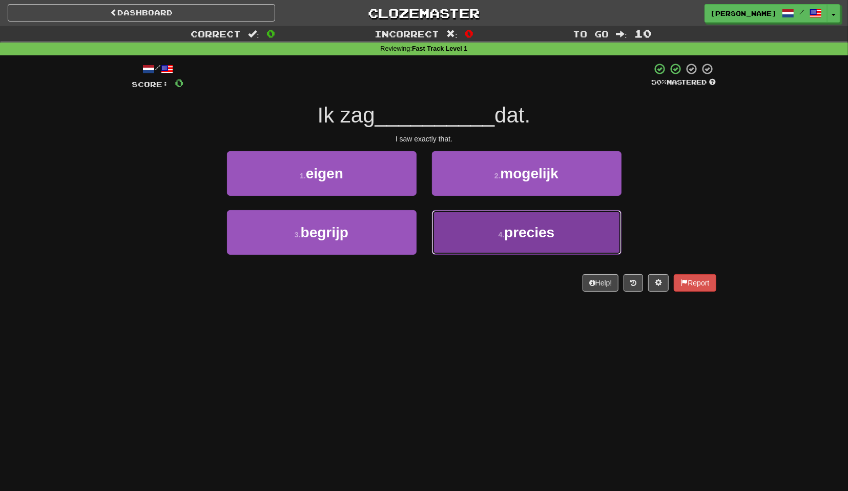
click at [442, 221] on button "4 . precies" at bounding box center [527, 232] width 190 height 45
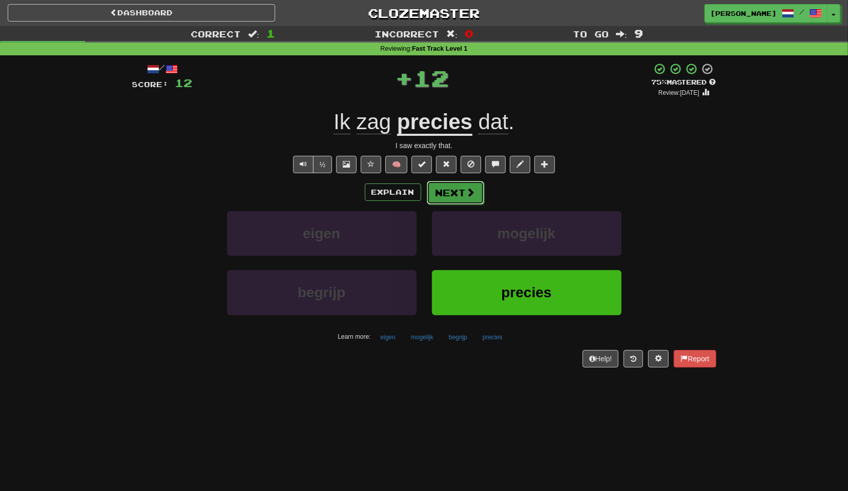
click at [442, 199] on button "Next" at bounding box center [455, 193] width 57 height 24
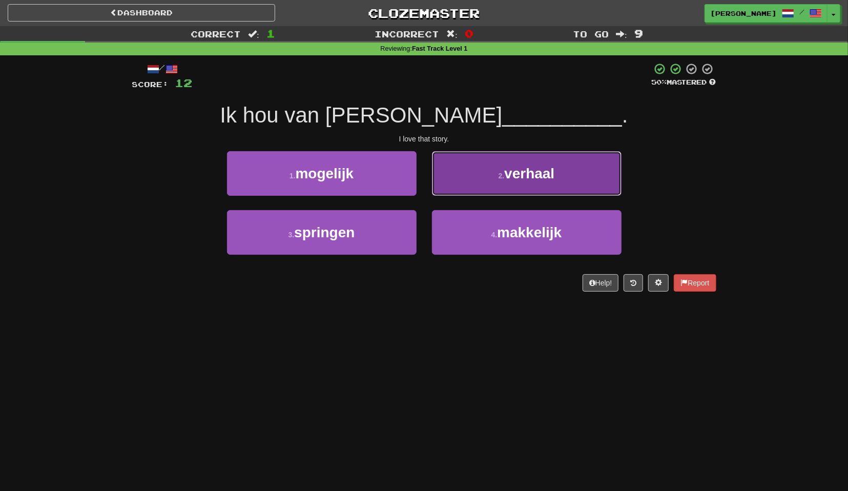
click at [442, 188] on button "2 . verhaal" at bounding box center [527, 173] width 190 height 45
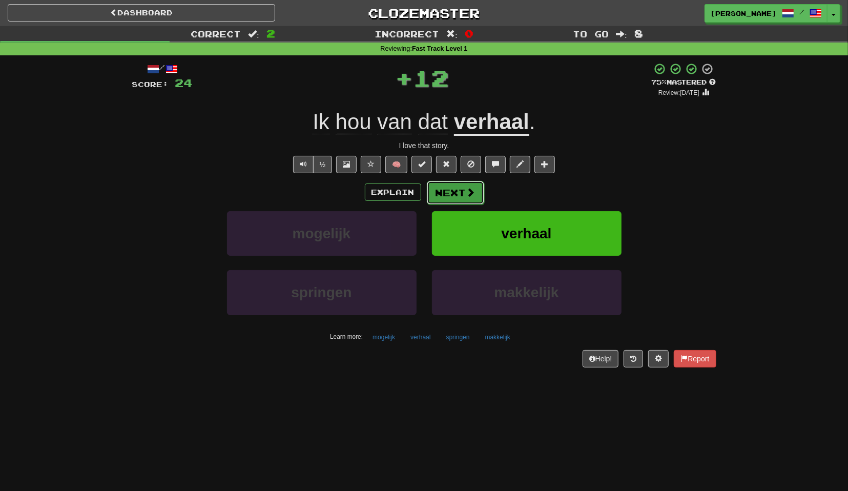
click at [443, 190] on button "Next" at bounding box center [455, 193] width 57 height 24
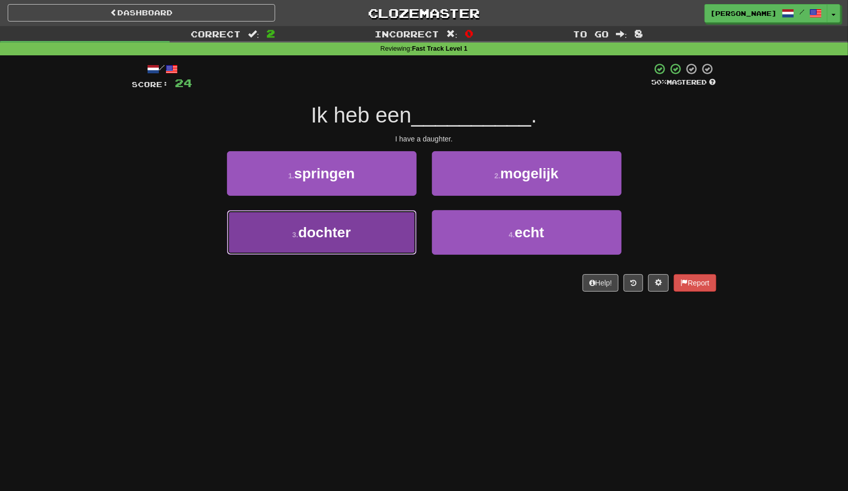
click at [404, 233] on button "3 . dochter" at bounding box center [322, 232] width 190 height 45
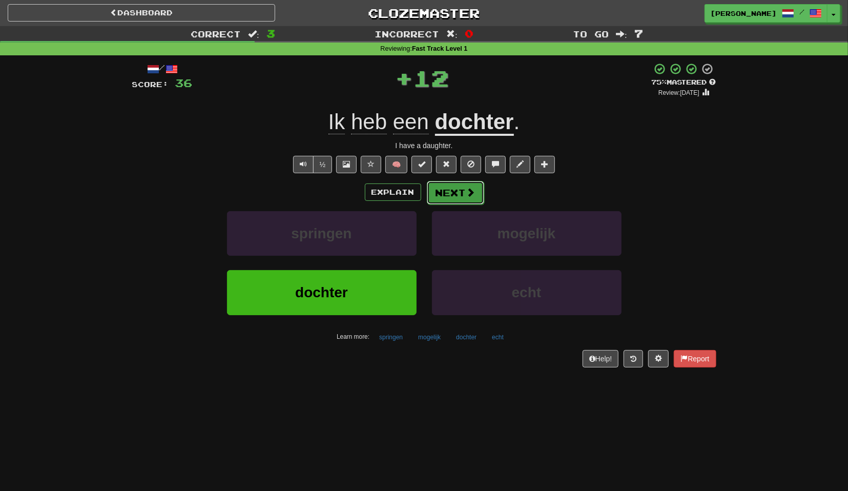
click at [445, 192] on button "Next" at bounding box center [455, 193] width 57 height 24
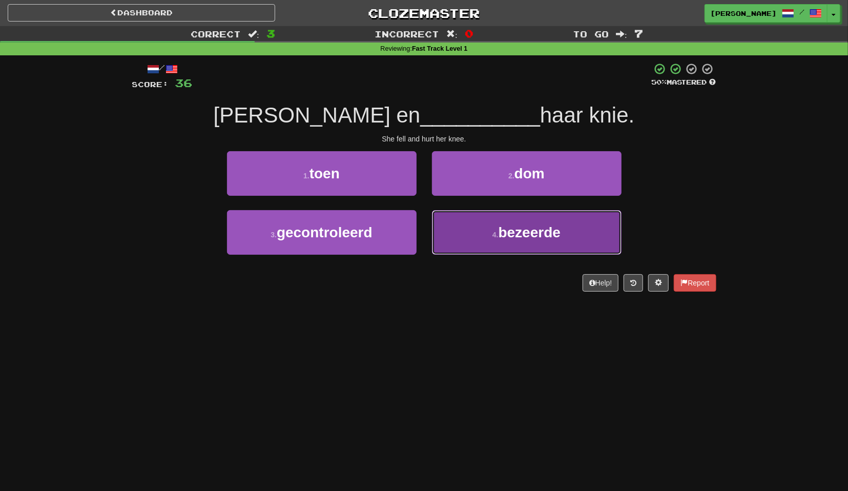
click at [444, 220] on button "4 . bezeerde" at bounding box center [527, 232] width 190 height 45
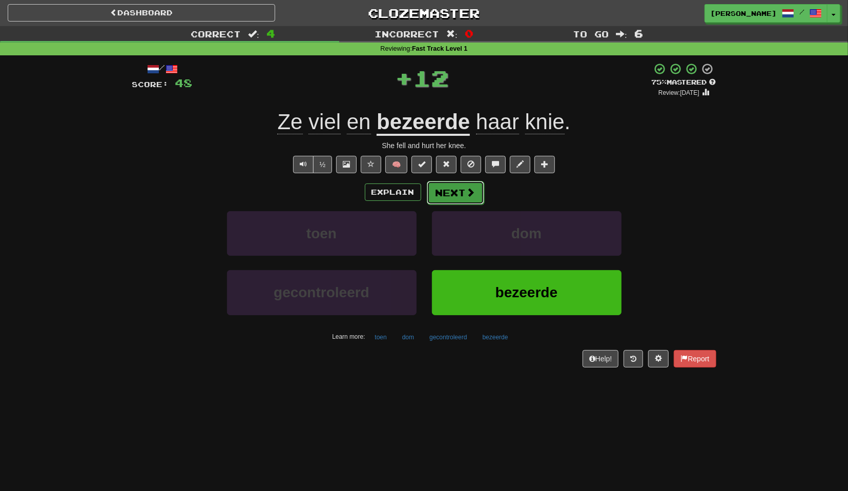
click at [451, 200] on button "Next" at bounding box center [455, 193] width 57 height 24
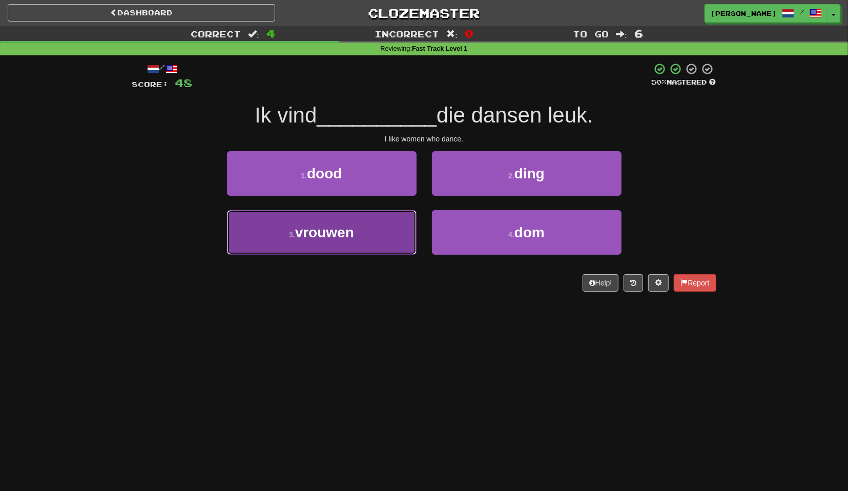
click at [395, 221] on button "3 . vrouwen" at bounding box center [322, 232] width 190 height 45
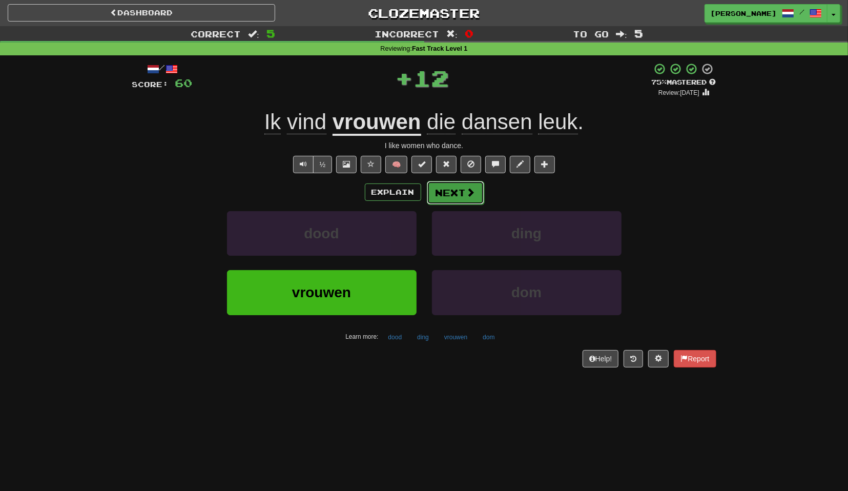
click at [439, 198] on button "Next" at bounding box center [455, 193] width 57 height 24
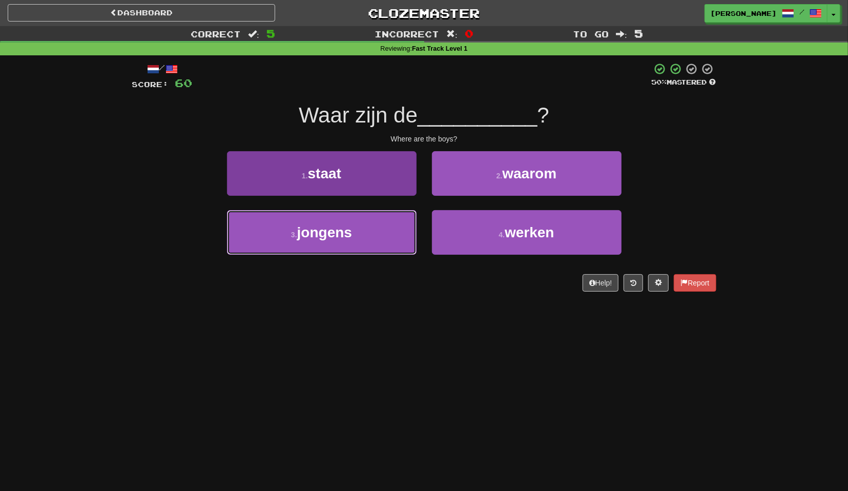
drag, startPoint x: 384, startPoint y: 223, endPoint x: 409, endPoint y: 214, distance: 27.4
click at [383, 223] on button "3 . jongens" at bounding box center [322, 232] width 190 height 45
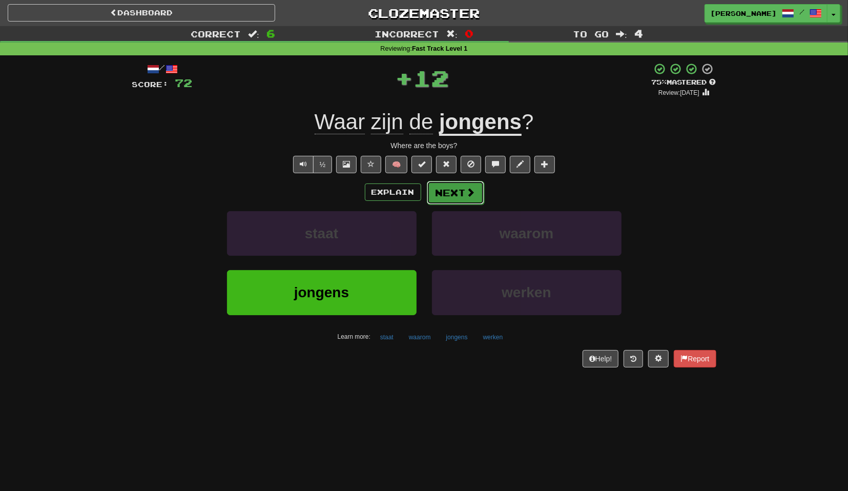
click at [441, 194] on button "Next" at bounding box center [455, 193] width 57 height 24
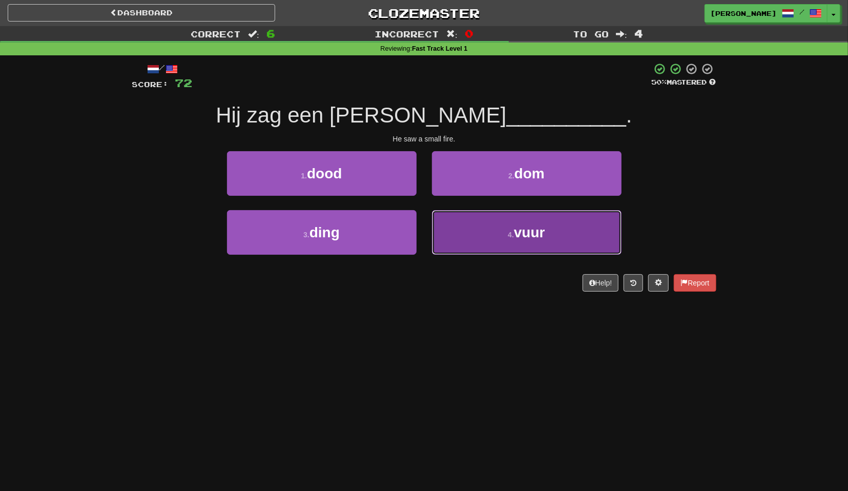
click at [458, 219] on button "4 . vuur" at bounding box center [527, 232] width 190 height 45
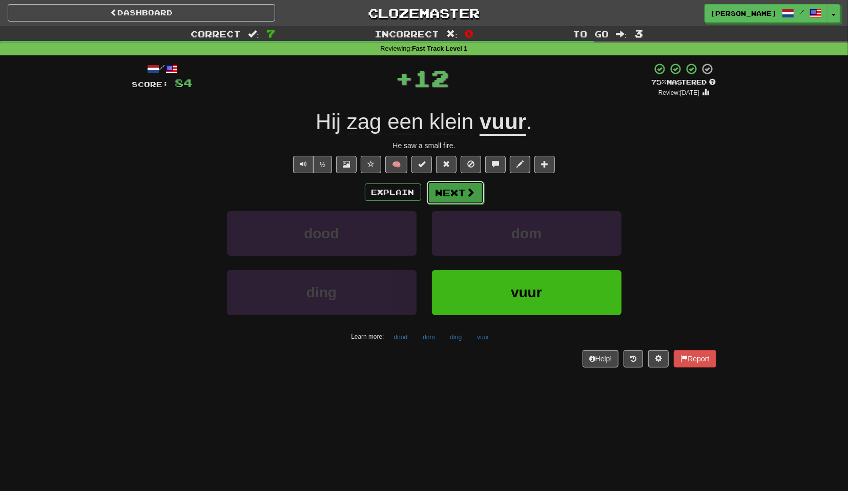
click at [457, 196] on button "Next" at bounding box center [455, 193] width 57 height 24
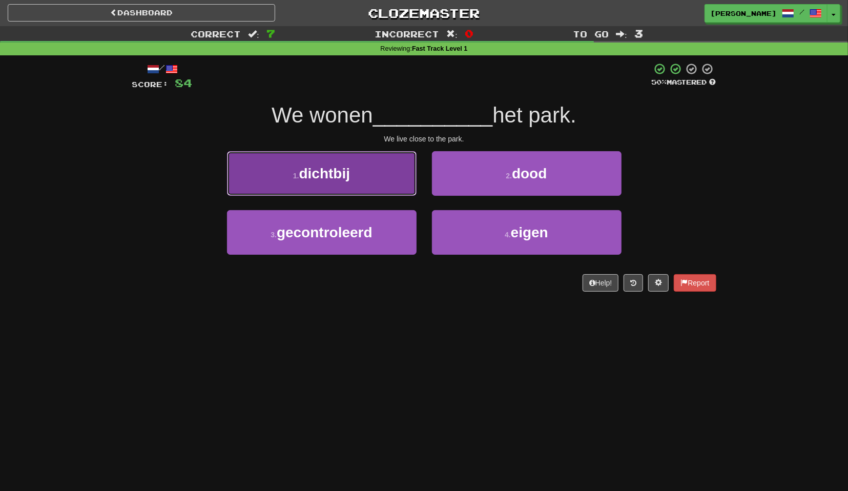
click at [393, 182] on button "1 . dichtbij" at bounding box center [322, 173] width 190 height 45
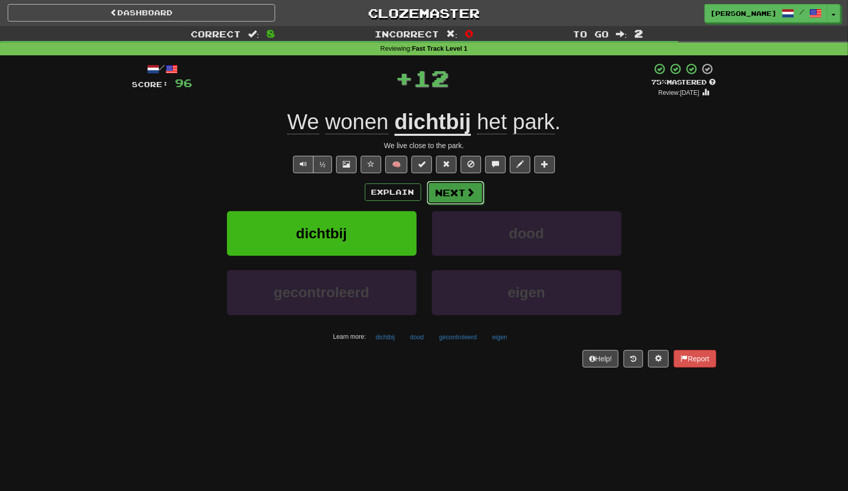
click at [452, 199] on button "Next" at bounding box center [455, 193] width 57 height 24
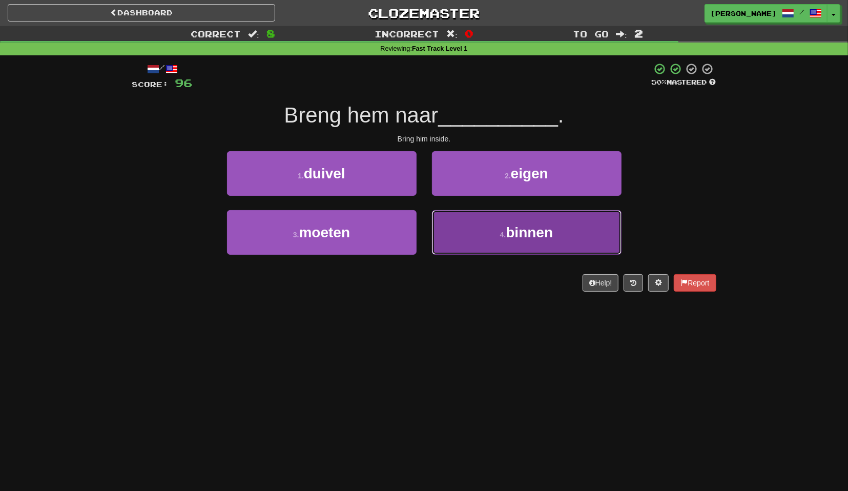
click at [455, 224] on button "4 . binnen" at bounding box center [527, 232] width 190 height 45
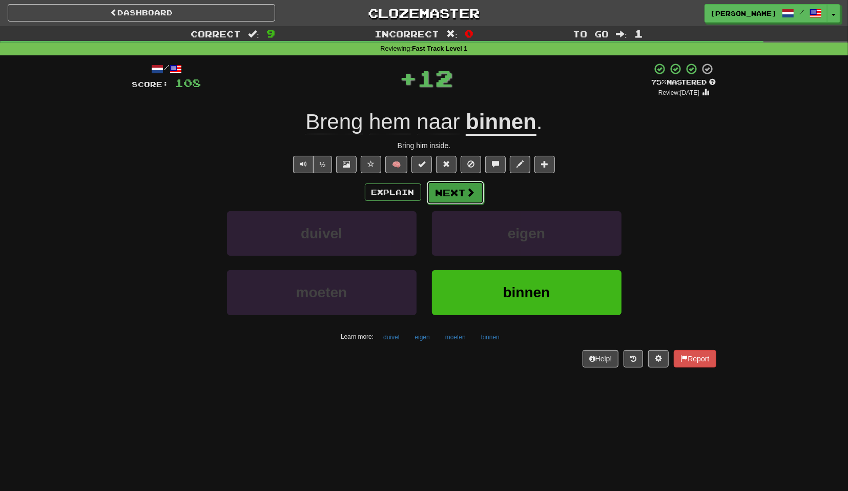
click at [449, 195] on button "Next" at bounding box center [455, 193] width 57 height 24
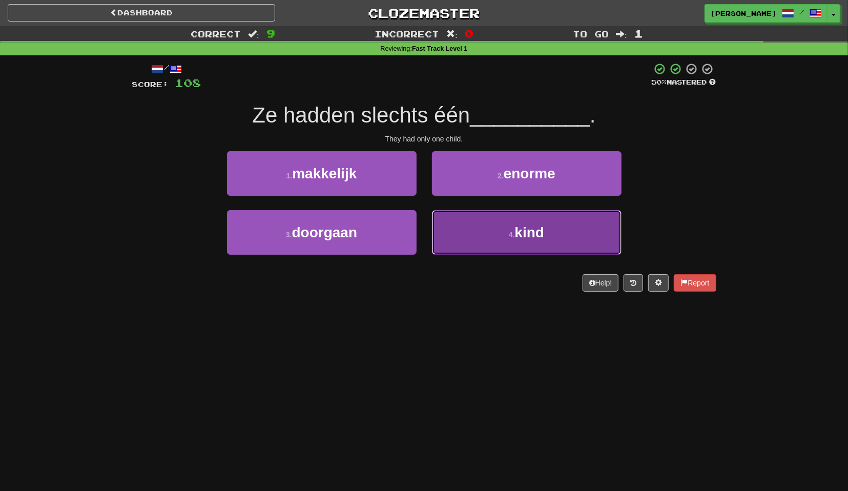
click at [462, 222] on button "4 . kind" at bounding box center [527, 232] width 190 height 45
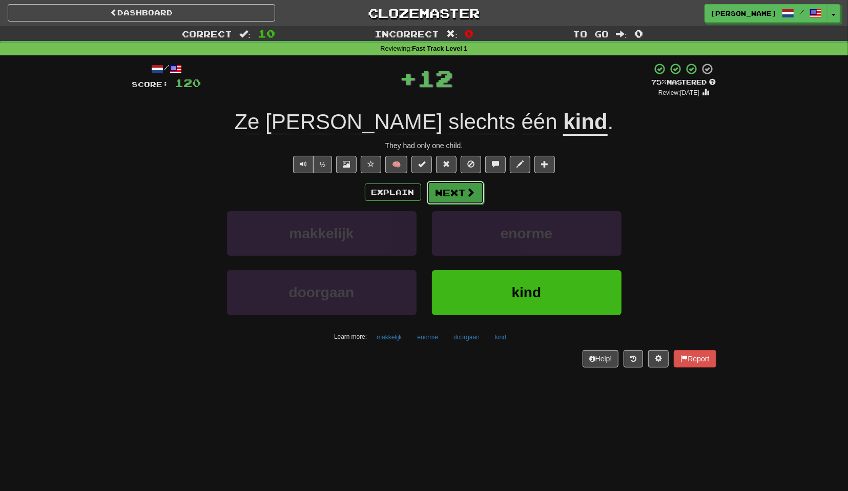
click at [462, 195] on button "Next" at bounding box center [455, 193] width 57 height 24
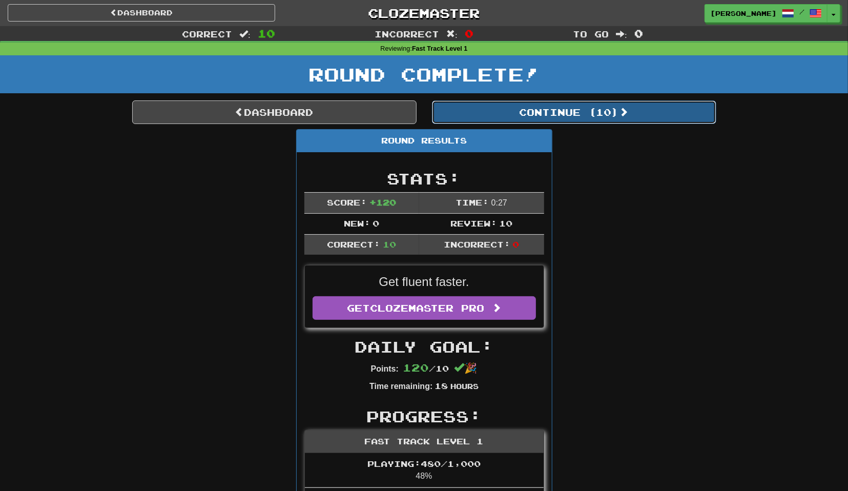
click at [504, 120] on button "Continue ( 10 )" at bounding box center [574, 112] width 284 height 24
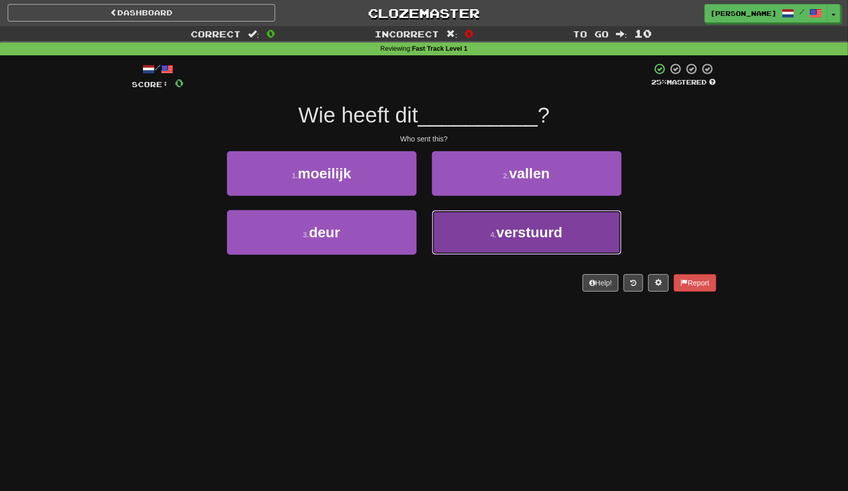
click at [452, 226] on button "4 . verstuurd" at bounding box center [527, 232] width 190 height 45
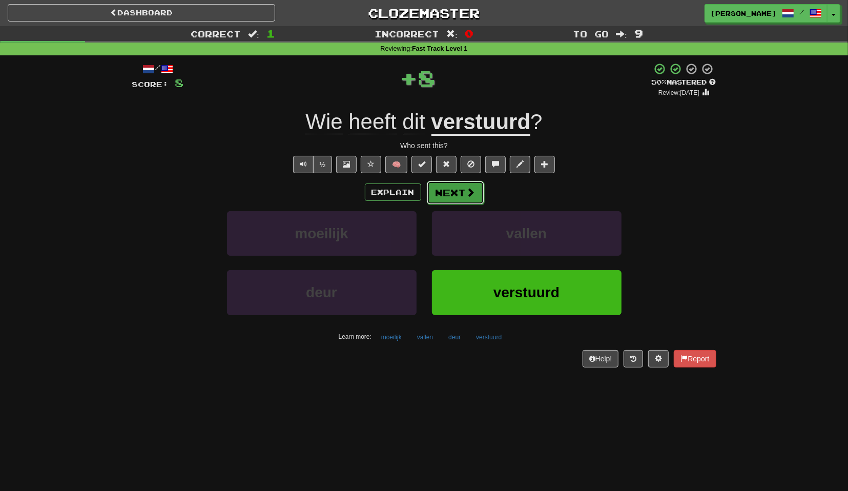
click at [449, 198] on button "Next" at bounding box center [455, 193] width 57 height 24
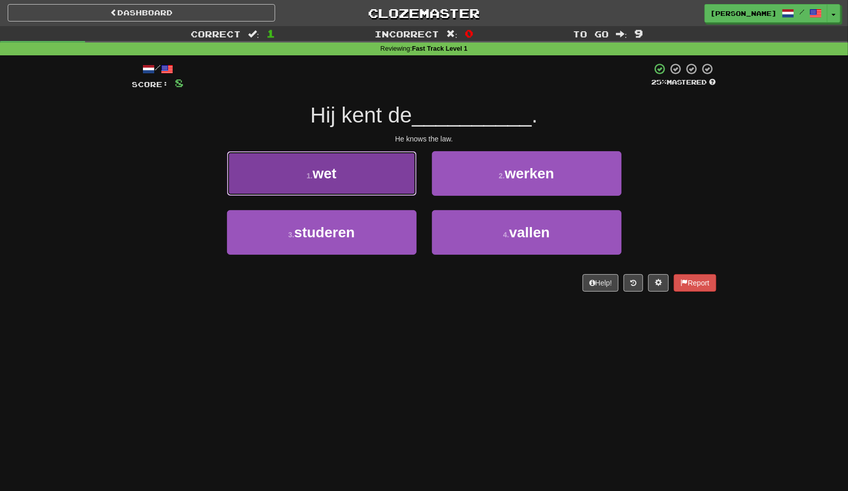
click at [398, 190] on button "1 . wet" at bounding box center [322, 173] width 190 height 45
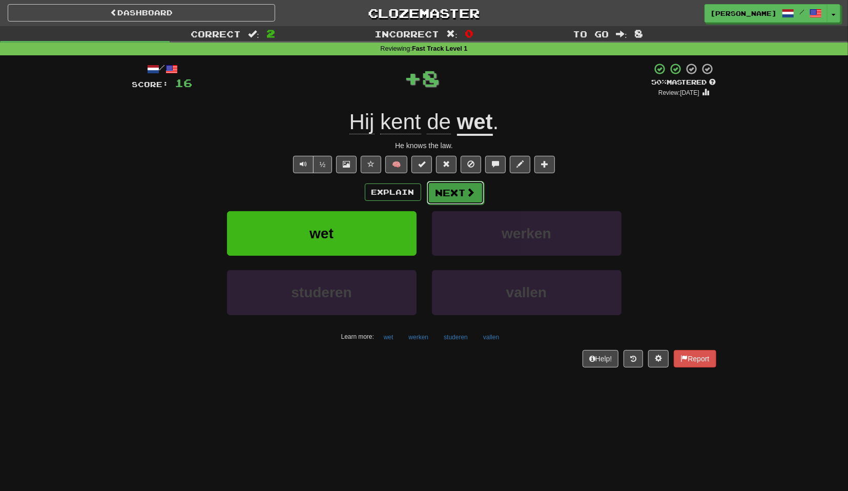
click at [447, 190] on button "Next" at bounding box center [455, 193] width 57 height 24
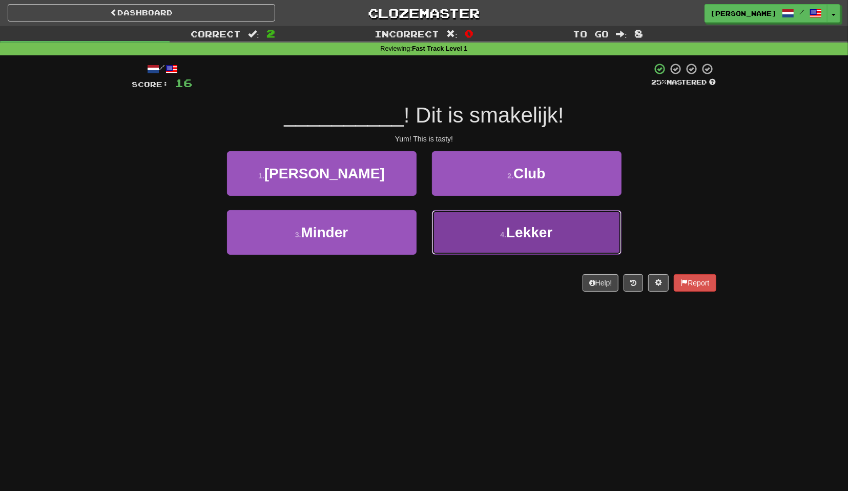
click at [454, 218] on button "4 . Lekker" at bounding box center [527, 232] width 190 height 45
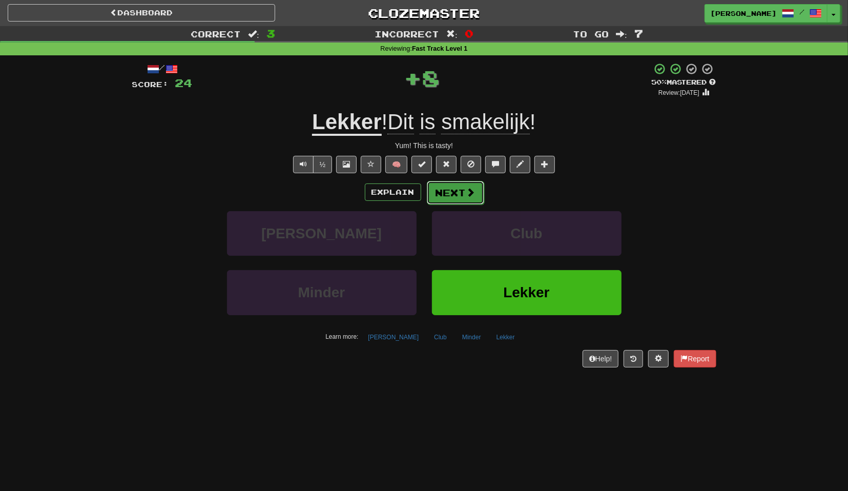
click at [443, 194] on button "Next" at bounding box center [455, 193] width 57 height 24
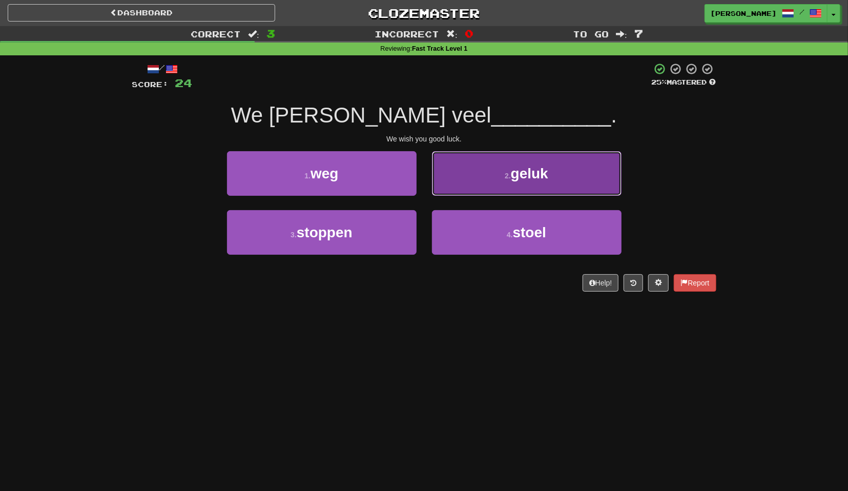
click at [461, 188] on button "2 . geluk" at bounding box center [527, 173] width 190 height 45
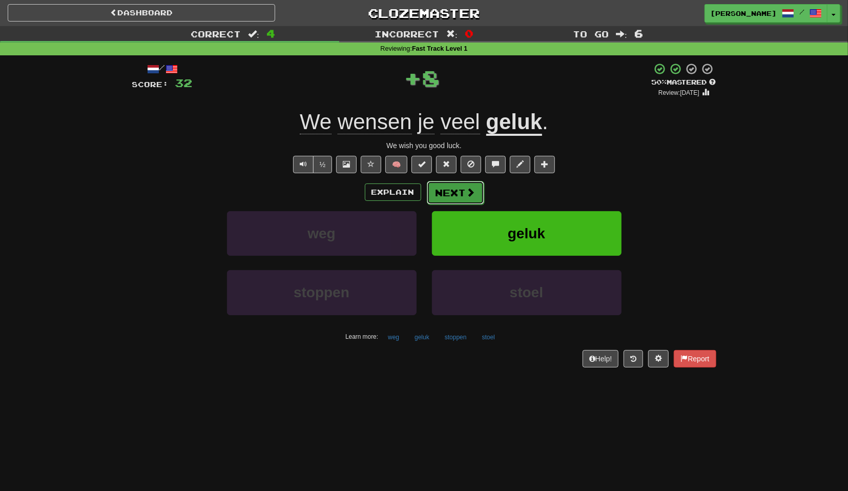
click at [448, 193] on button "Next" at bounding box center [455, 193] width 57 height 24
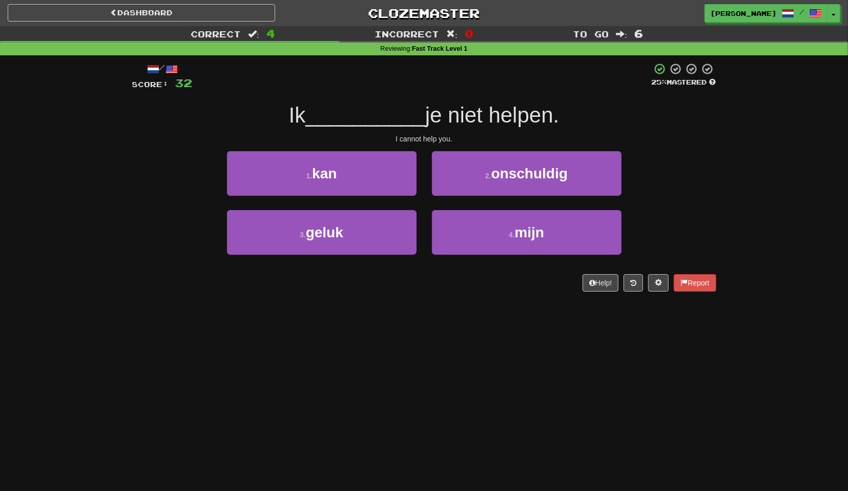
click at [399, 197] on div "1 . kan" at bounding box center [321, 180] width 205 height 59
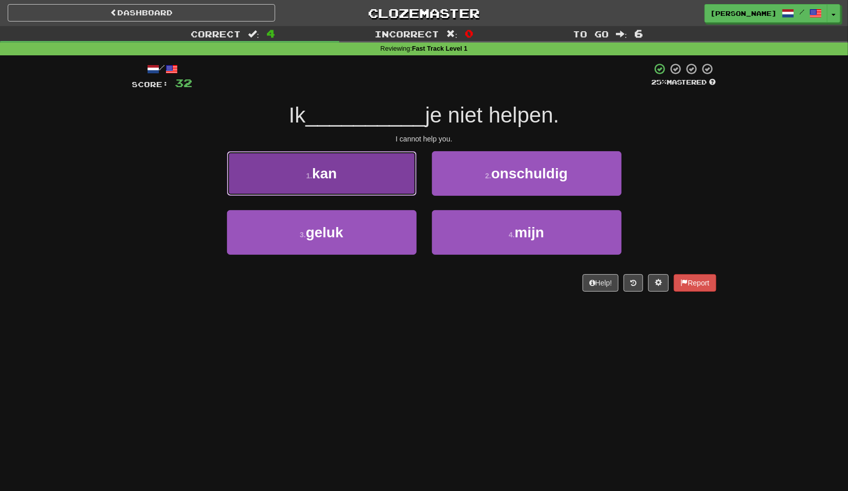
click at [379, 194] on button "1 . kan" at bounding box center [322, 173] width 190 height 45
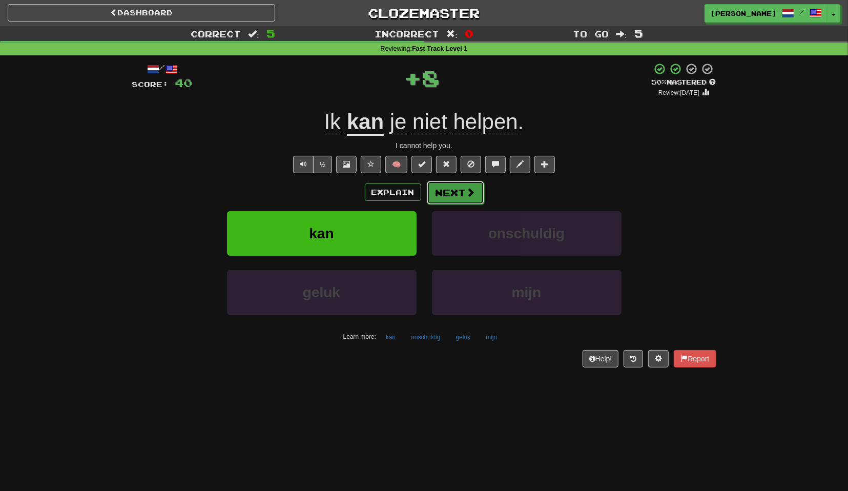
click at [458, 189] on button "Next" at bounding box center [455, 193] width 57 height 24
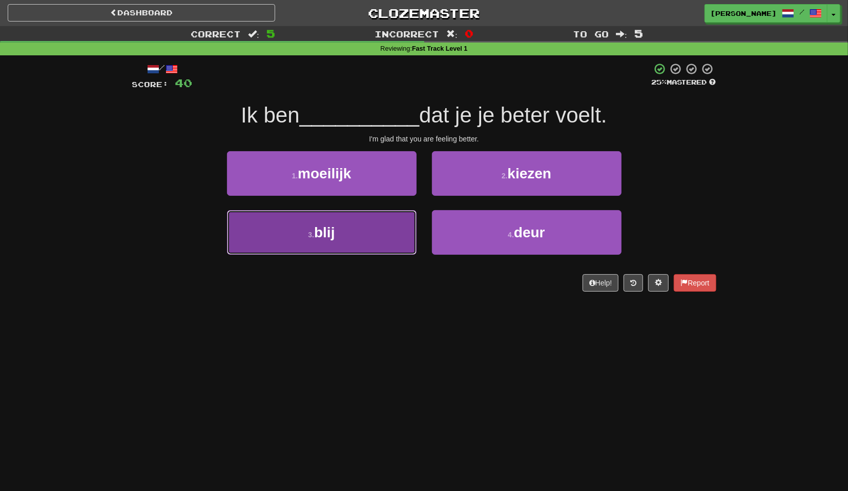
click at [391, 228] on button "3 . blij" at bounding box center [322, 232] width 190 height 45
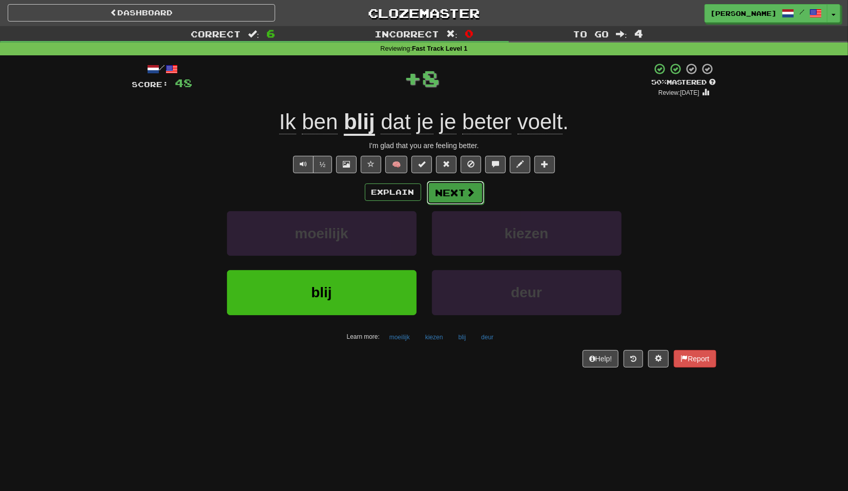
click at [442, 192] on button "Next" at bounding box center [455, 193] width 57 height 24
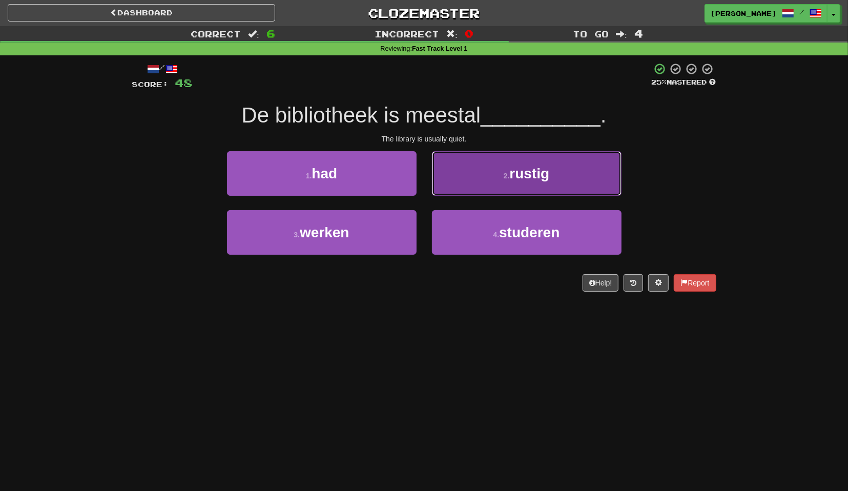
click at [448, 190] on button "2 . rustig" at bounding box center [527, 173] width 190 height 45
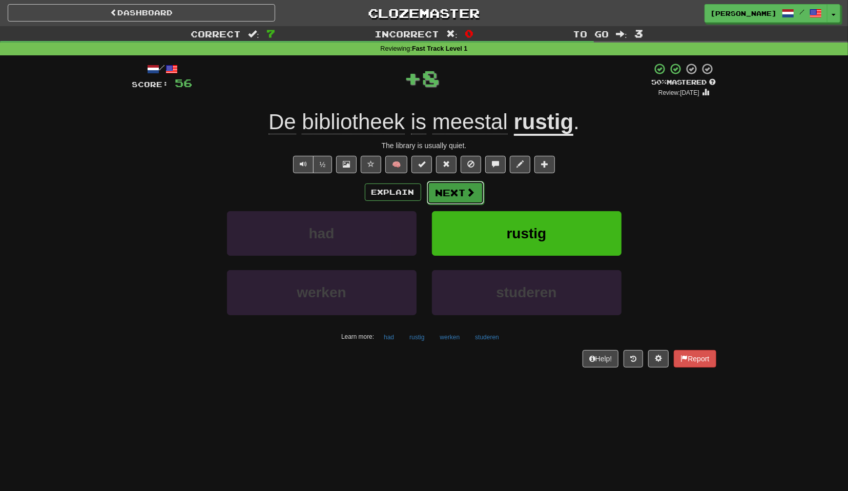
click at [440, 195] on button "Next" at bounding box center [455, 193] width 57 height 24
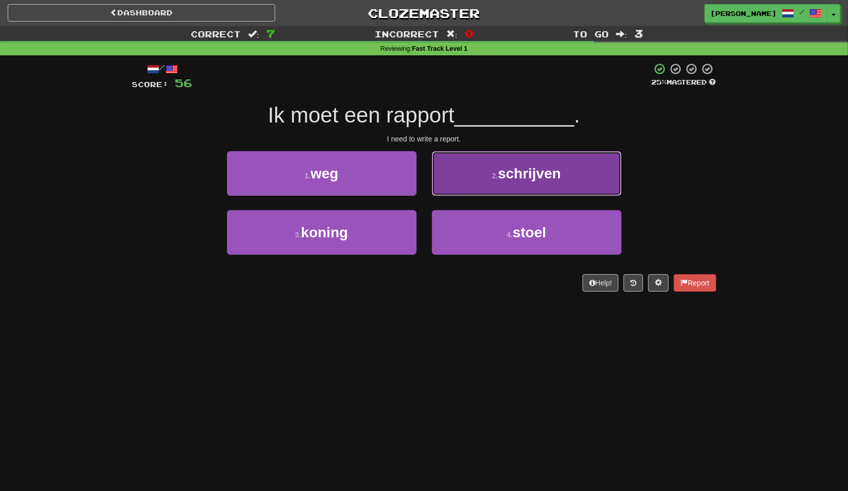
click at [481, 187] on button "2 . schrijven" at bounding box center [527, 173] width 190 height 45
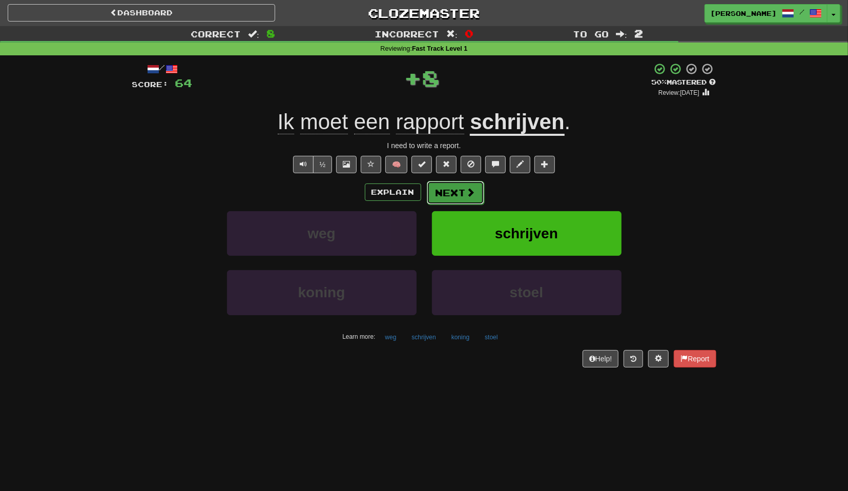
click at [463, 199] on button "Next" at bounding box center [455, 193] width 57 height 24
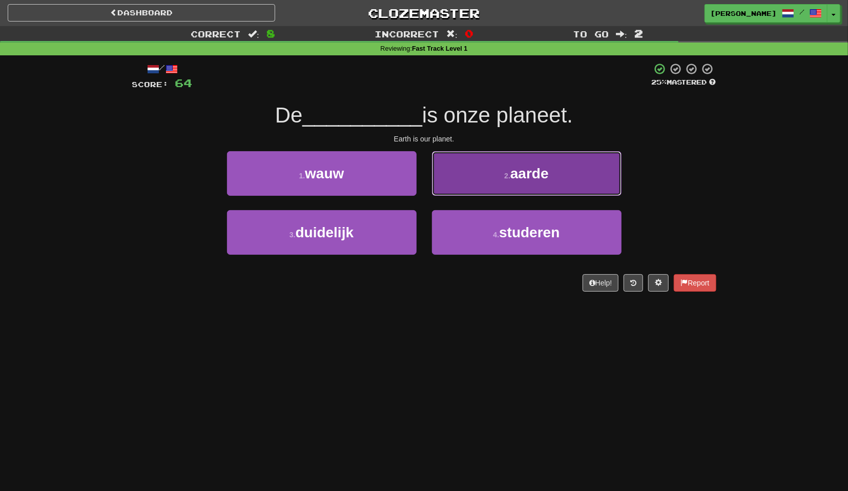
click at [490, 188] on button "2 . aarde" at bounding box center [527, 173] width 190 height 45
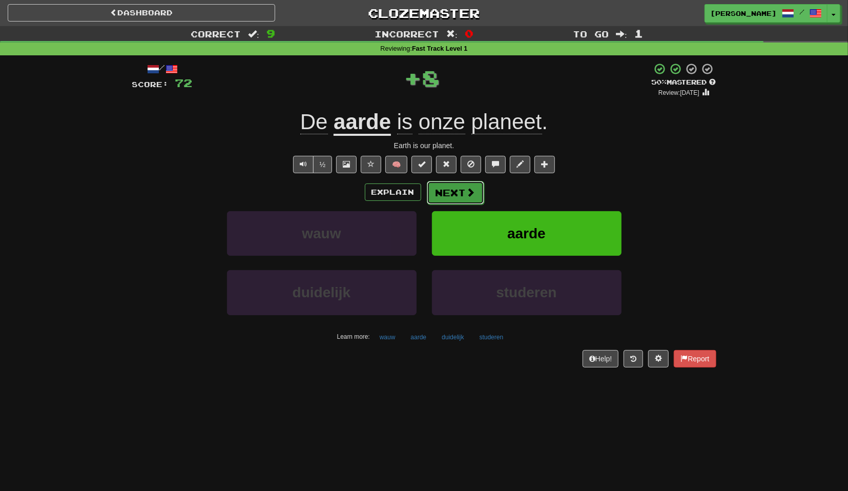
click at [453, 194] on button "Next" at bounding box center [455, 193] width 57 height 24
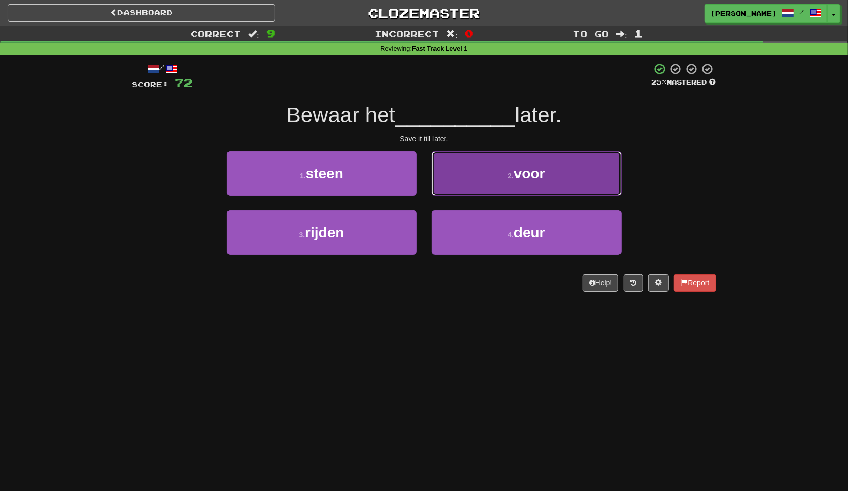
click at [451, 188] on button "2 . voor" at bounding box center [527, 173] width 190 height 45
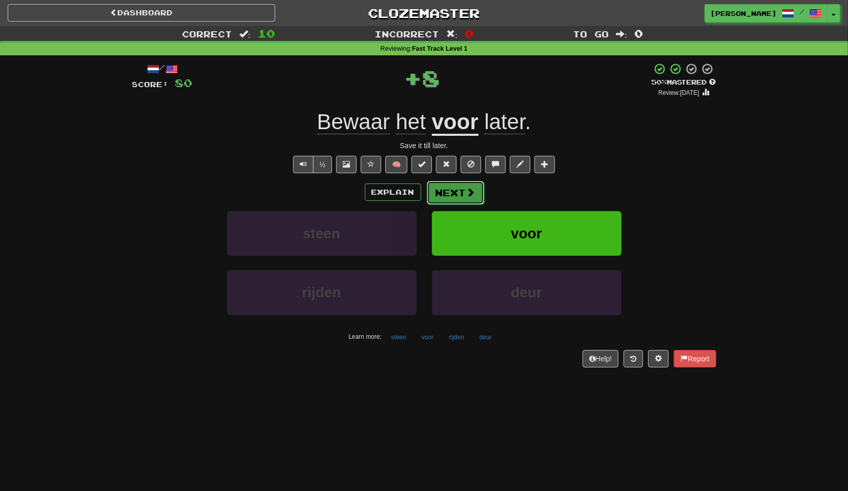
click at [456, 192] on button "Next" at bounding box center [455, 193] width 57 height 24
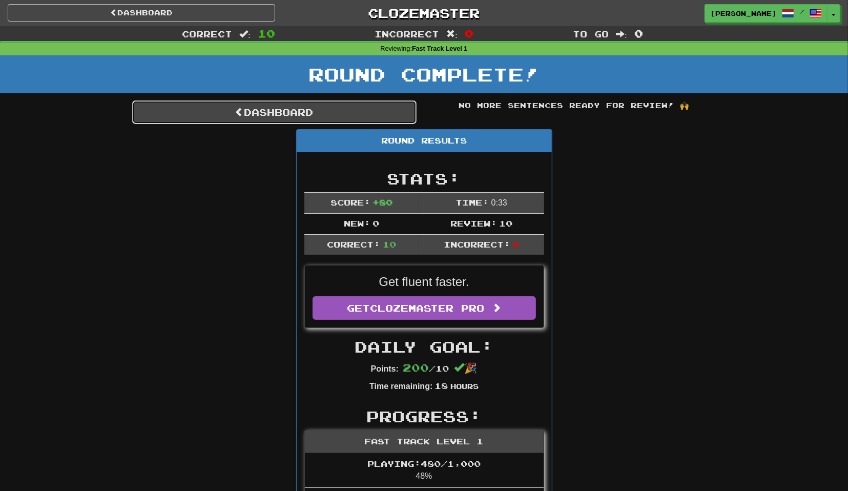
click at [334, 114] on link "Dashboard" at bounding box center [274, 112] width 284 height 24
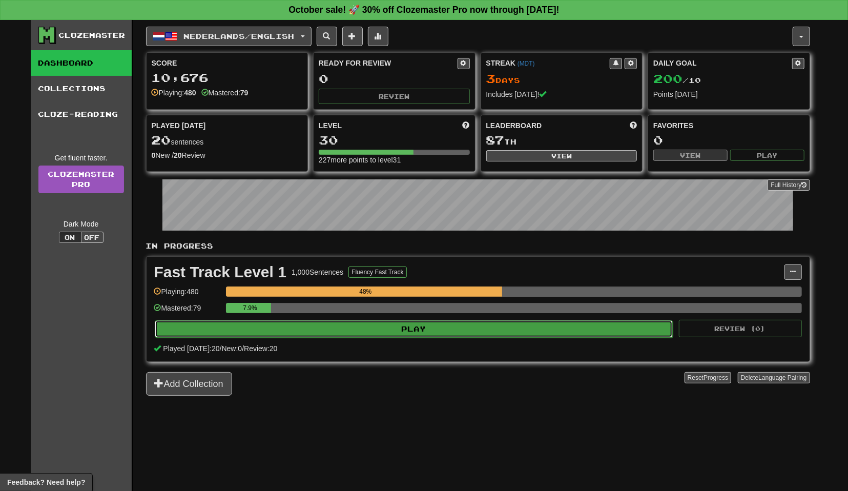
click at [434, 327] on button "Play" at bounding box center [414, 328] width 519 height 17
select select "**"
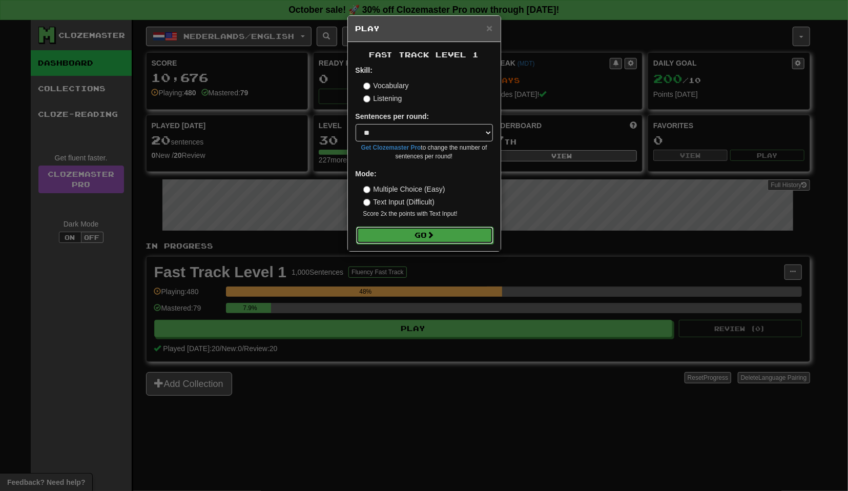
click at [464, 233] on button "Go" at bounding box center [424, 235] width 137 height 17
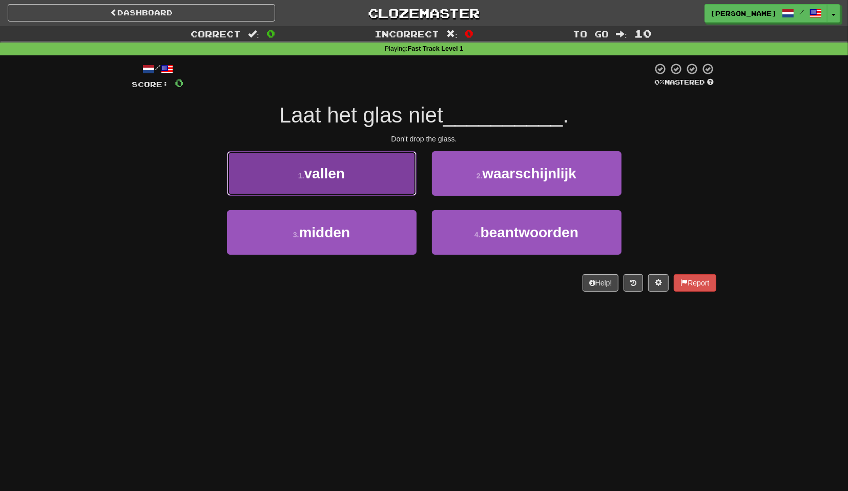
click at [383, 172] on button "1 . vallen" at bounding box center [322, 173] width 190 height 45
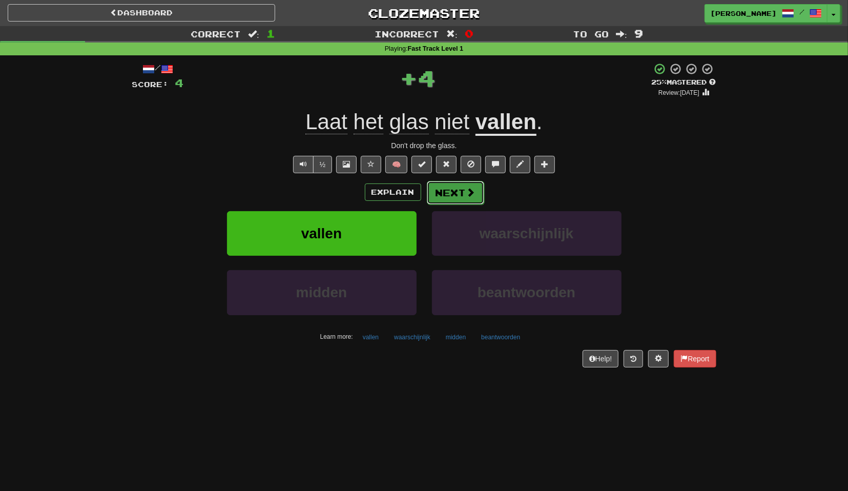
click at [457, 189] on button "Next" at bounding box center [455, 193] width 57 height 24
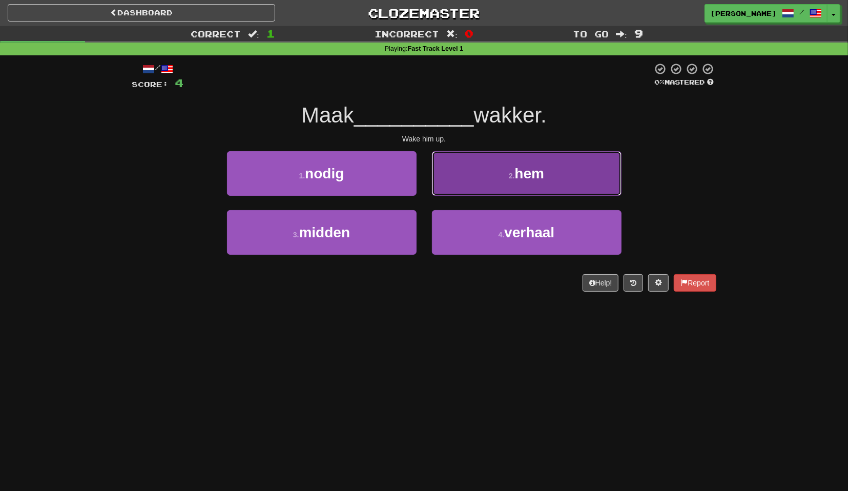
click at [477, 183] on button "2 . hem" at bounding box center [527, 173] width 190 height 45
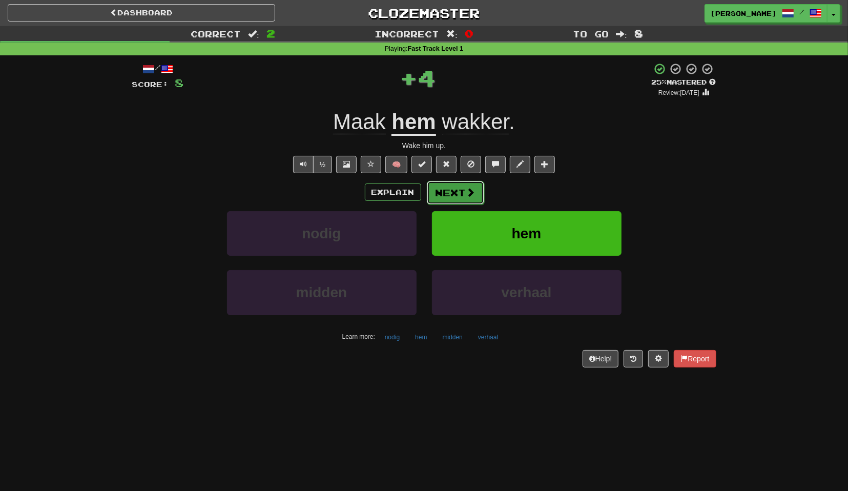
click at [454, 197] on button "Next" at bounding box center [455, 193] width 57 height 24
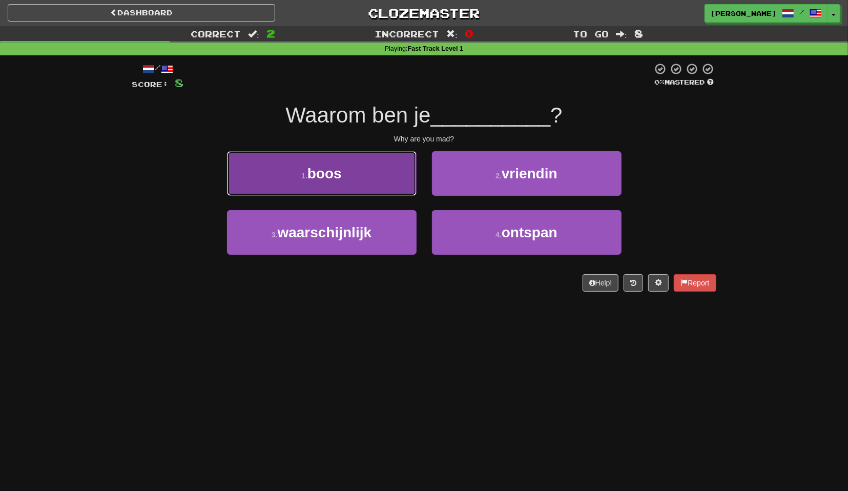
click at [384, 188] on button "1 . boos" at bounding box center [322, 173] width 190 height 45
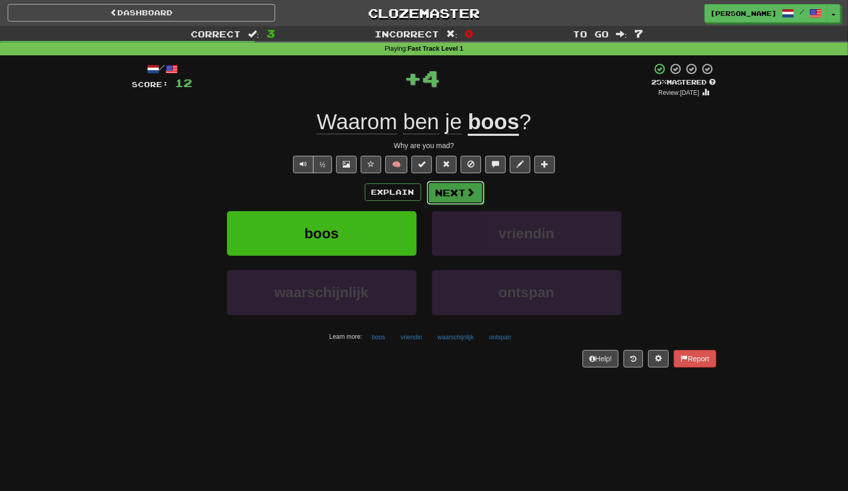
click at [458, 189] on button "Next" at bounding box center [455, 193] width 57 height 24
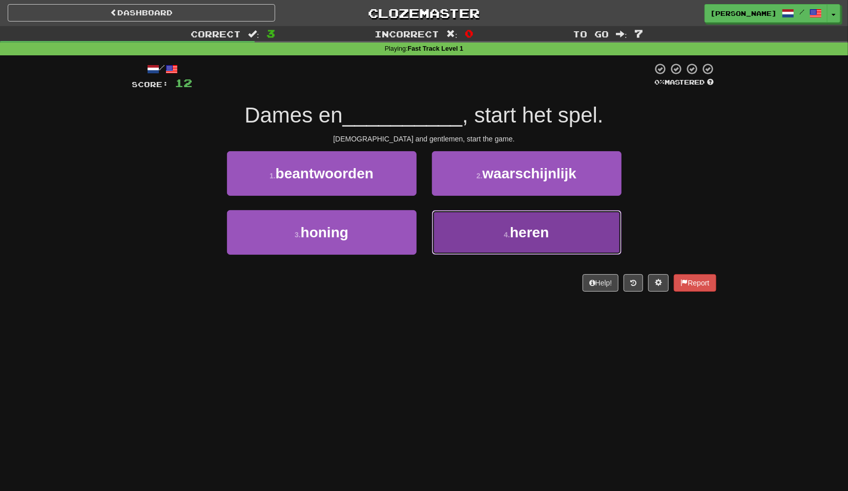
click at [470, 215] on button "4 . heren" at bounding box center [527, 232] width 190 height 45
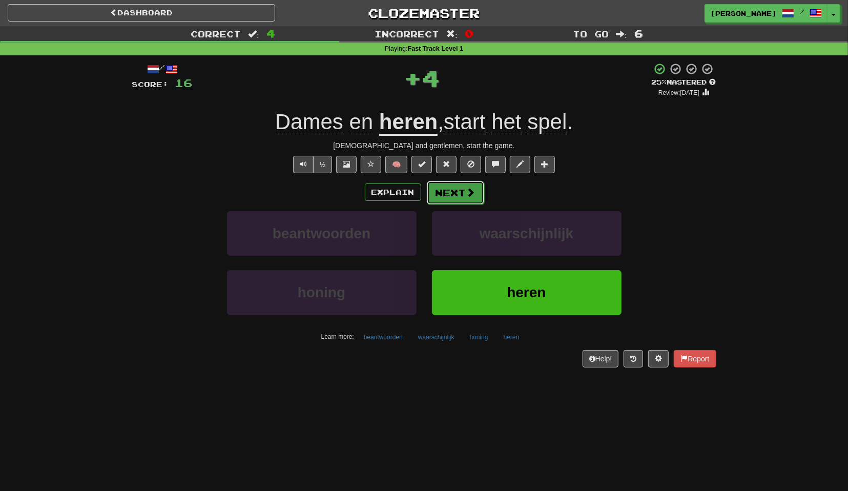
click at [457, 195] on button "Next" at bounding box center [455, 193] width 57 height 24
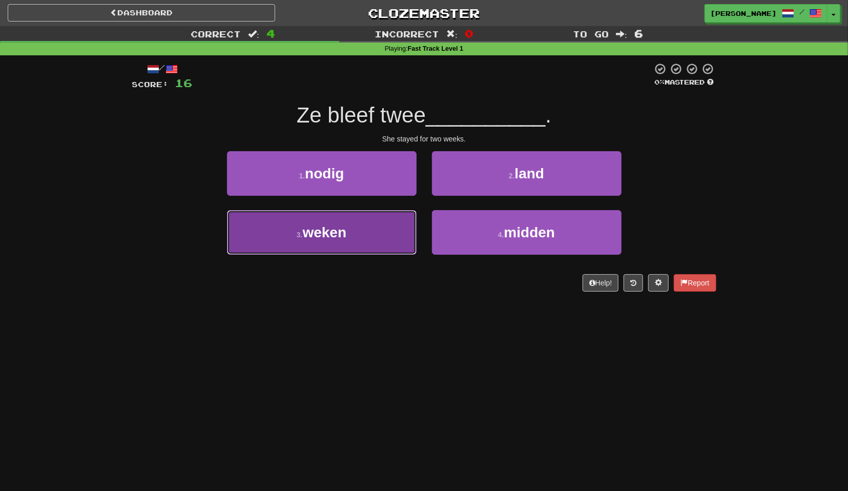
click at [400, 223] on button "3 . weken" at bounding box center [322, 232] width 190 height 45
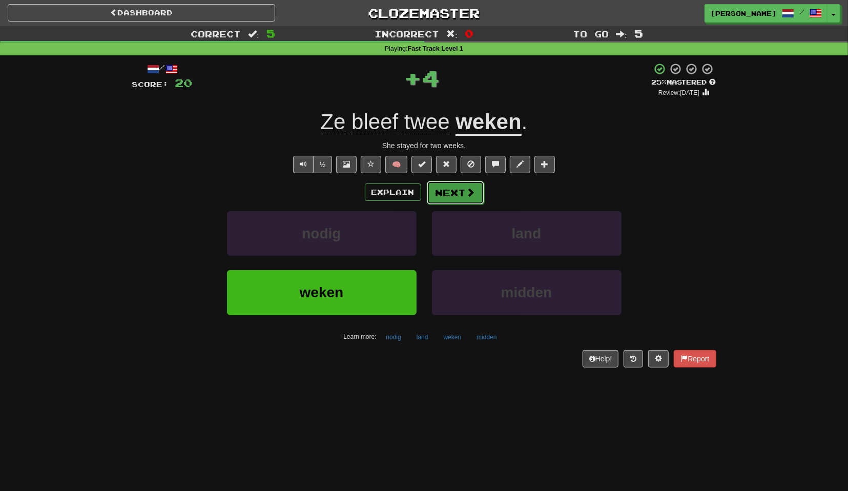
click at [459, 194] on button "Next" at bounding box center [455, 193] width 57 height 24
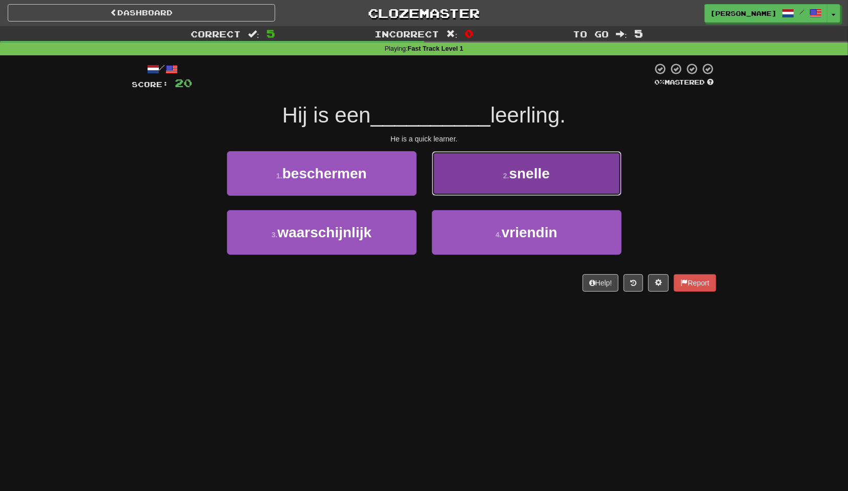
click at [475, 191] on button "2 . snelle" at bounding box center [527, 173] width 190 height 45
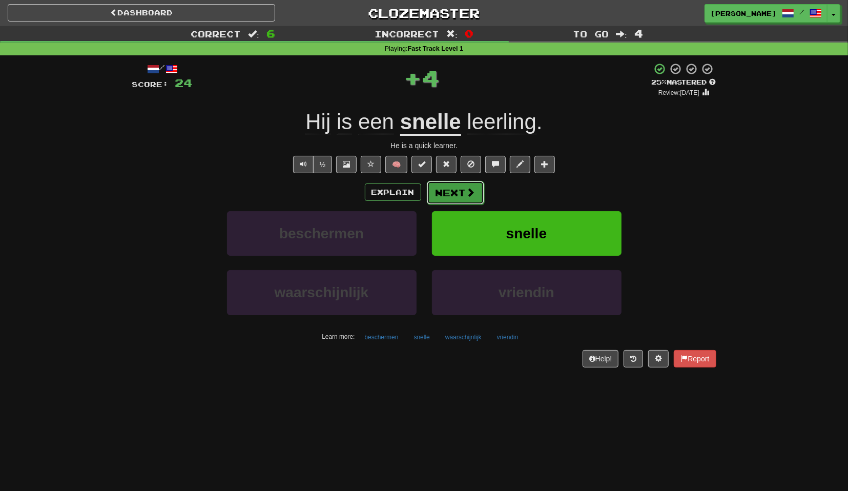
click at [462, 192] on button "Next" at bounding box center [455, 193] width 57 height 24
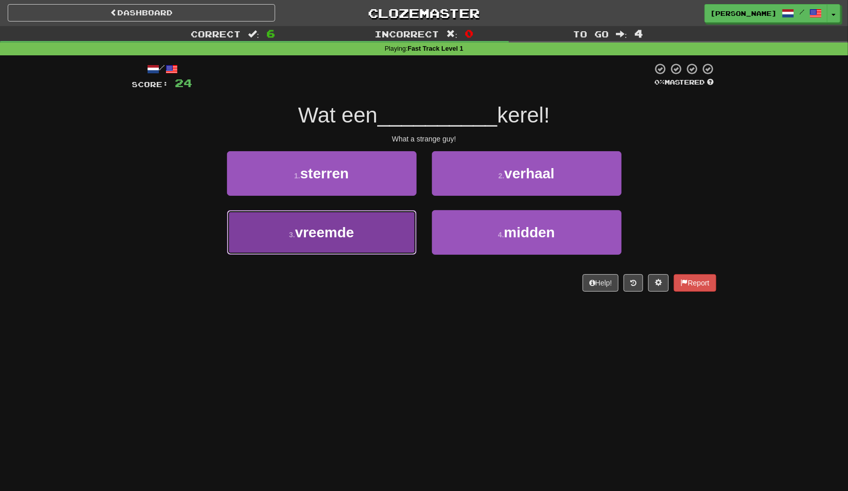
drag, startPoint x: 394, startPoint y: 221, endPoint x: 420, endPoint y: 215, distance: 26.4
click at [395, 221] on button "3 . vreemde" at bounding box center [322, 232] width 190 height 45
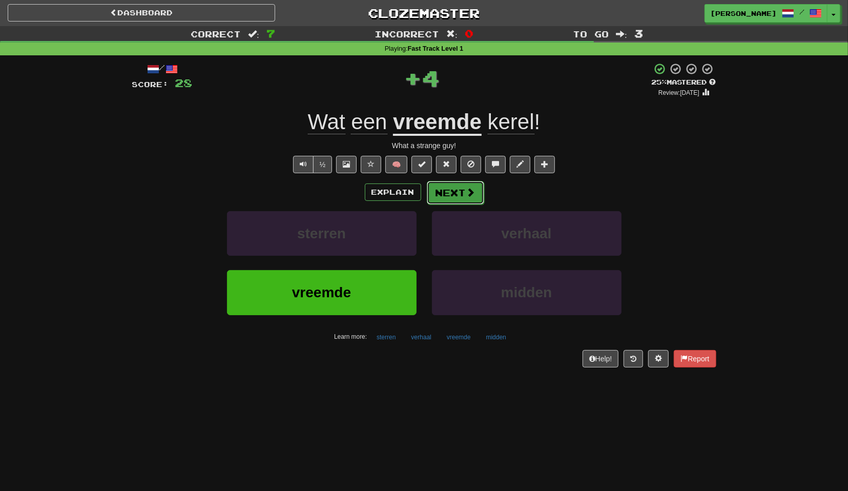
click at [476, 192] on button "Next" at bounding box center [455, 193] width 57 height 24
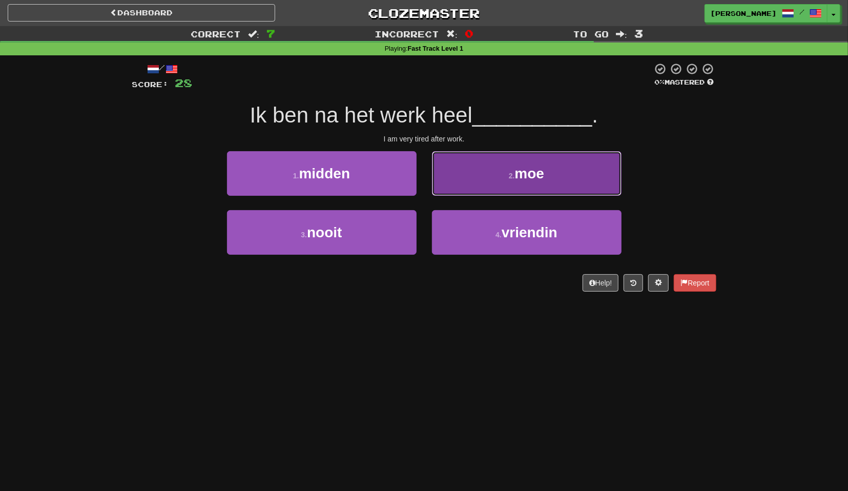
click at [466, 193] on button "2 . moe" at bounding box center [527, 173] width 190 height 45
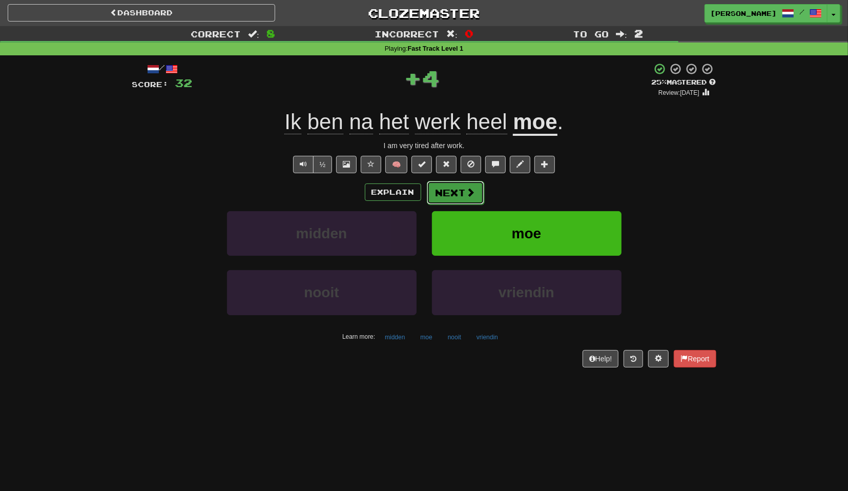
click at [465, 194] on button "Next" at bounding box center [455, 193] width 57 height 24
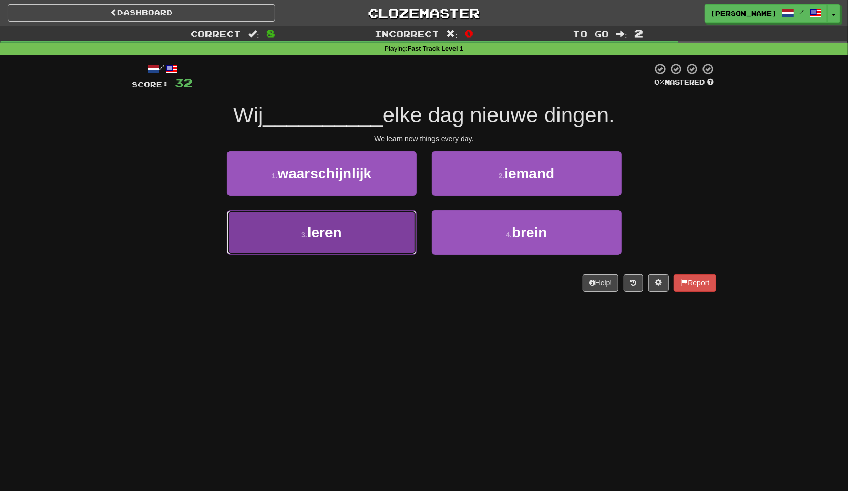
click at [365, 236] on button "3 . leren" at bounding box center [322, 232] width 190 height 45
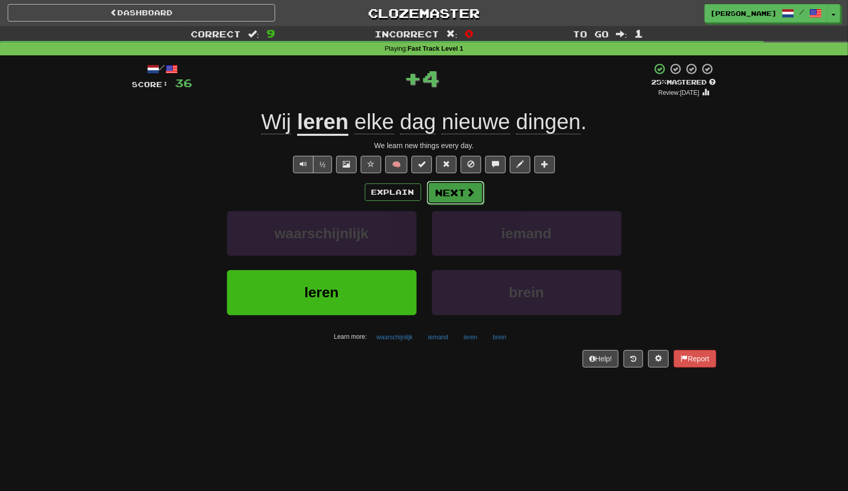
click at [466, 198] on button "Next" at bounding box center [455, 193] width 57 height 24
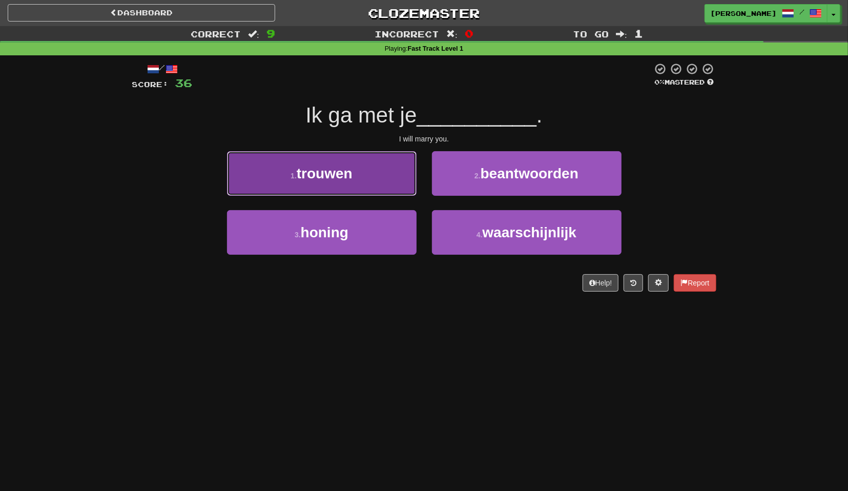
click at [387, 191] on button "1 . trouwen" at bounding box center [322, 173] width 190 height 45
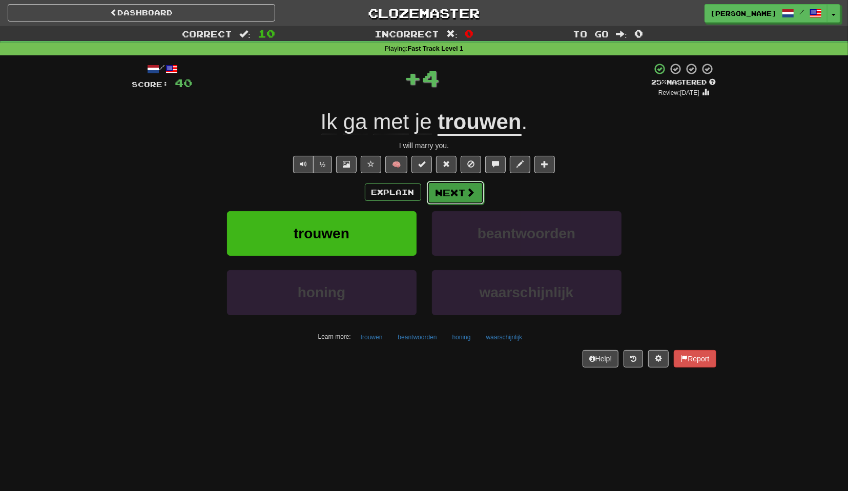
click at [448, 192] on button "Next" at bounding box center [455, 193] width 57 height 24
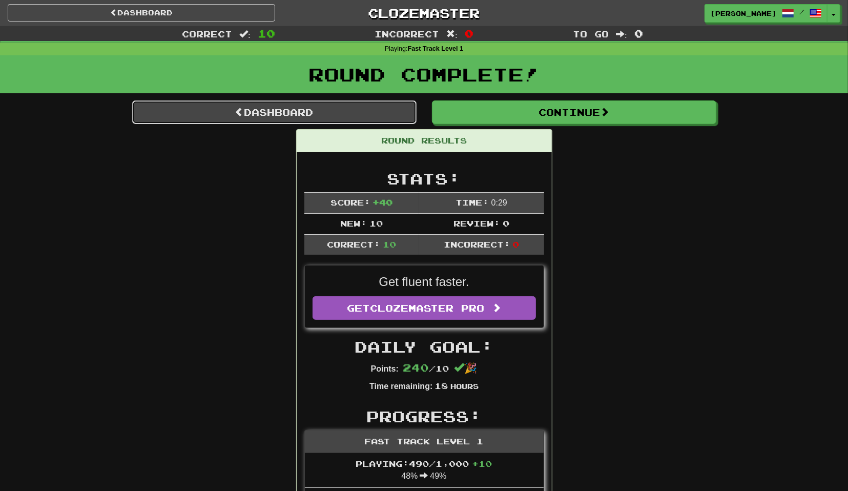
click at [390, 112] on link "Dashboard" at bounding box center [274, 112] width 284 height 24
